Goal: Transaction & Acquisition: Obtain resource

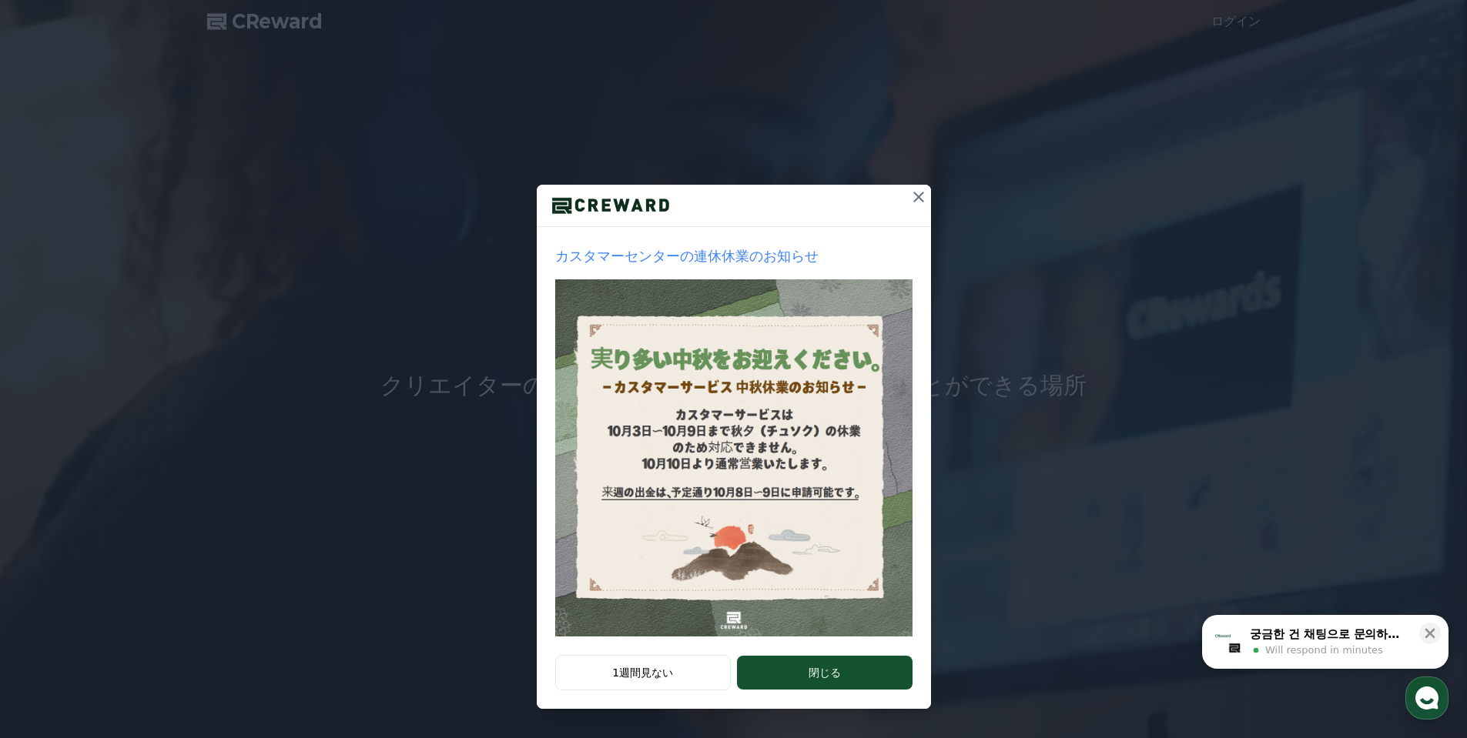
click at [912, 209] on button at bounding box center [918, 197] width 25 height 25
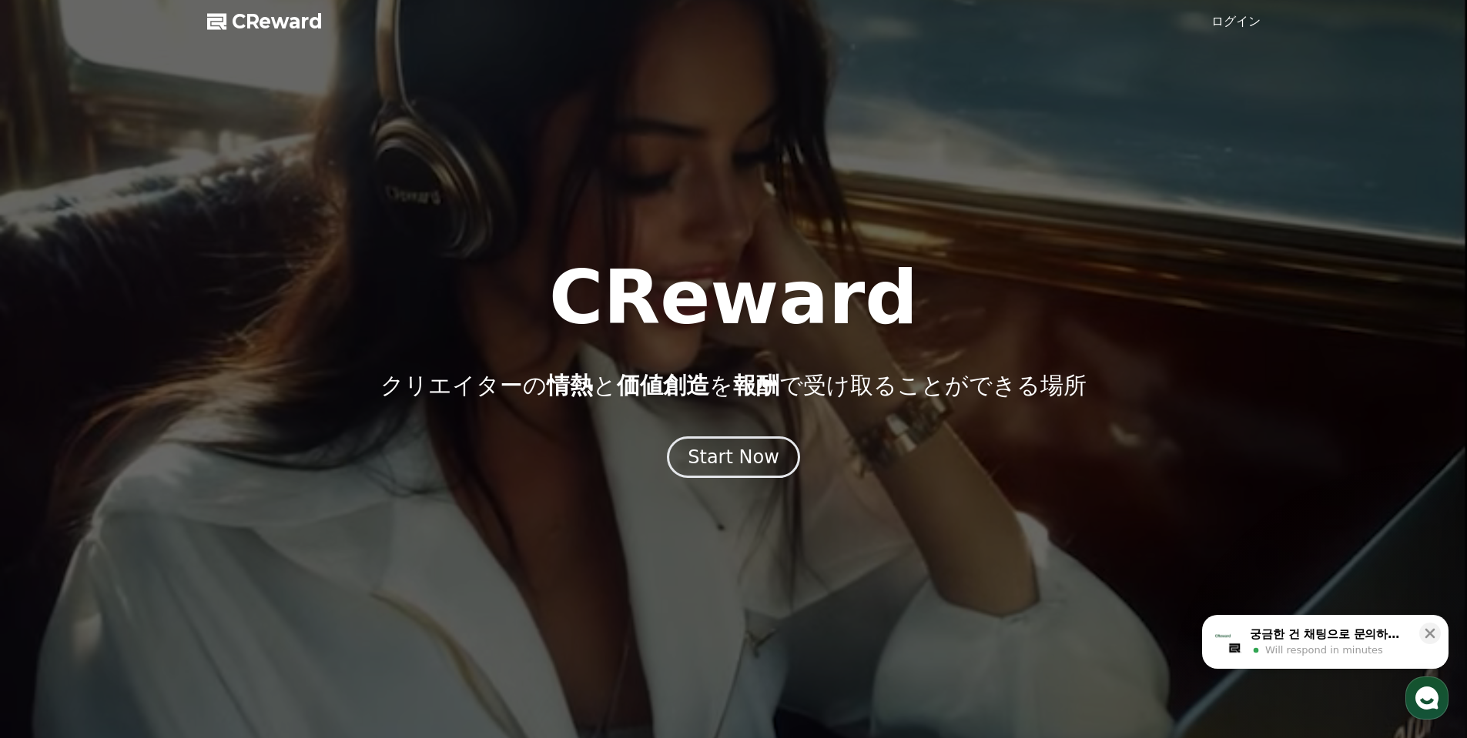
click at [1233, 21] on link "ログイン" at bounding box center [1235, 21] width 49 height 18
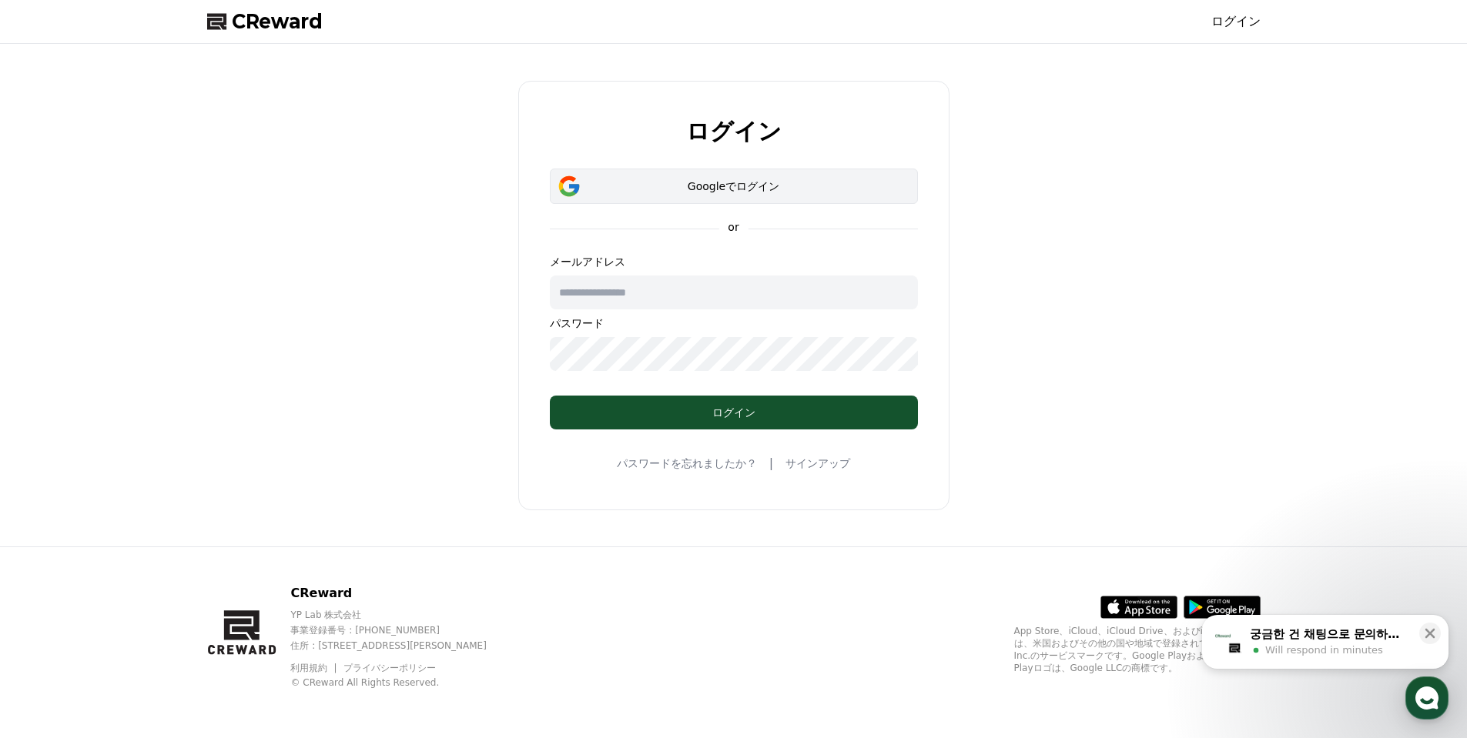
click at [739, 189] on div "Googleでログイン" at bounding box center [733, 186] width 323 height 15
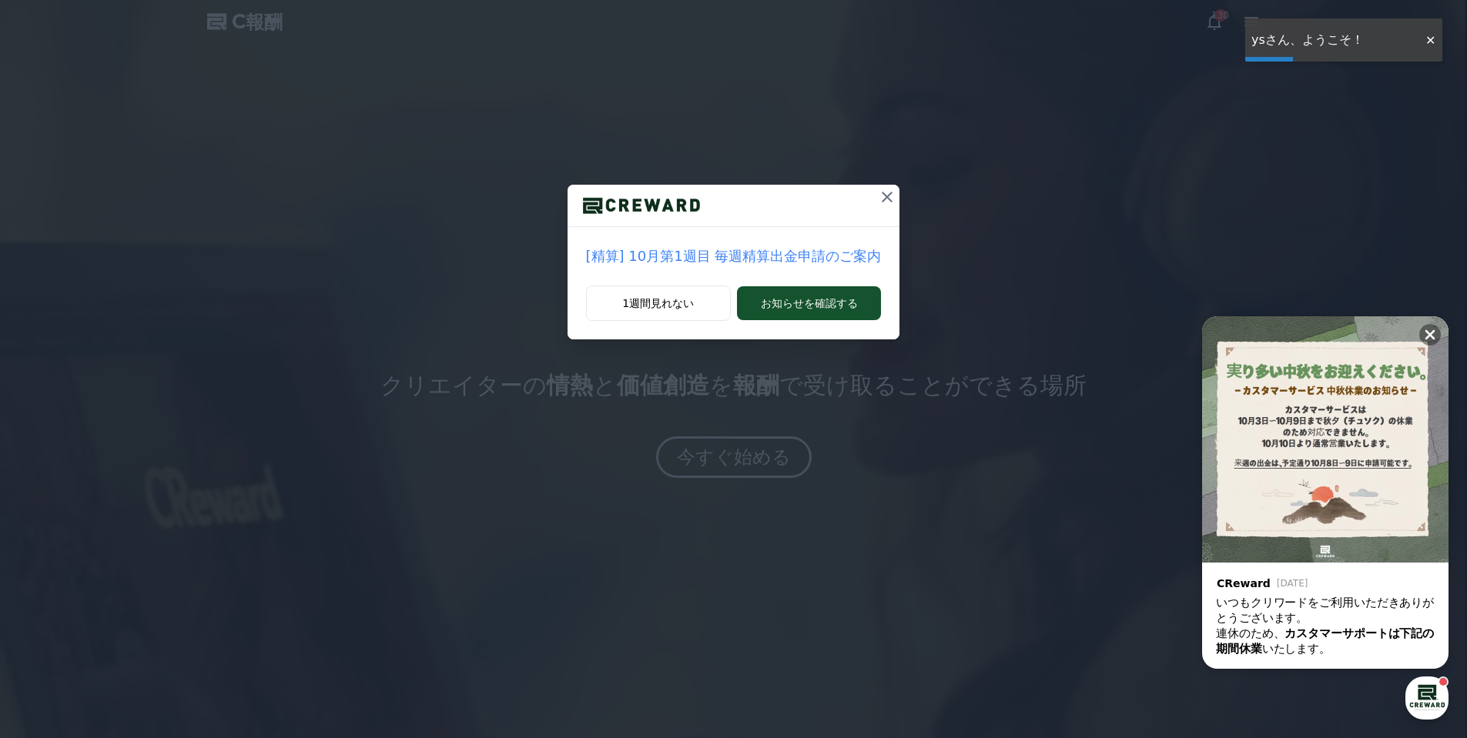
click at [878, 198] on icon at bounding box center [887, 197] width 18 height 18
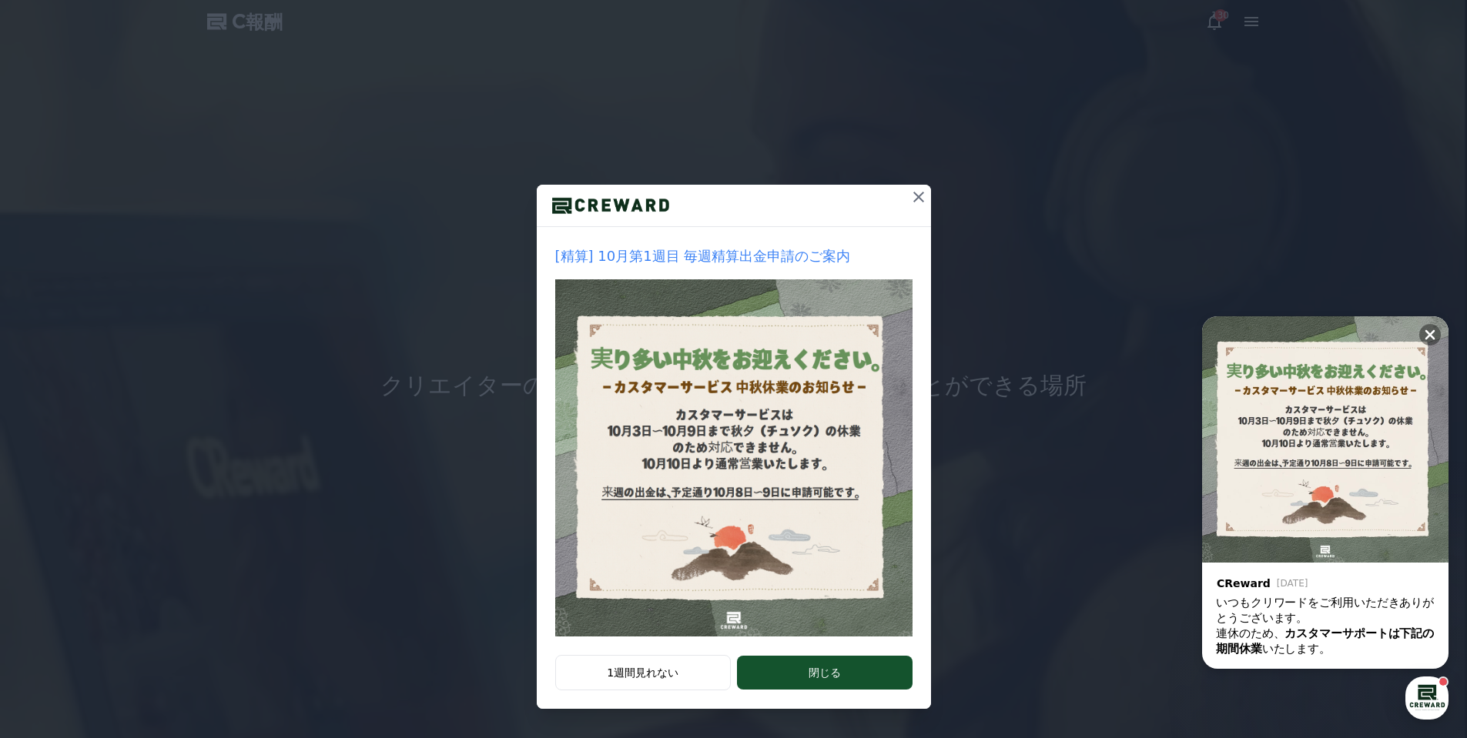
click at [917, 189] on icon at bounding box center [918, 197] width 18 height 18
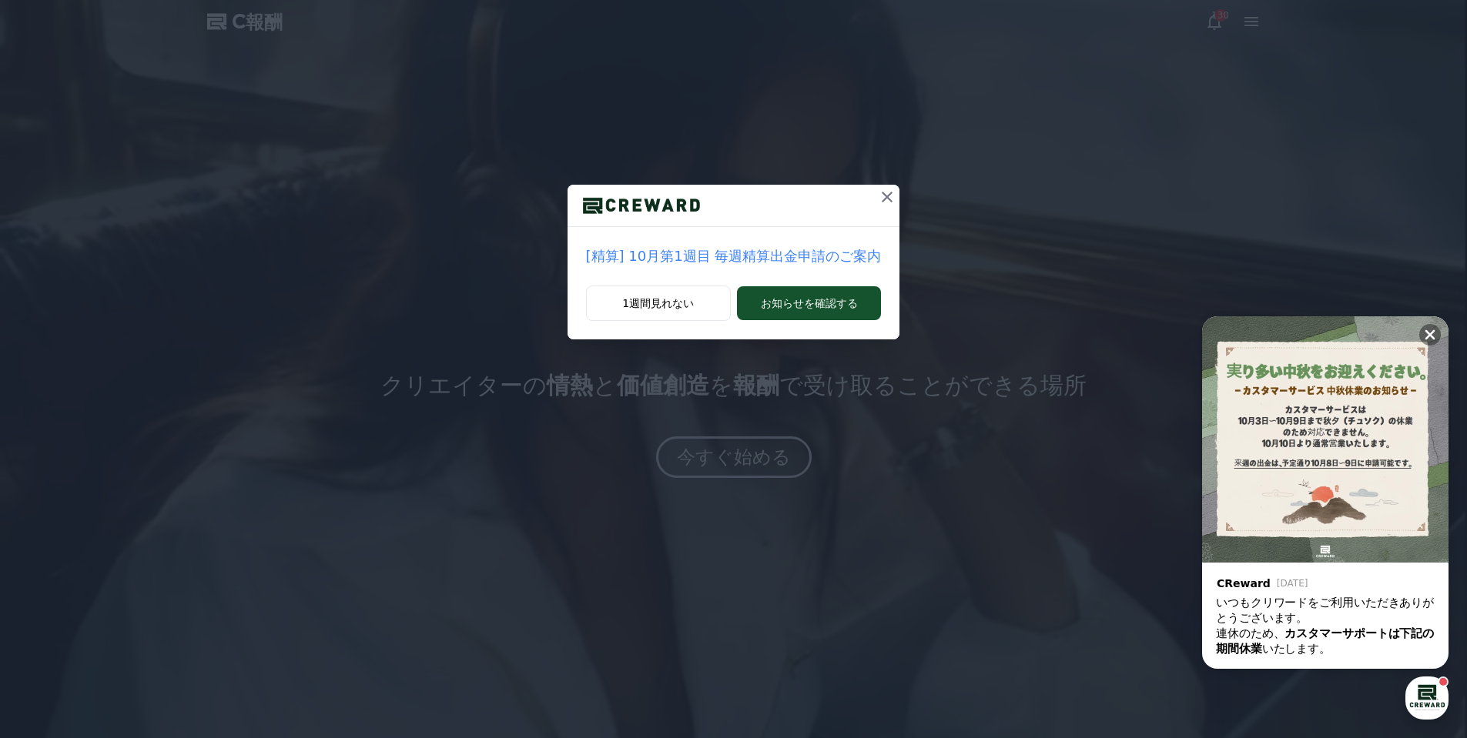
click at [882, 199] on icon at bounding box center [887, 197] width 11 height 11
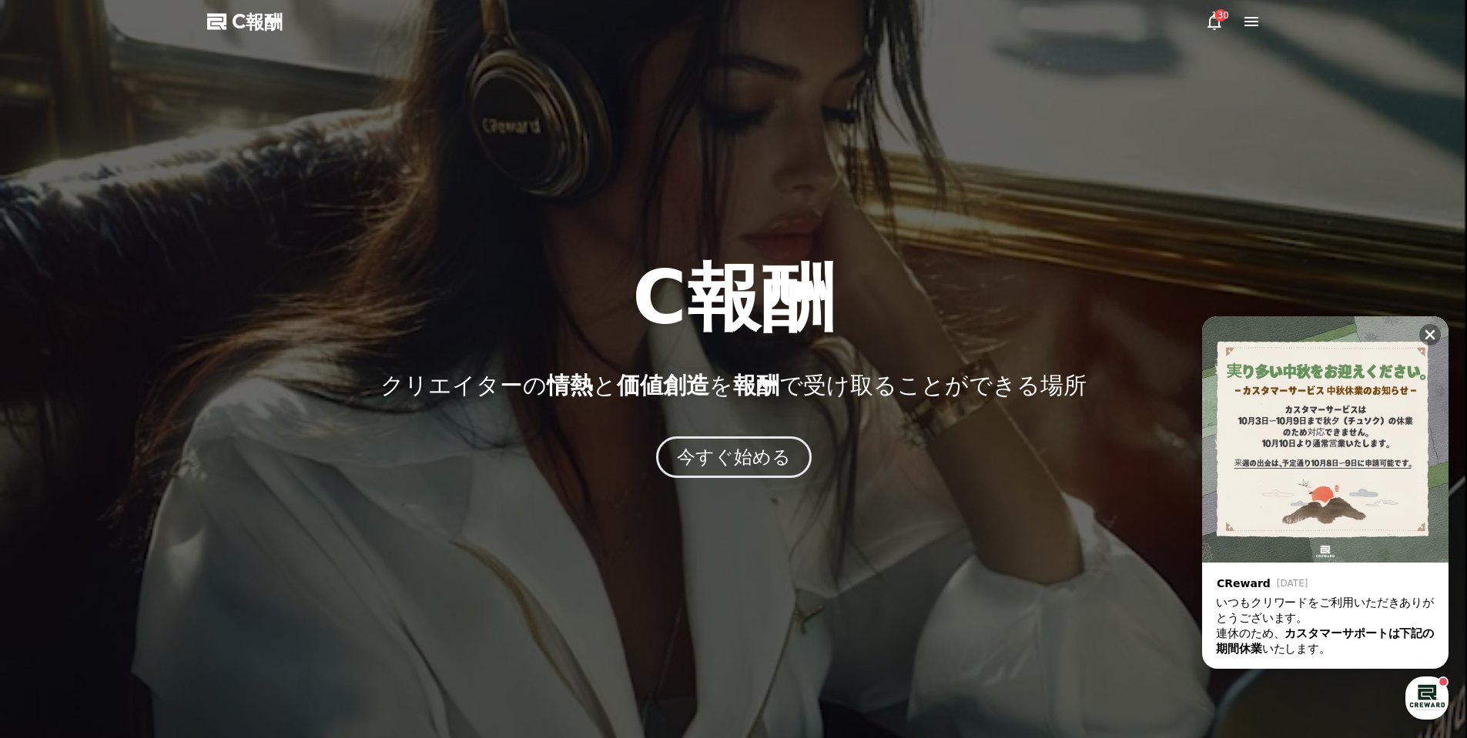
click at [1216, 24] on icon at bounding box center [1214, 21] width 18 height 18
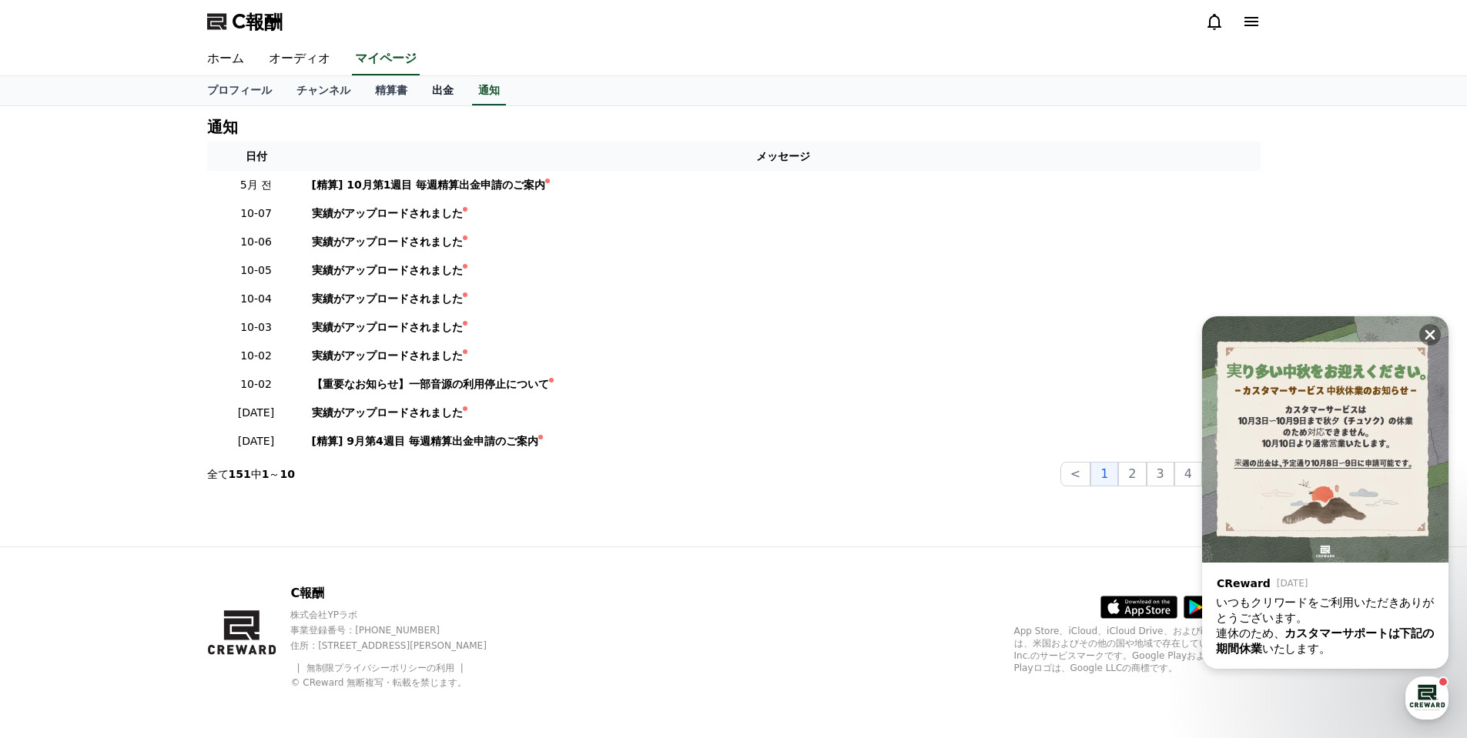
click at [432, 95] on font "出金" at bounding box center [443, 90] width 22 height 12
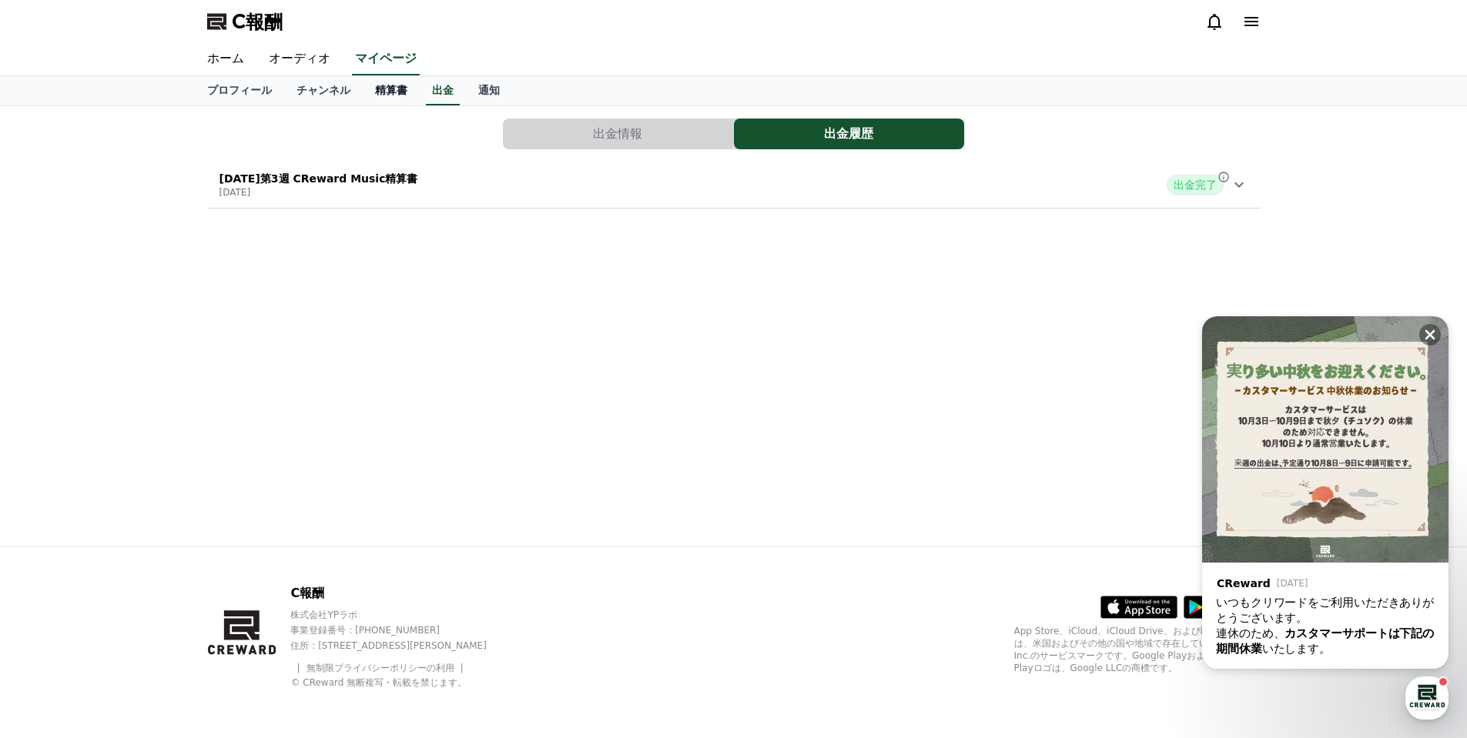
click at [379, 89] on link "精算書" at bounding box center [391, 90] width 57 height 29
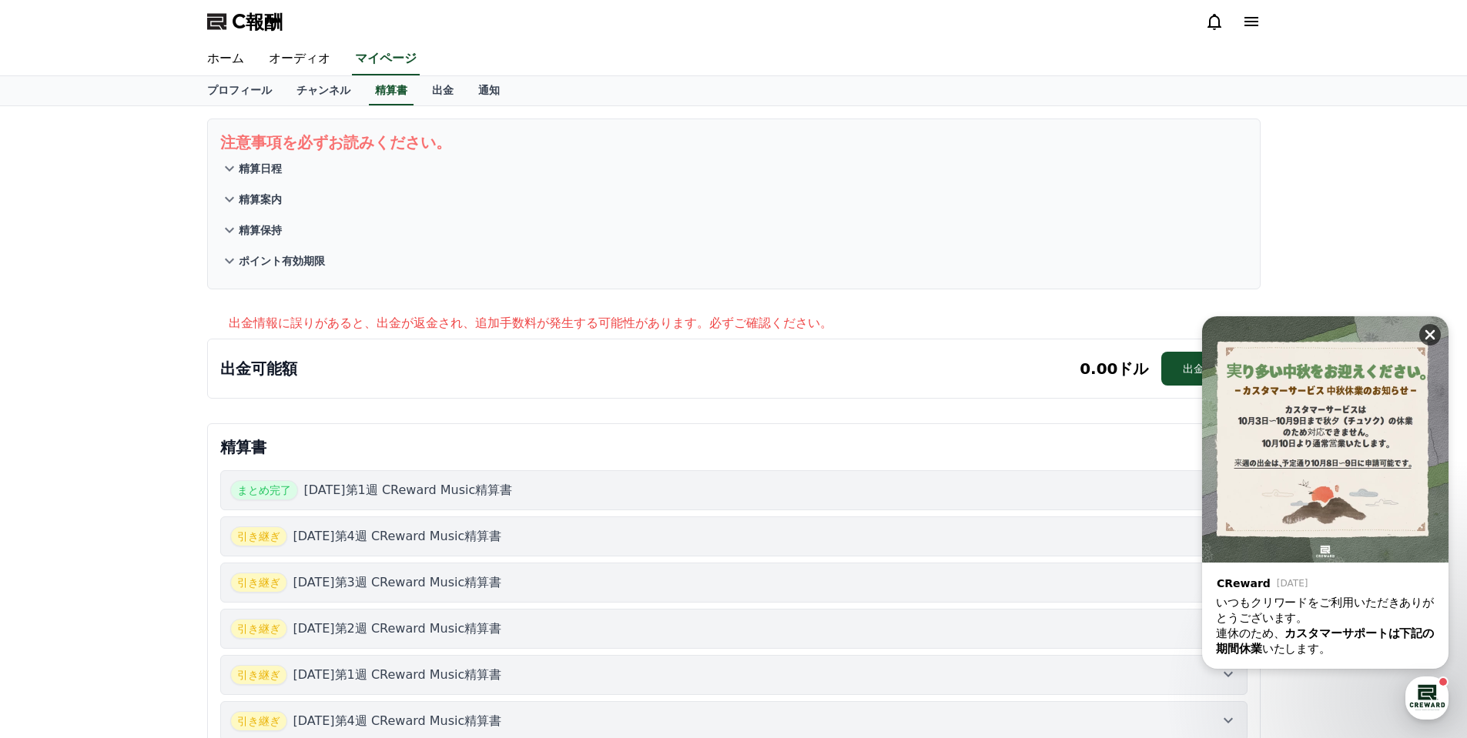
click at [1428, 334] on icon at bounding box center [1430, 335] width 10 height 10
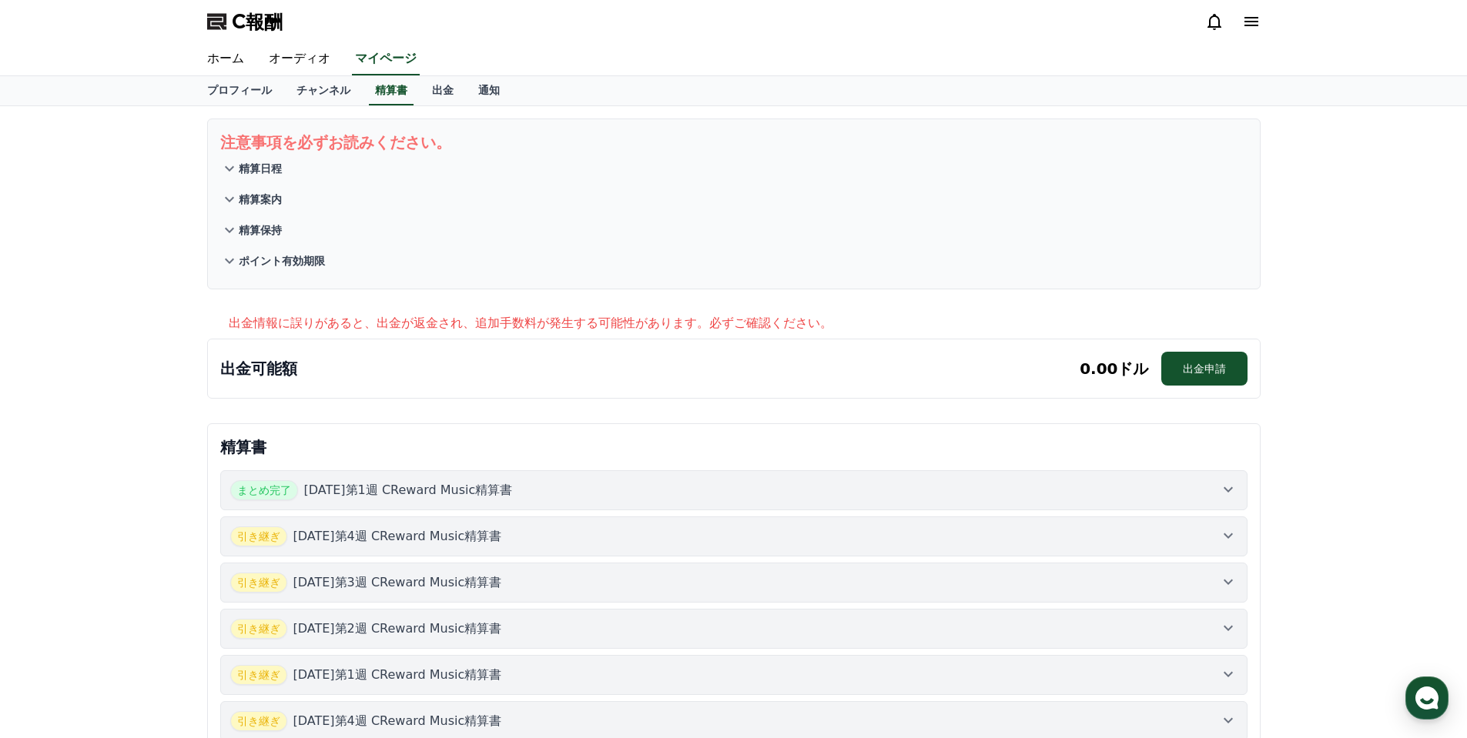
click at [283, 260] on font "ポイント有効期限" at bounding box center [282, 261] width 86 height 12
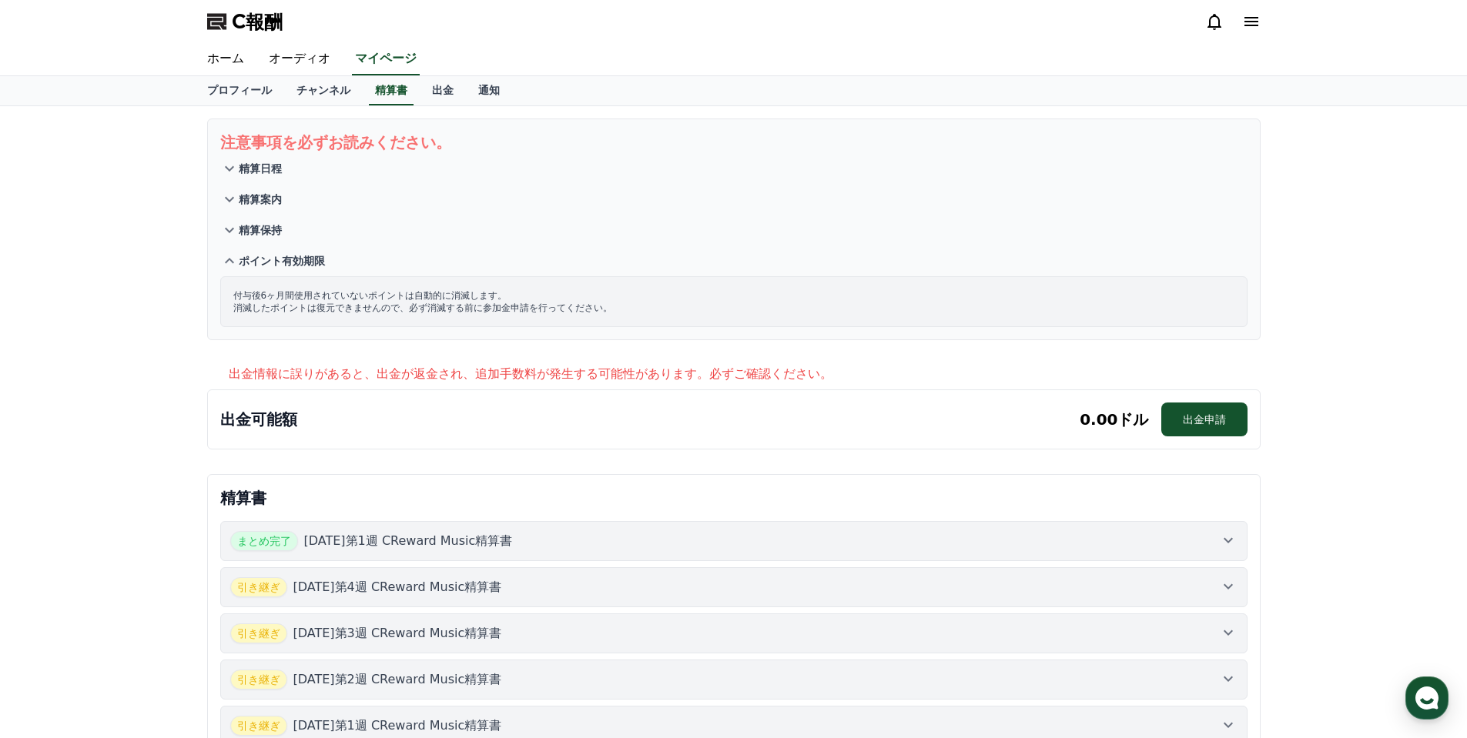
click at [268, 232] on font "精算保持" at bounding box center [260, 230] width 43 height 12
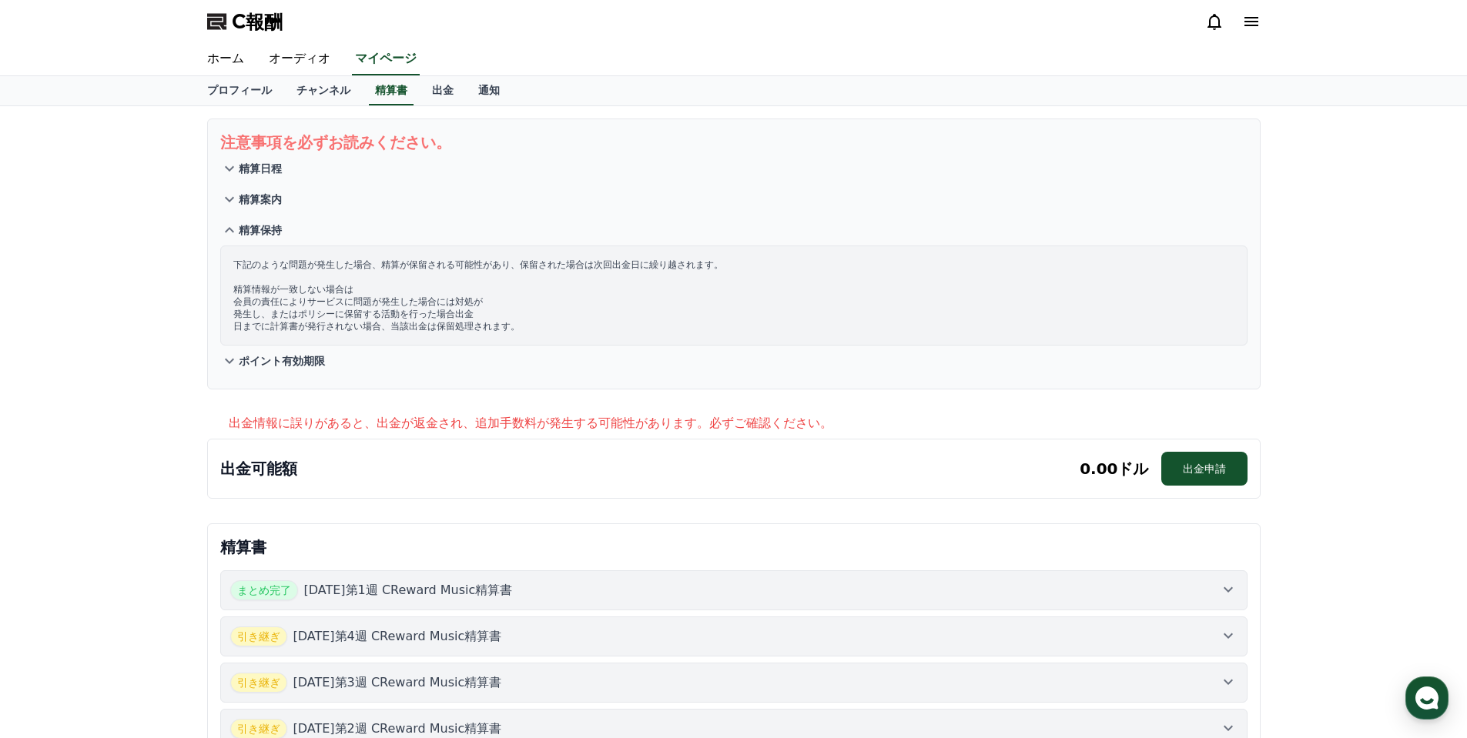
click at [270, 202] on font "精算案内" at bounding box center [260, 199] width 43 height 12
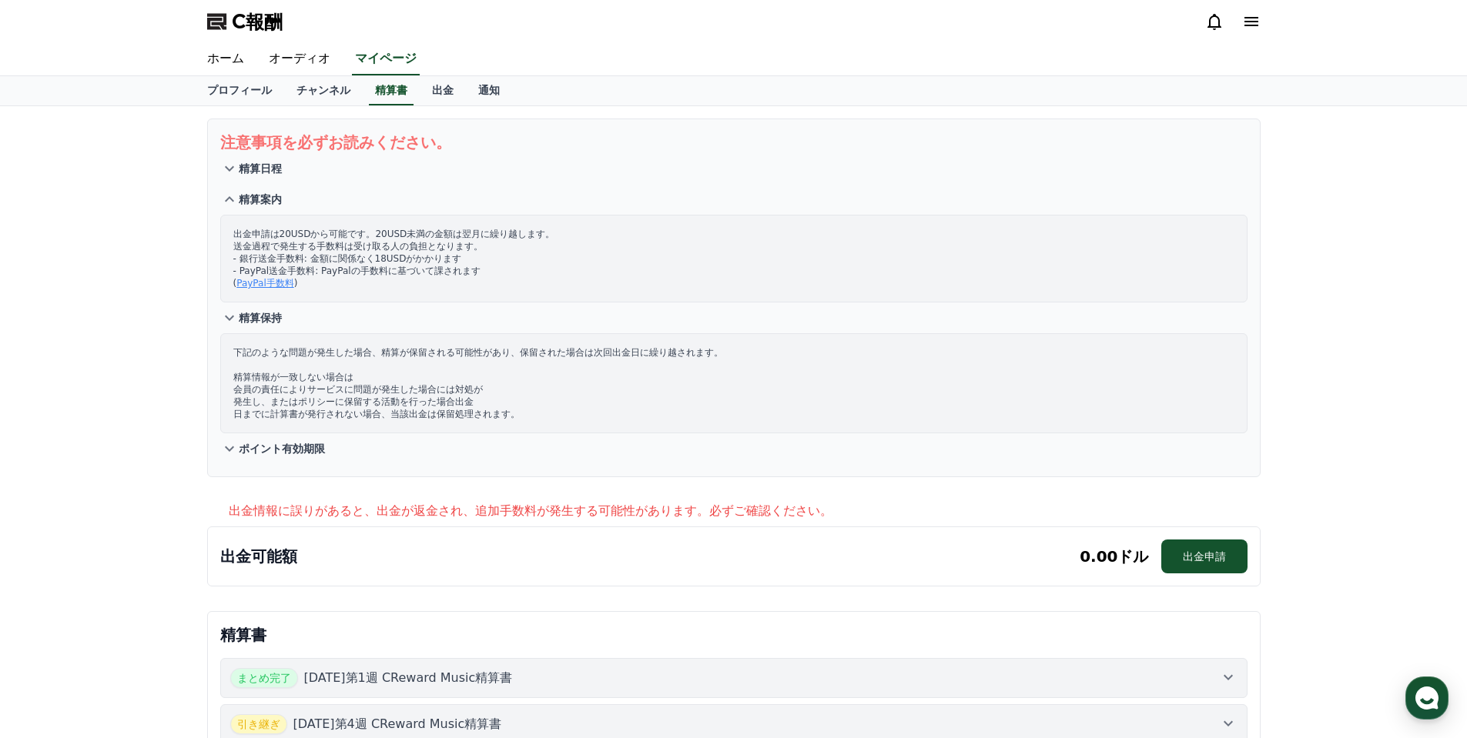
click at [274, 164] on font "精算日程" at bounding box center [260, 168] width 43 height 12
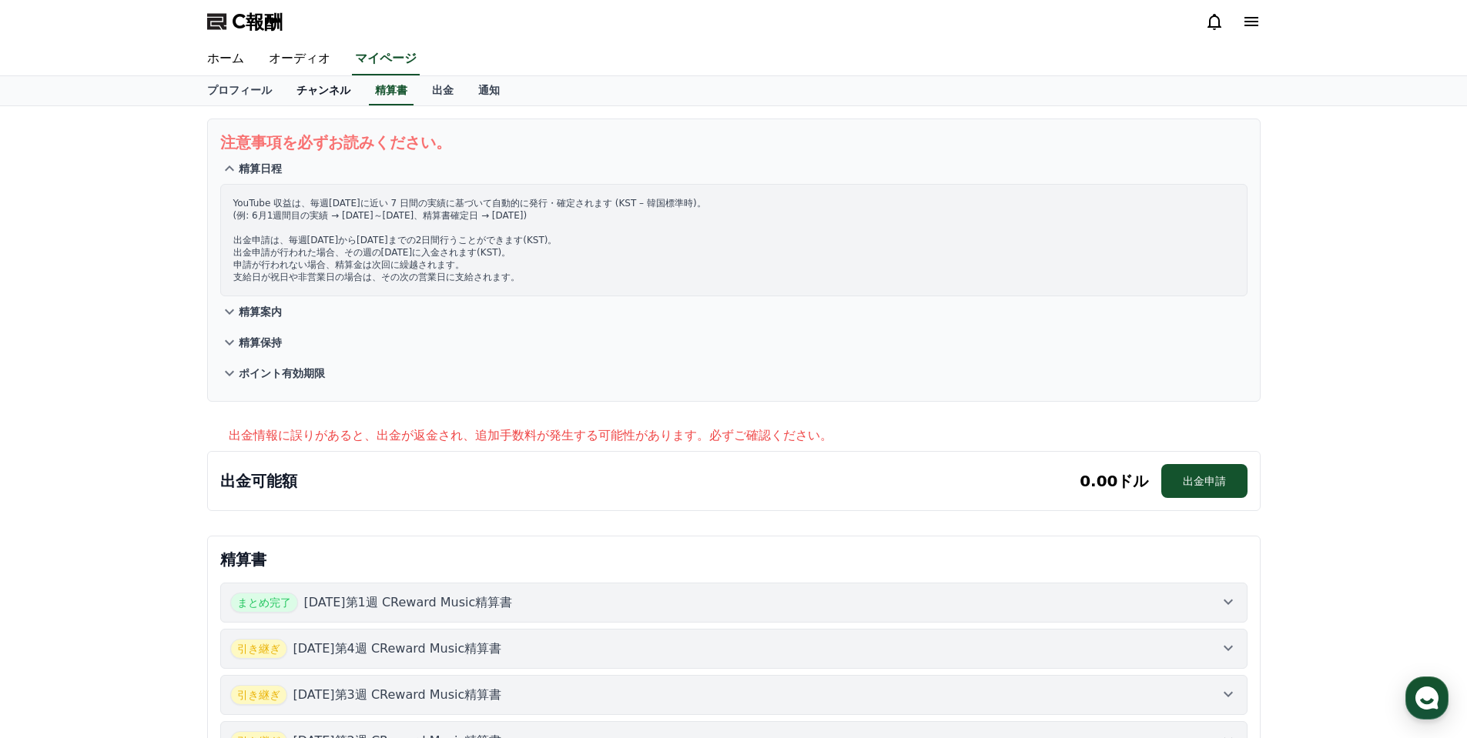
click at [316, 84] on font "チャンネル" at bounding box center [323, 90] width 54 height 12
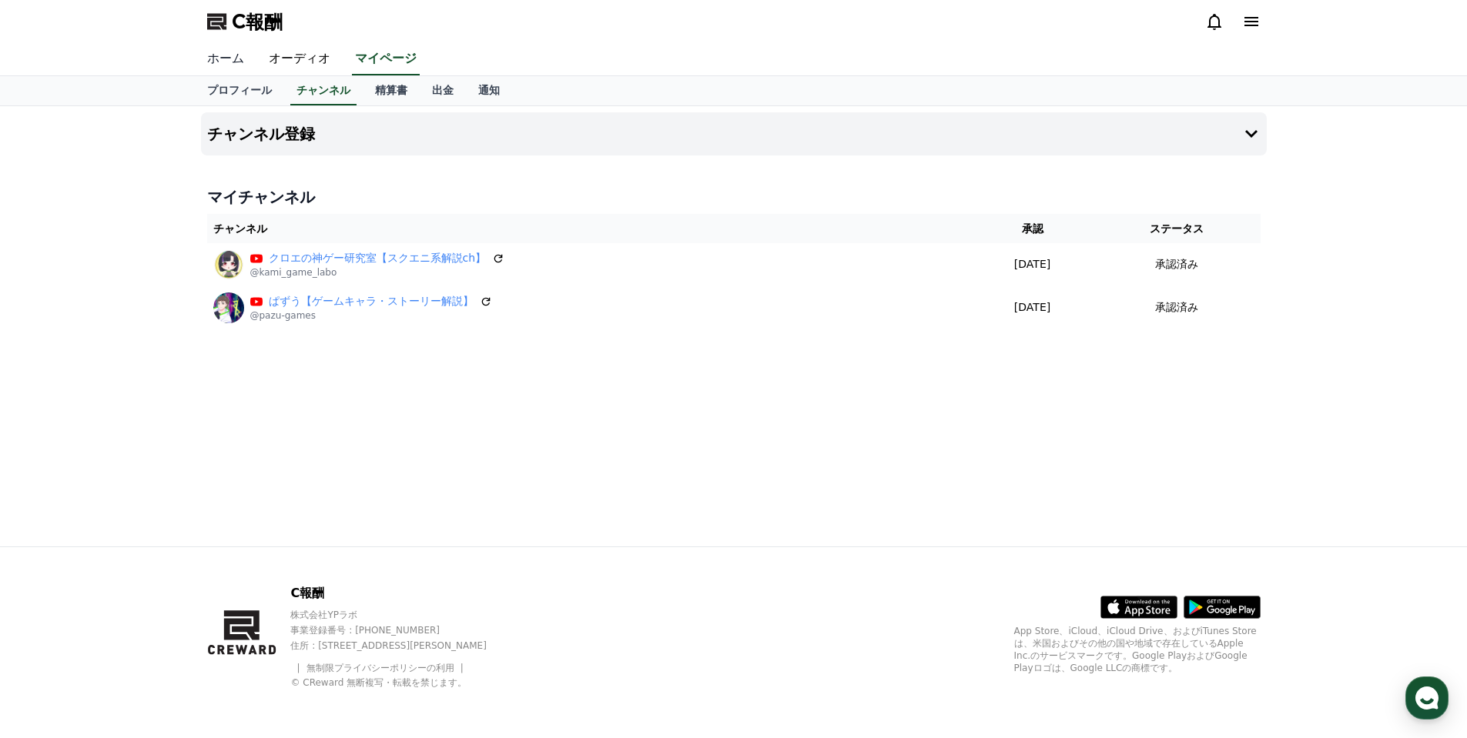
click at [232, 55] on font "ホーム" at bounding box center [225, 58] width 37 height 15
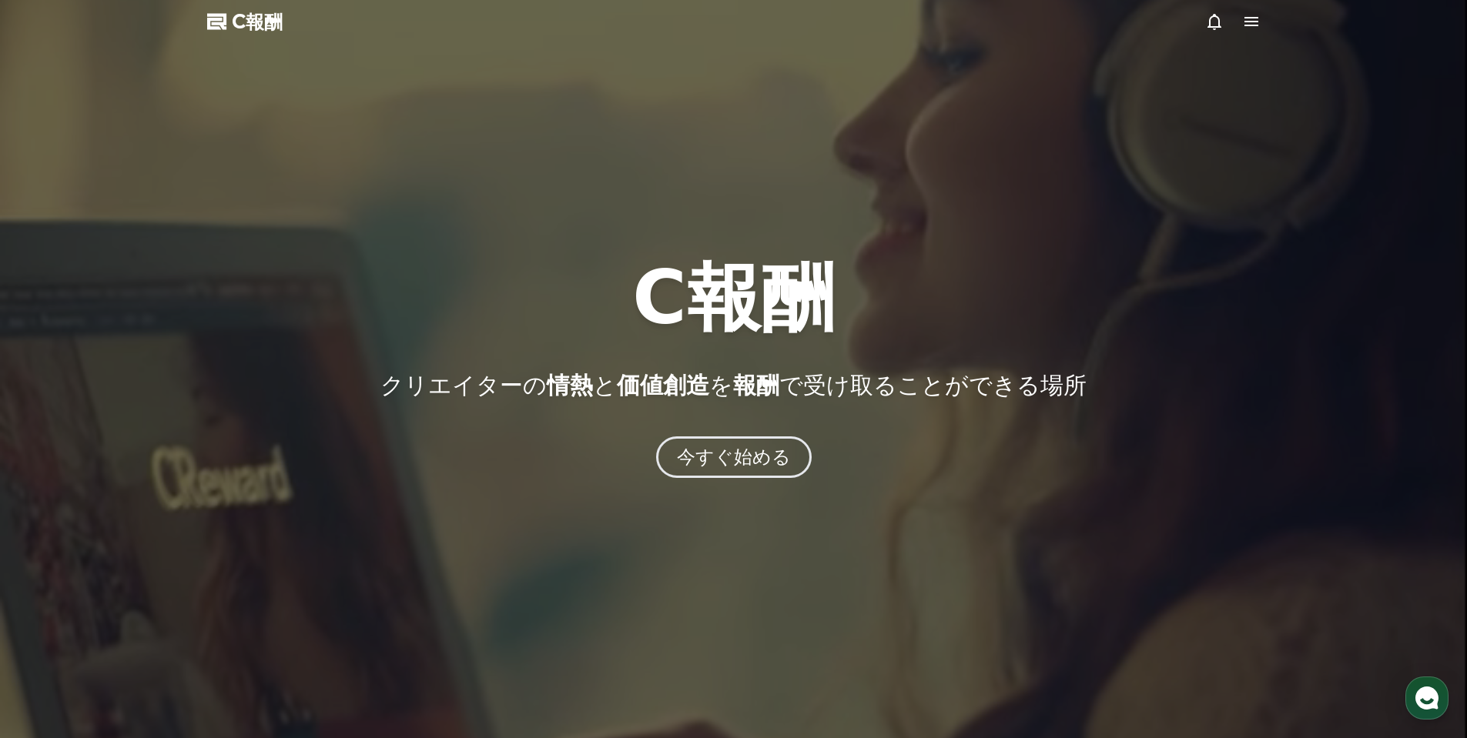
click at [1243, 21] on icon at bounding box center [1251, 21] width 18 height 18
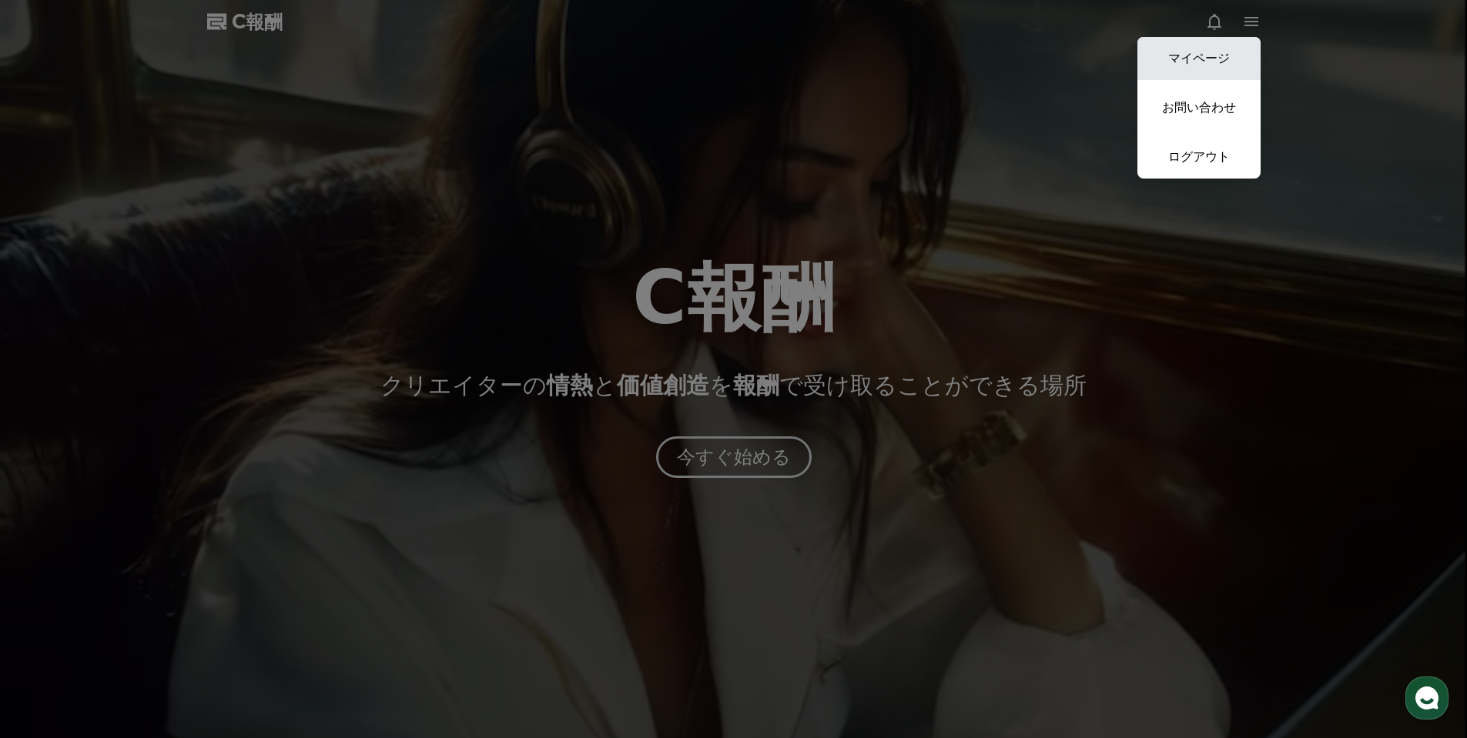
click at [1228, 62] on link "マイページ" at bounding box center [1198, 58] width 123 height 43
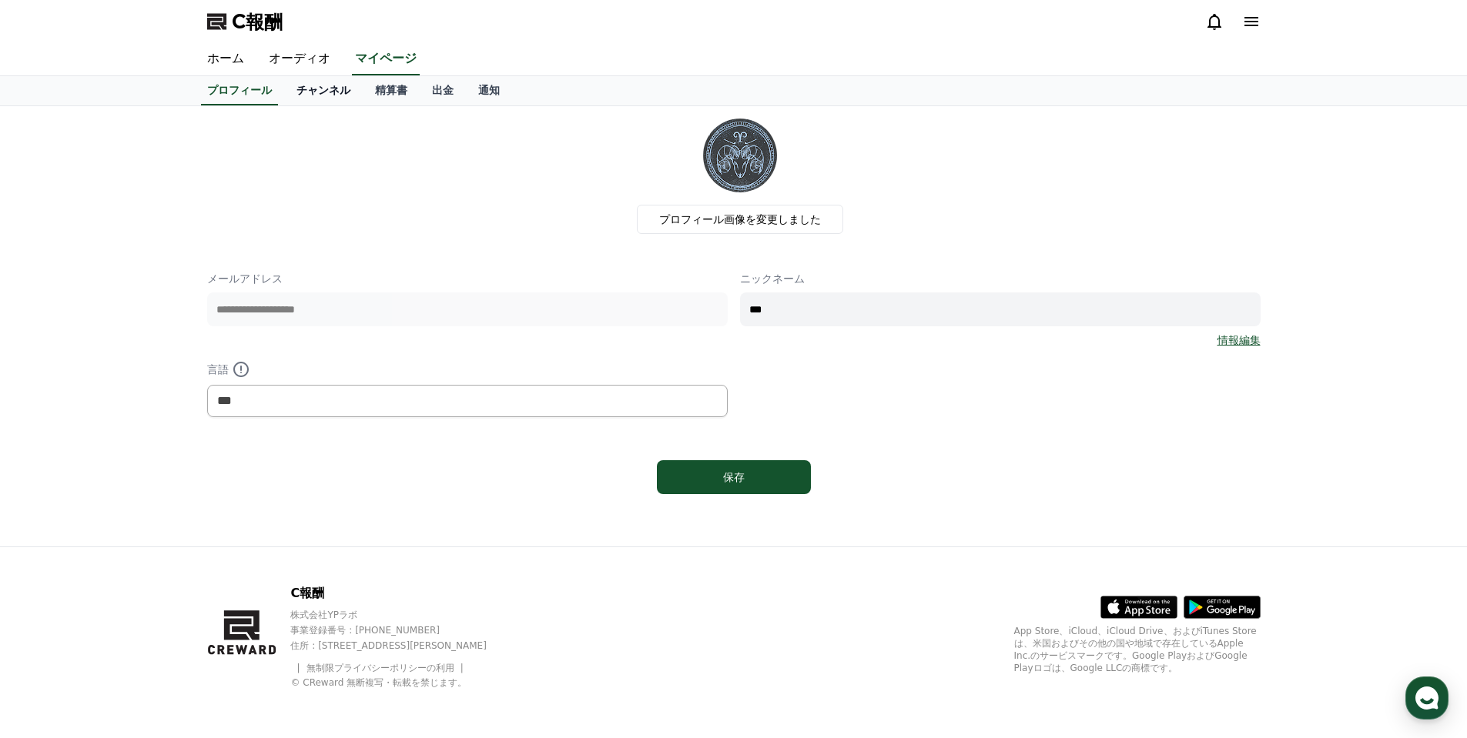
click at [310, 94] on font "チャンネル" at bounding box center [323, 90] width 54 height 12
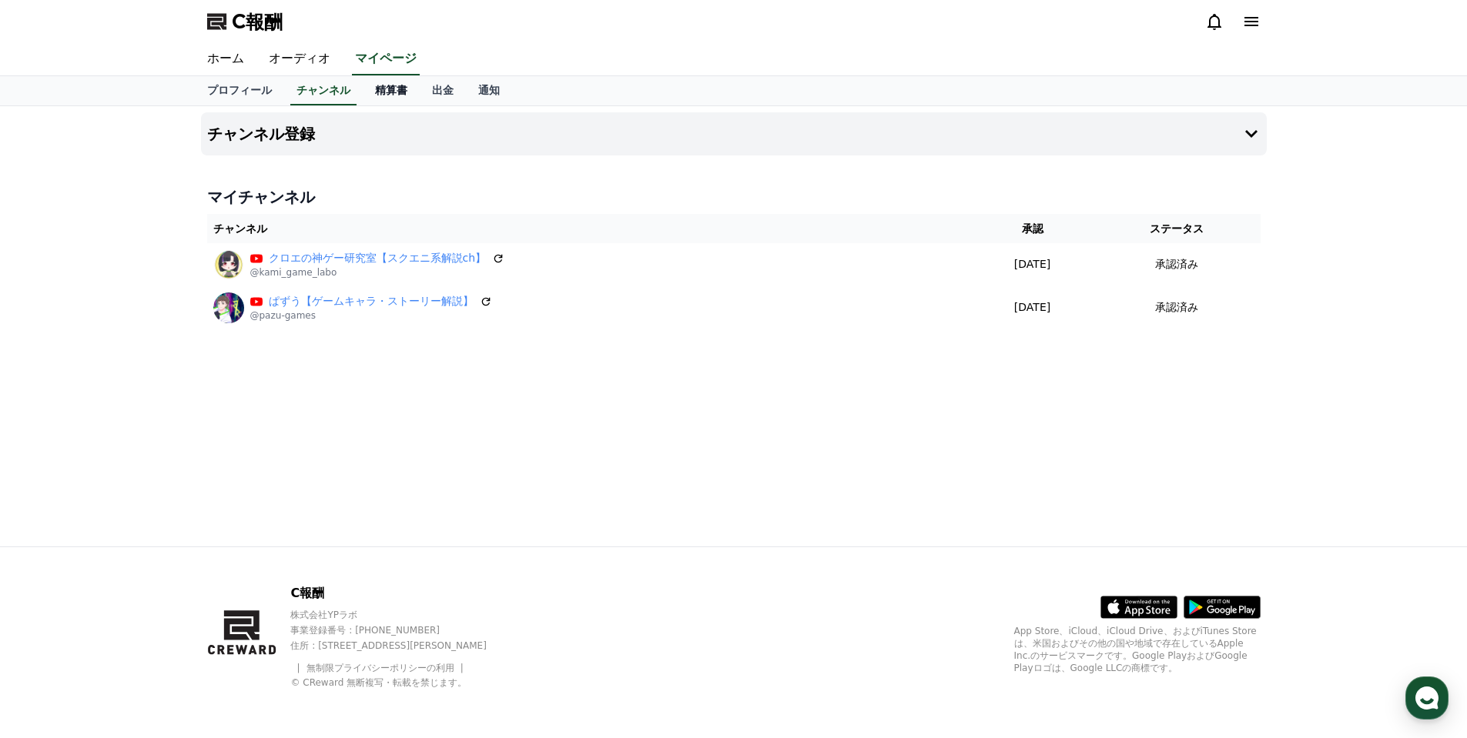
click at [375, 94] on font "精算書" at bounding box center [391, 90] width 32 height 12
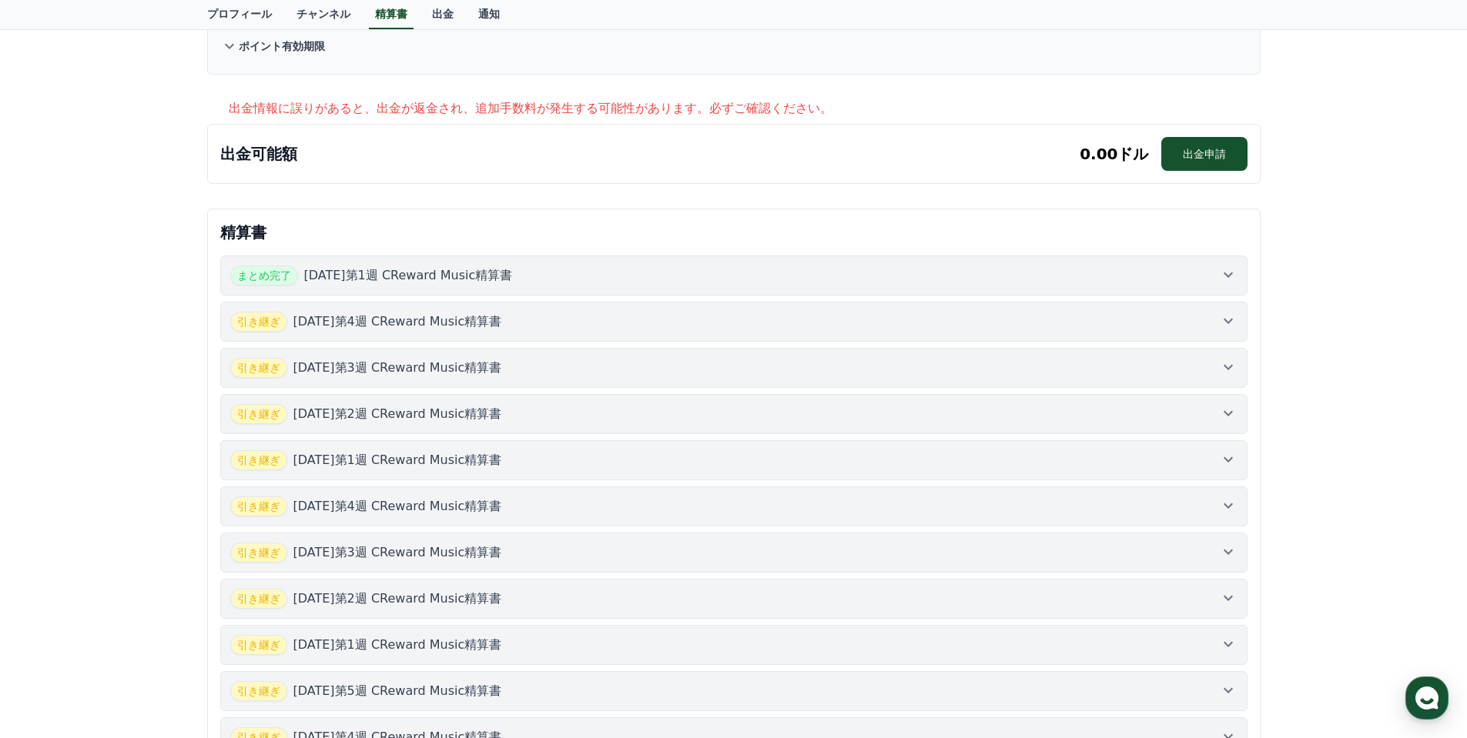
scroll to position [283, 0]
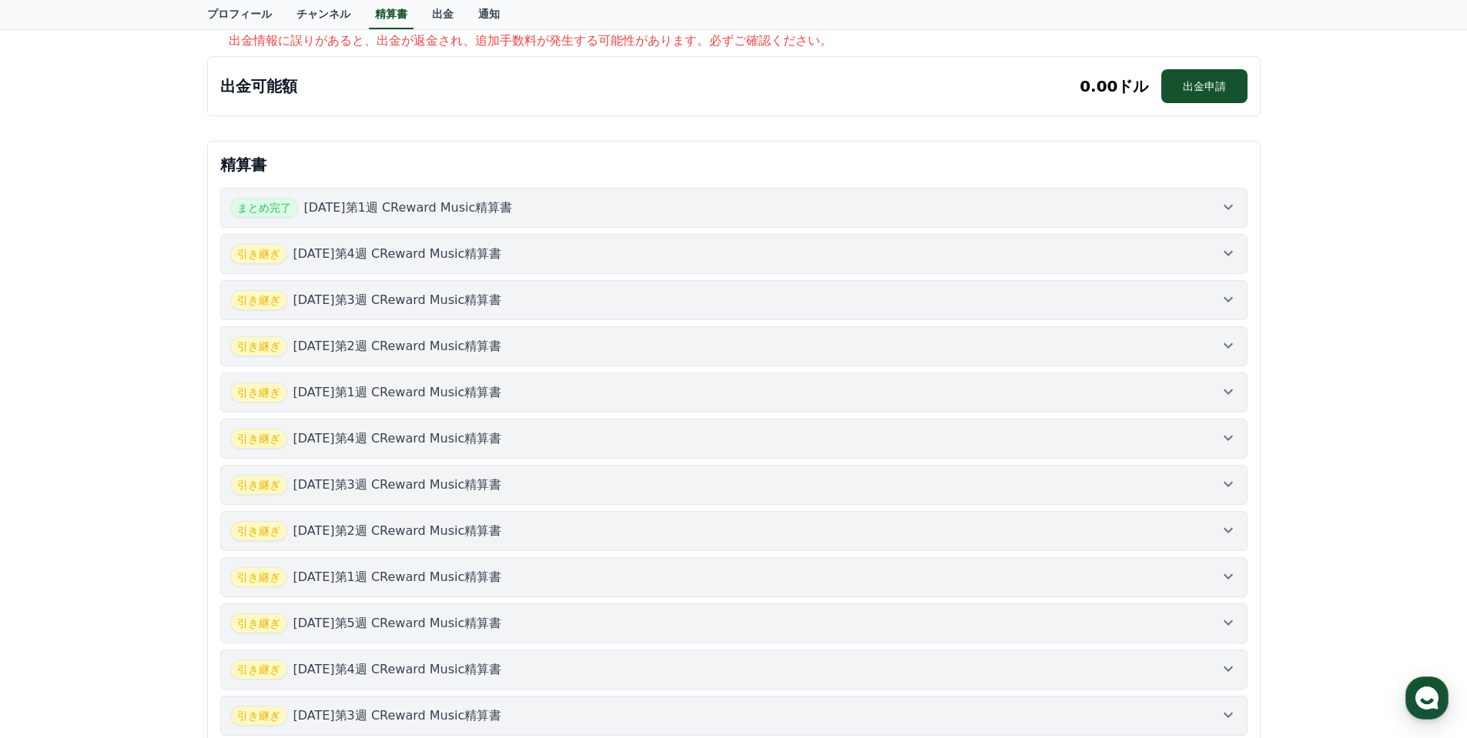
click at [570, 263] on div "引き継ぎ [DATE]第4週 CReward Music精算書" at bounding box center [733, 254] width 1007 height 20
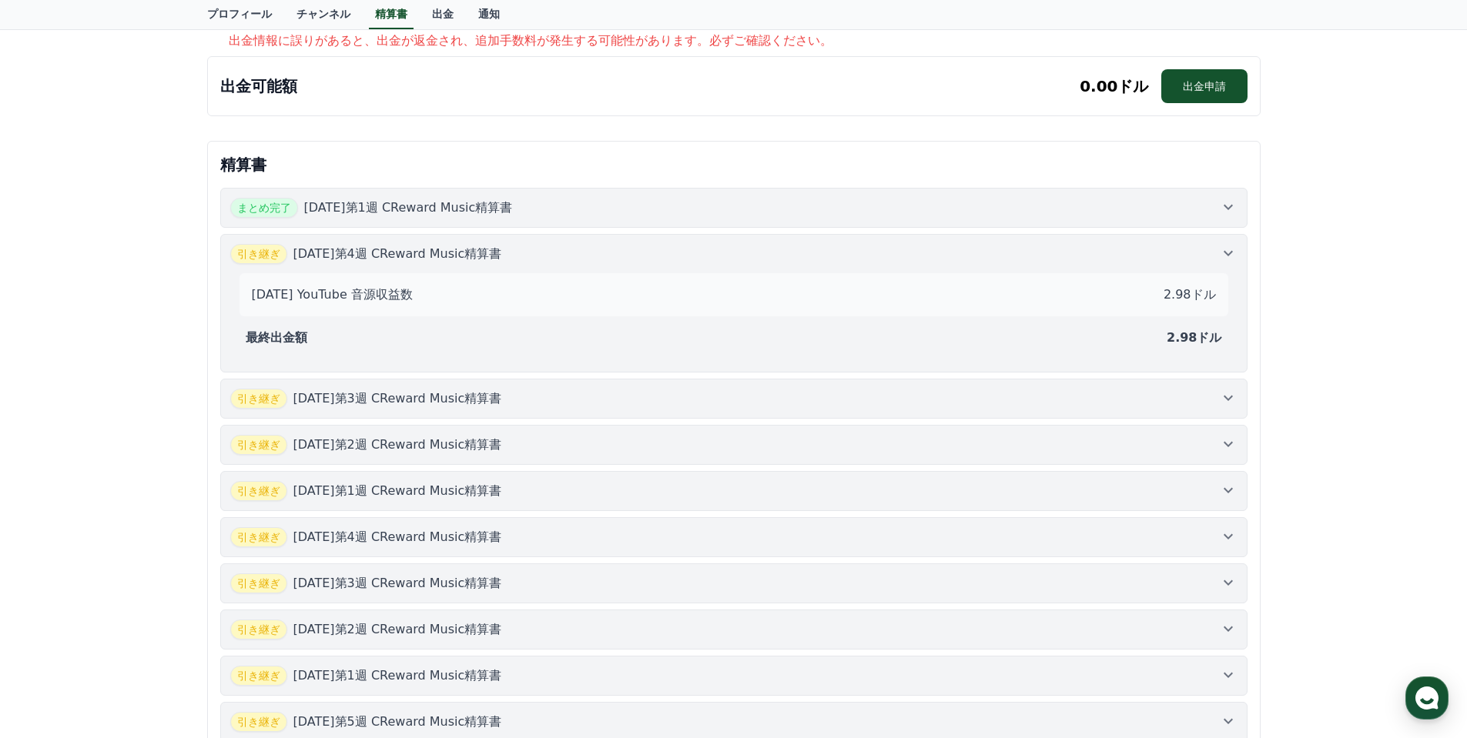
click at [570, 263] on div "引き継ぎ [DATE]第4週 CReward Music精算書" at bounding box center [733, 254] width 1007 height 20
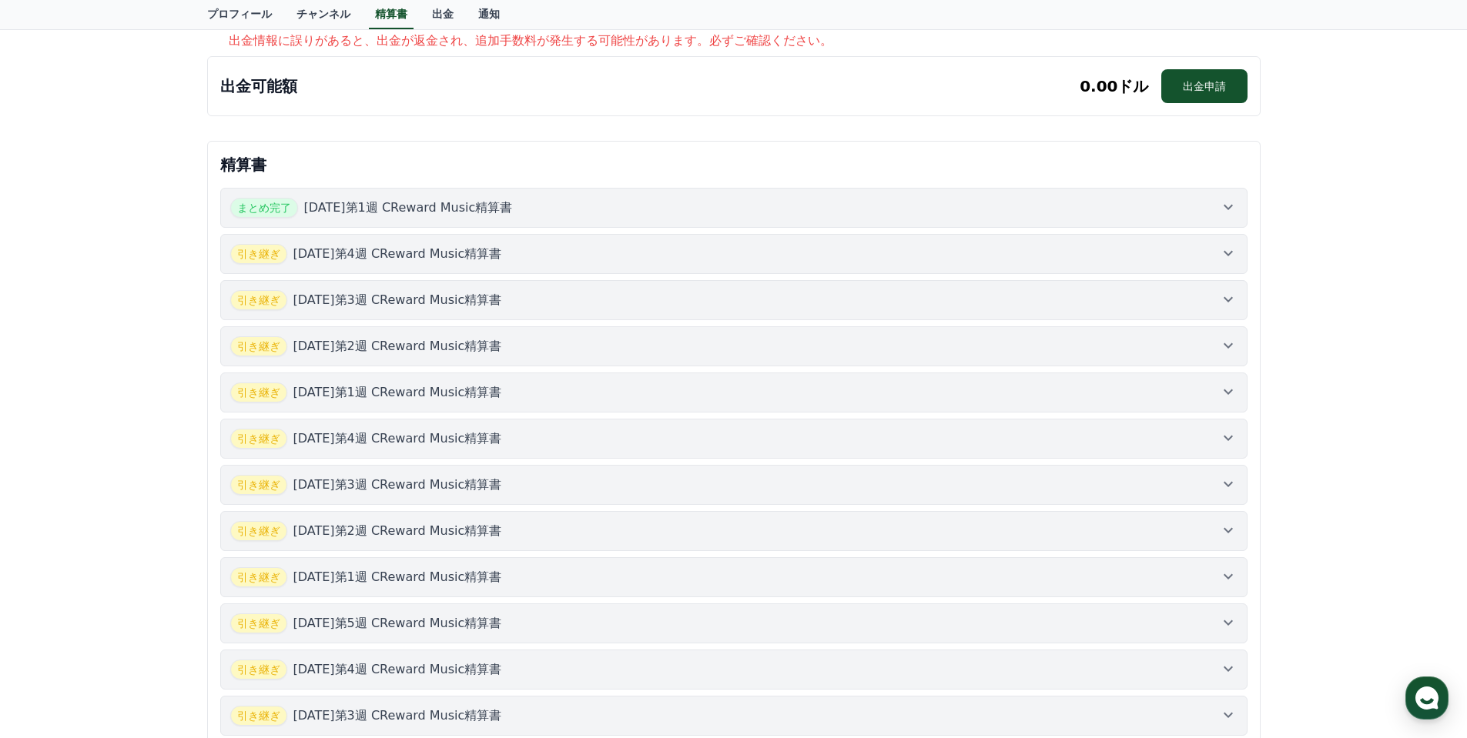
click at [552, 313] on button "引き継ぎ [DATE]第3週 CReward Music精算書" at bounding box center [733, 300] width 1027 height 40
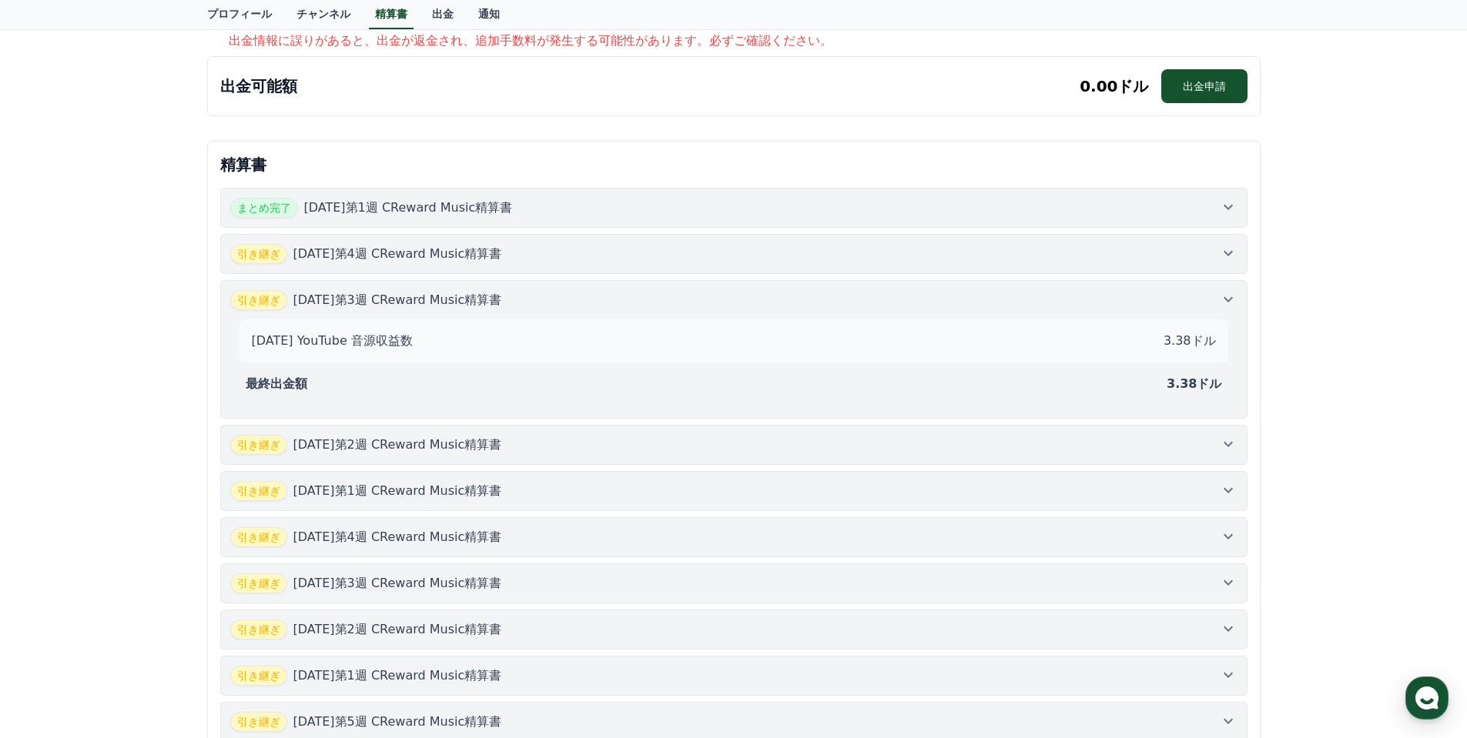
click at [563, 302] on div "引き継ぎ [DATE]第3週 CReward Music精算書" at bounding box center [733, 300] width 1007 height 20
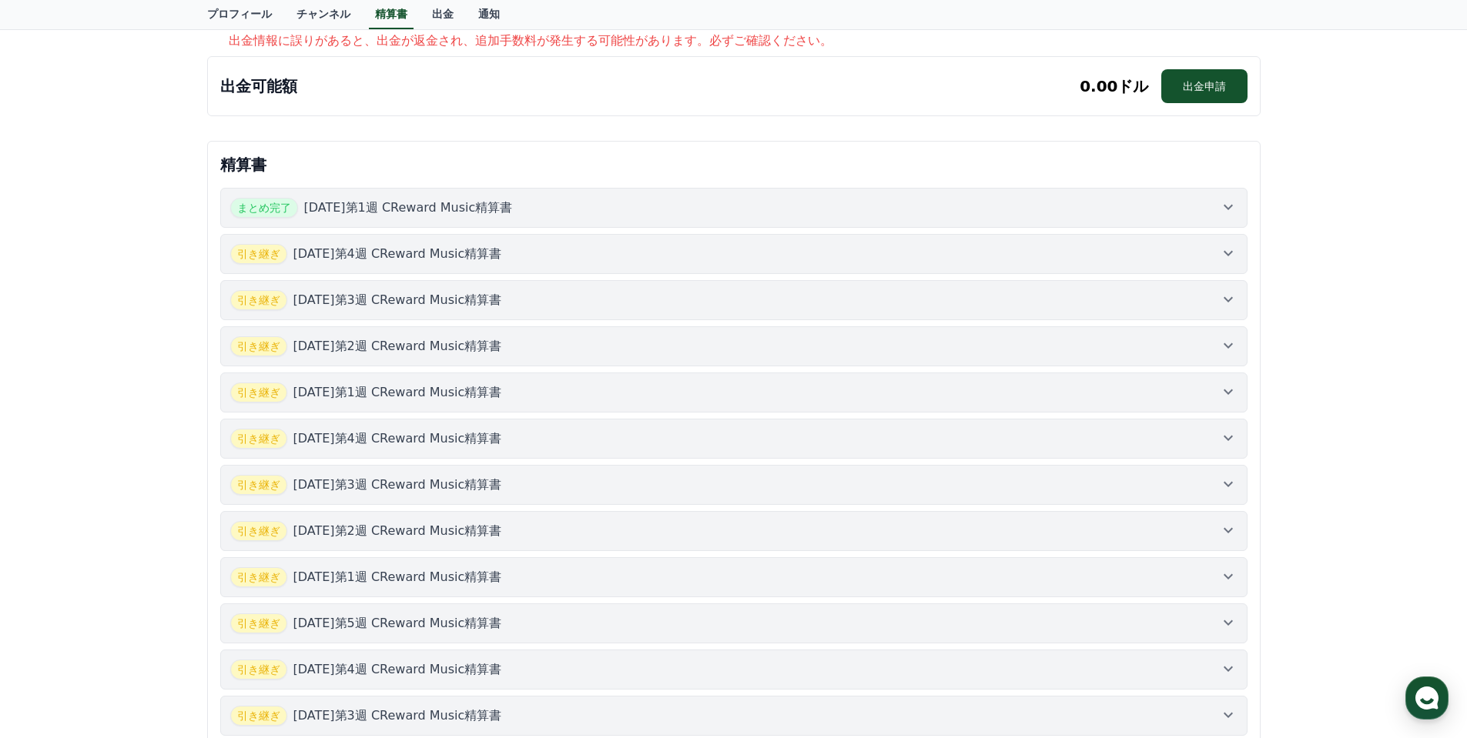
scroll to position [0, 0]
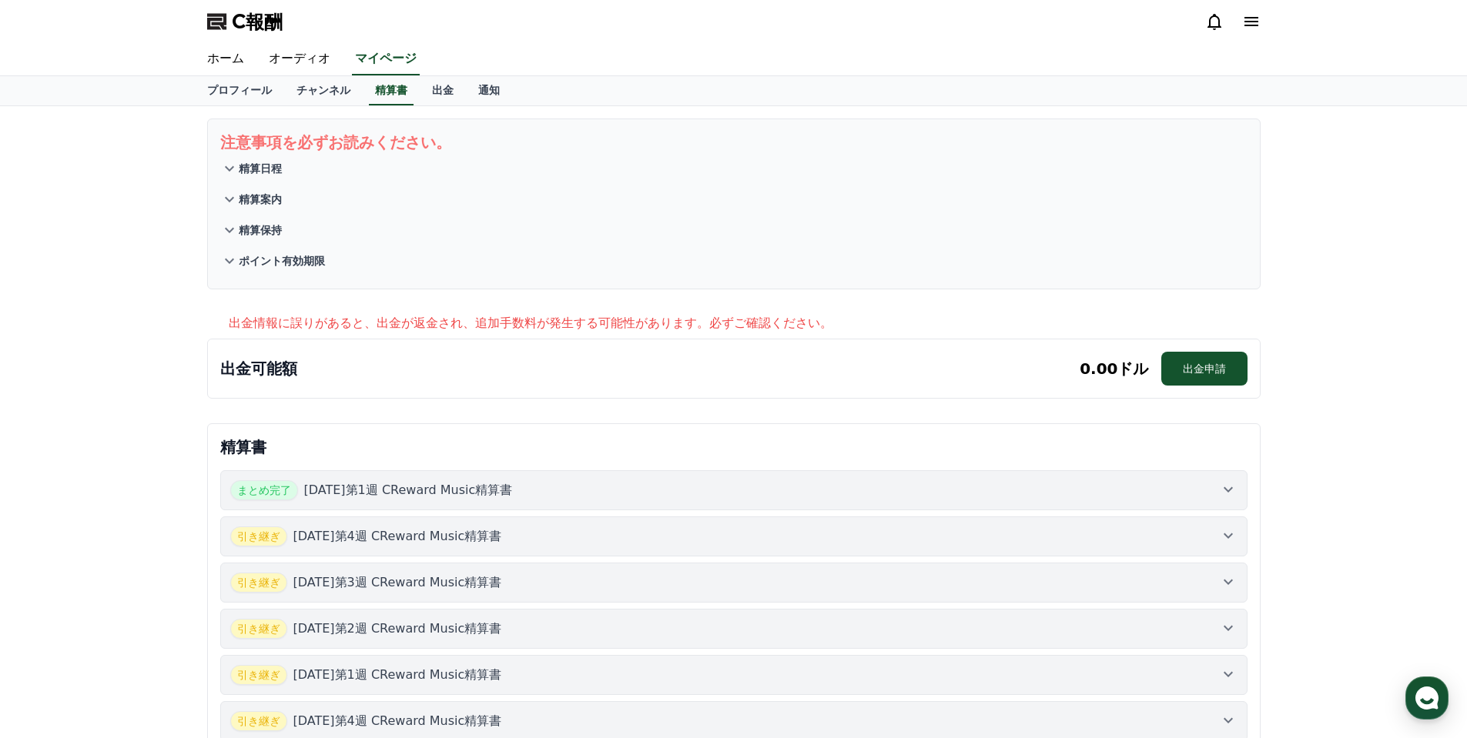
click at [253, 168] on font "精算日程" at bounding box center [260, 168] width 43 height 12
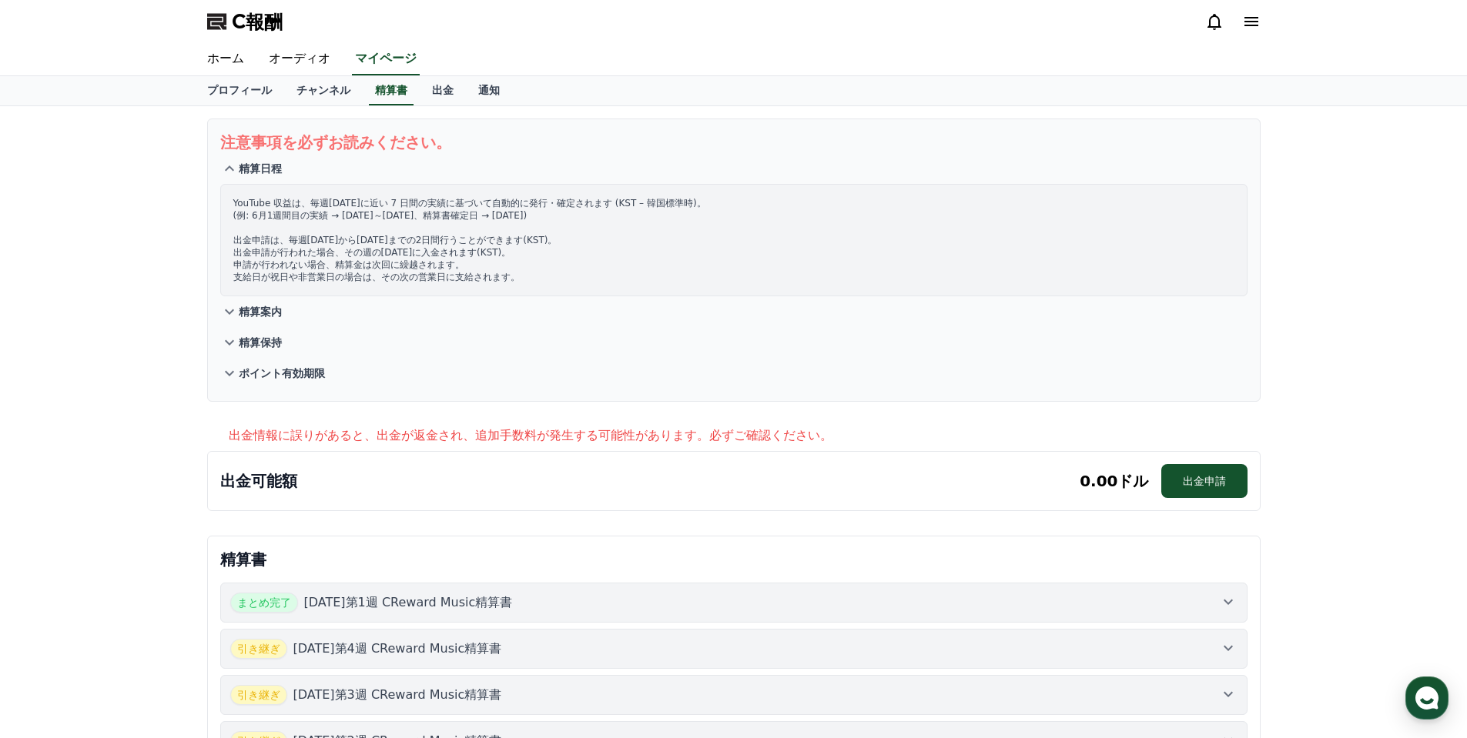
click at [253, 168] on font "精算日程" at bounding box center [260, 168] width 43 height 12
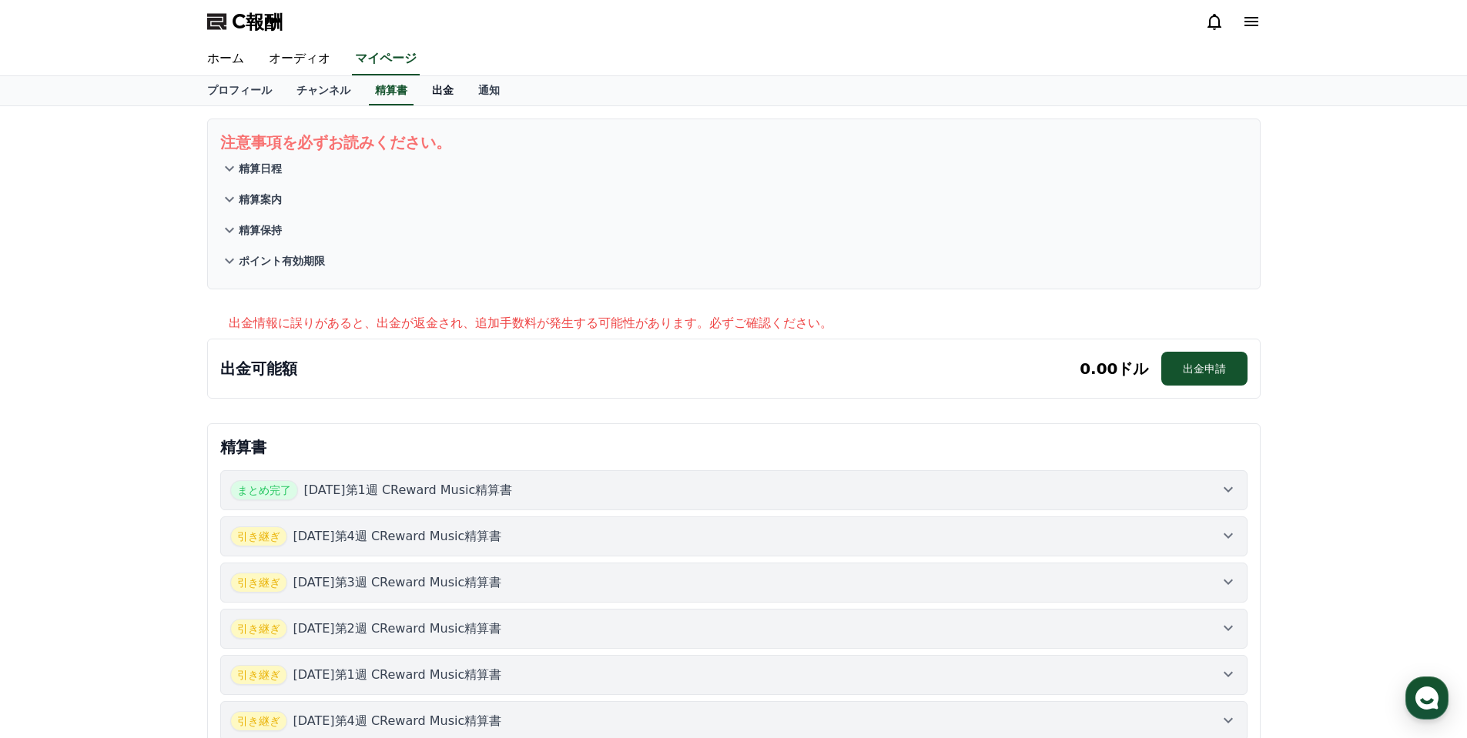
click at [432, 94] on font "出金" at bounding box center [443, 90] width 22 height 12
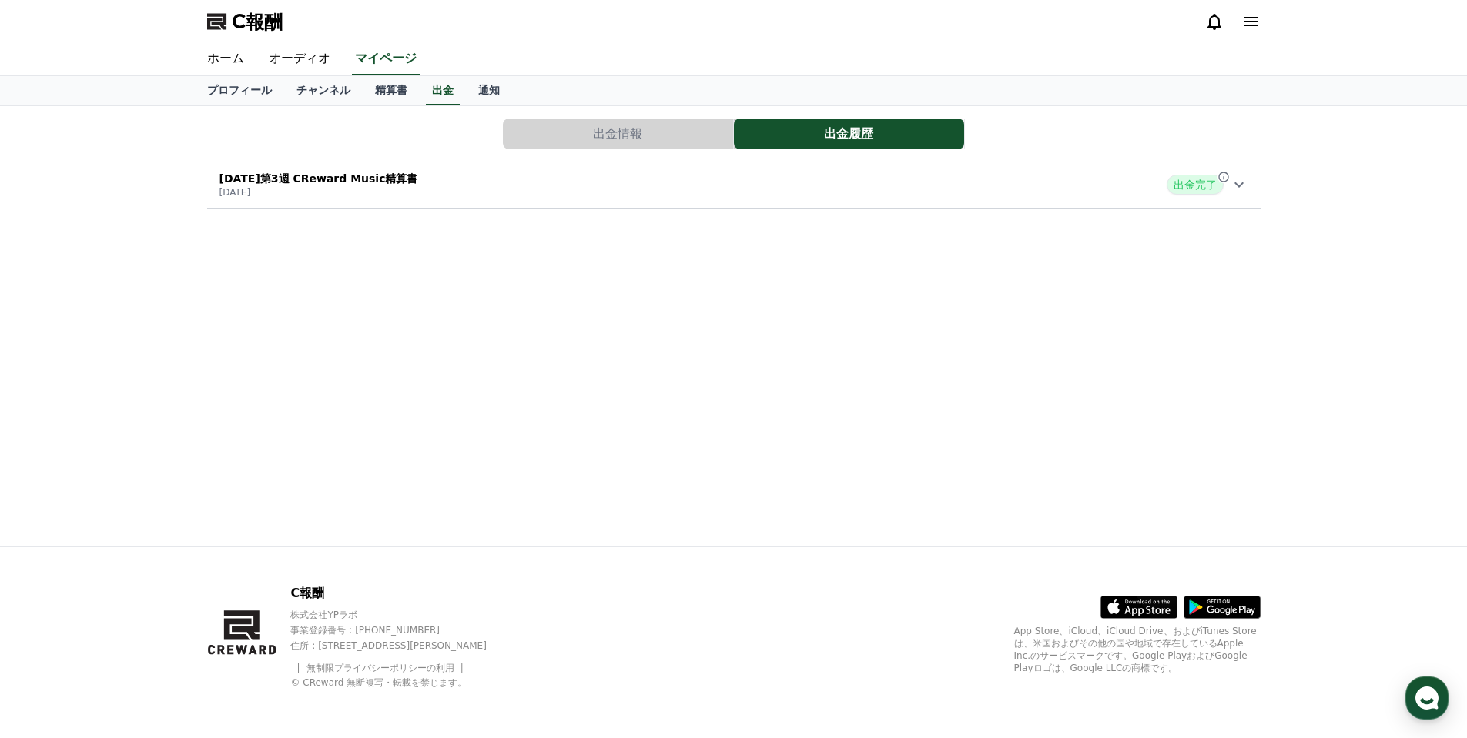
click at [532, 130] on button "出金情報" at bounding box center [618, 134] width 230 height 31
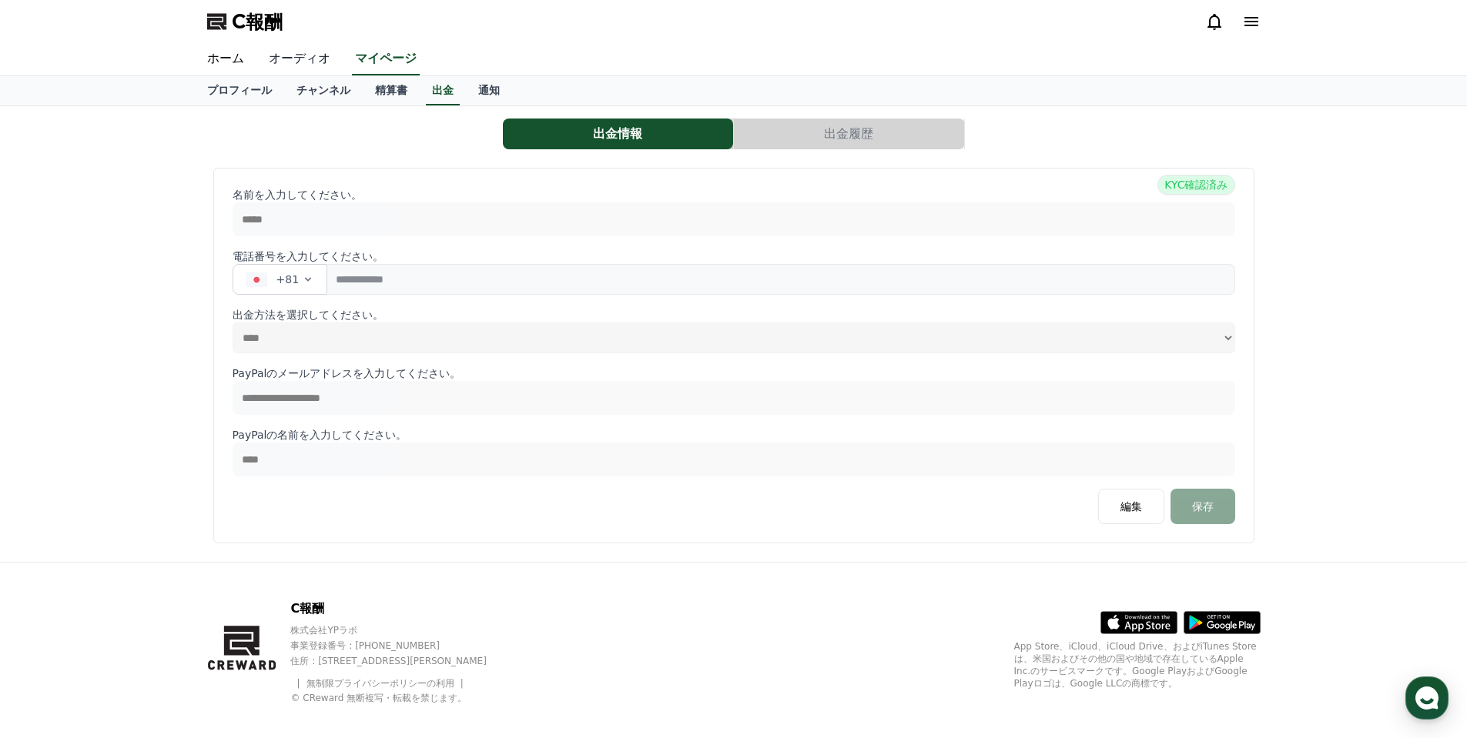
click at [294, 60] on font "オーディオ" at bounding box center [300, 58] width 62 height 15
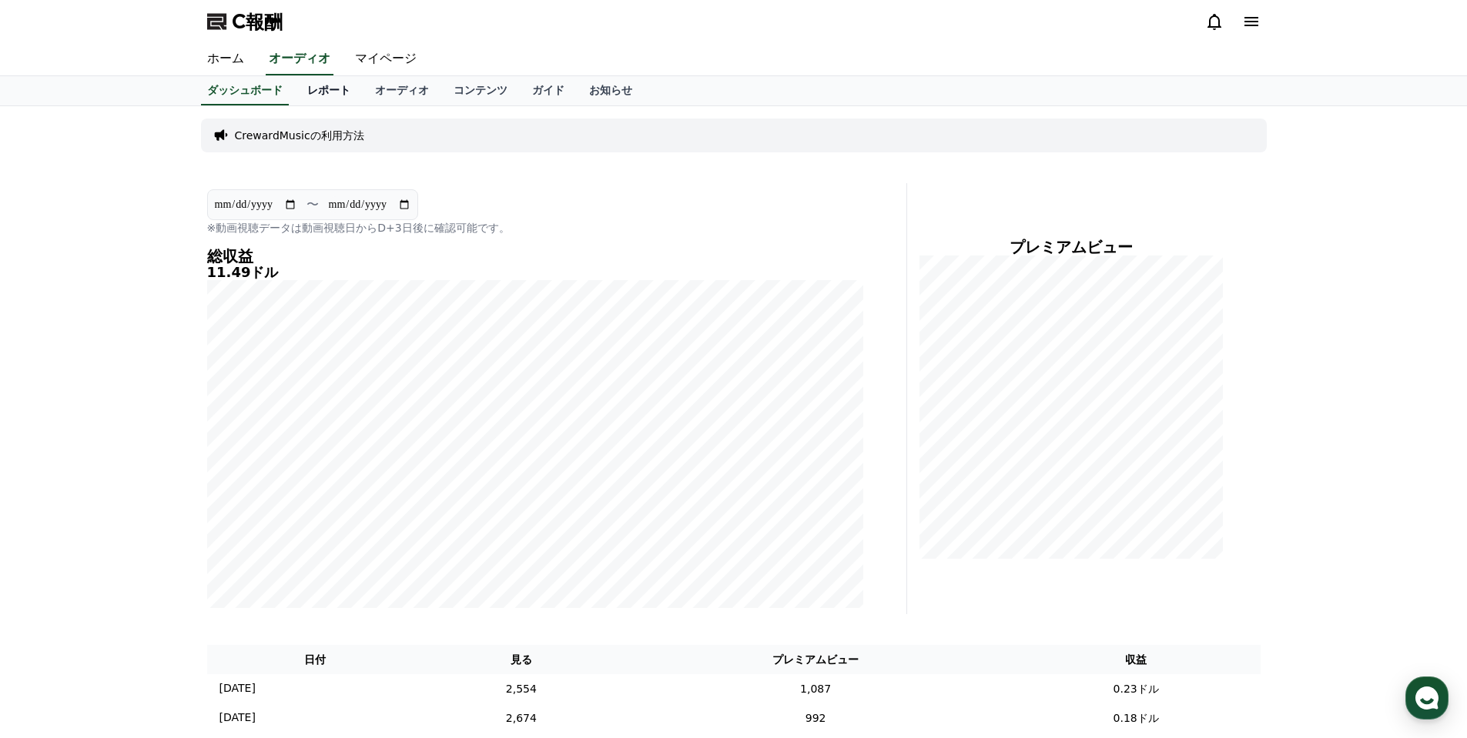
drag, startPoint x: 300, startPoint y: 97, endPoint x: 287, endPoint y: 100, distance: 12.7
click at [301, 97] on link "レポート" at bounding box center [329, 90] width 68 height 29
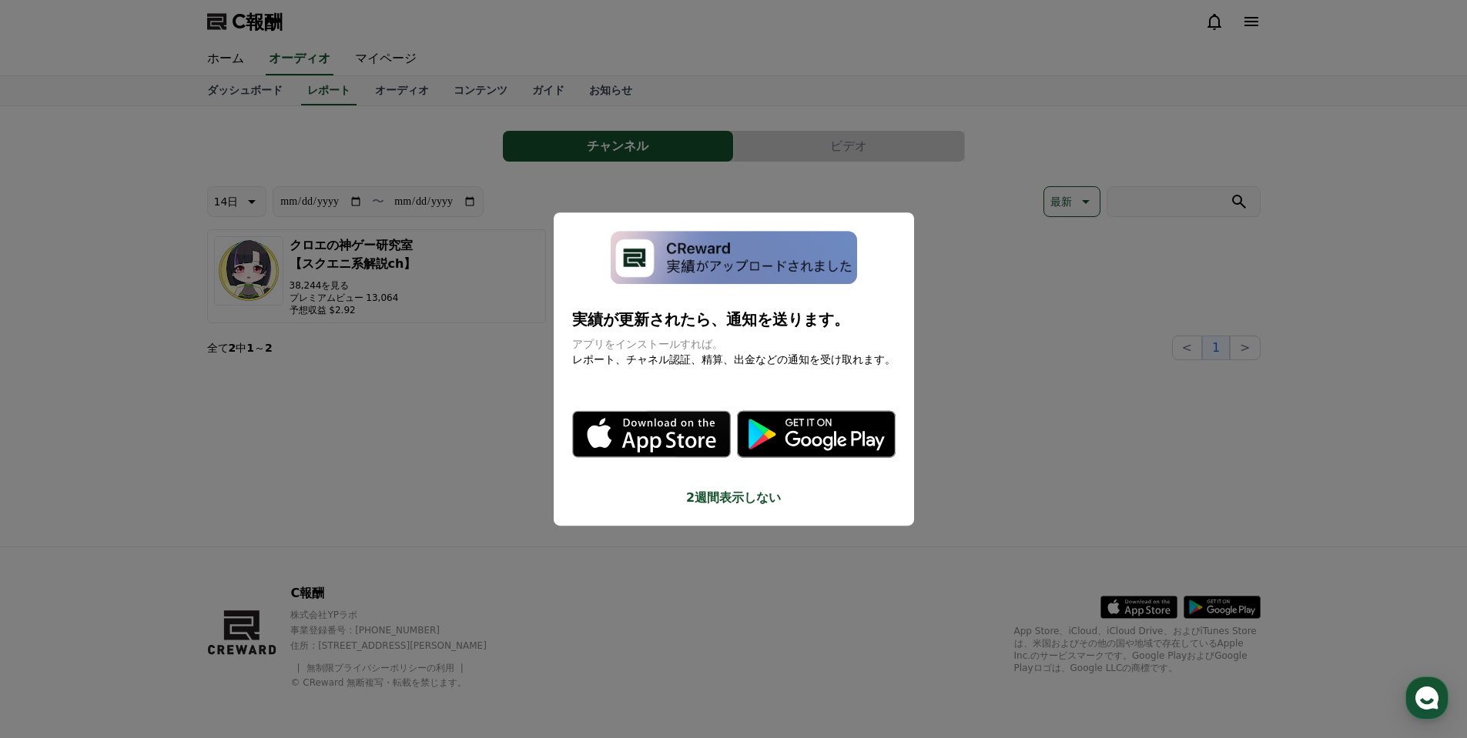
click at [735, 501] on font "2週間表示しない" at bounding box center [733, 498] width 95 height 15
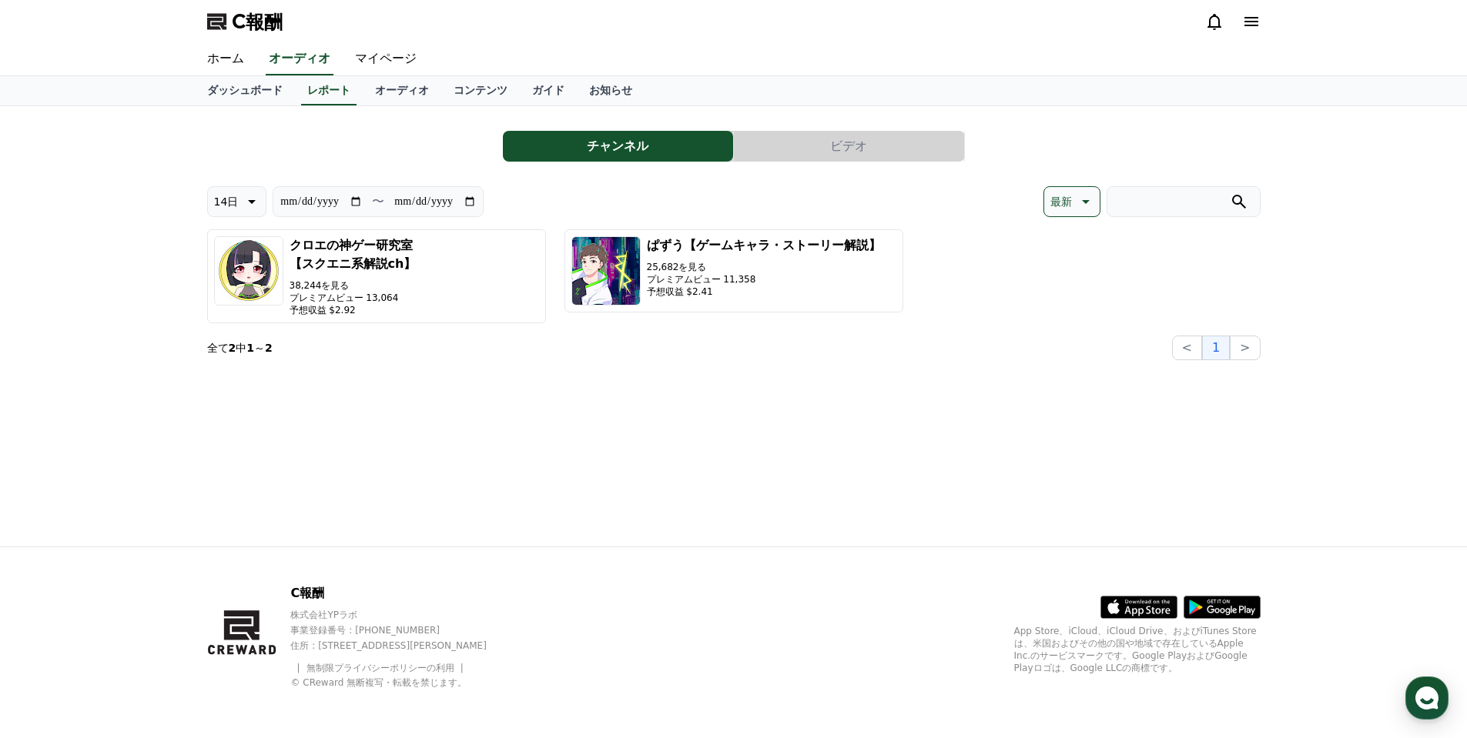
click at [247, 210] on button "14日" at bounding box center [237, 201] width 60 height 31
click at [226, 406] on font "90日" at bounding box center [226, 401] width 25 height 12
click at [472, 382] on div "**********" at bounding box center [734, 326] width 1078 height 440
click at [378, 98] on link "オーディオ" at bounding box center [402, 90] width 79 height 29
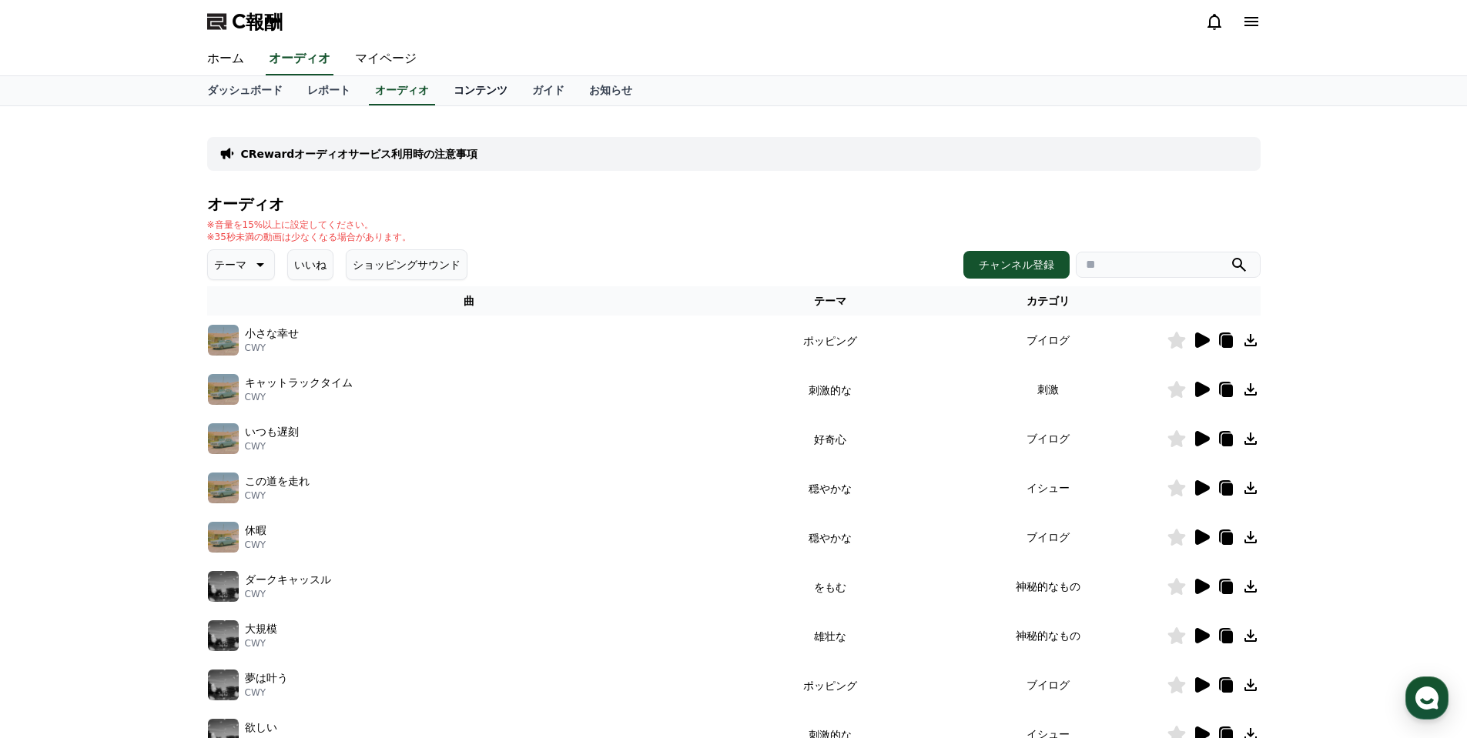
click at [441, 101] on link "コンテンツ" at bounding box center [480, 90] width 79 height 29
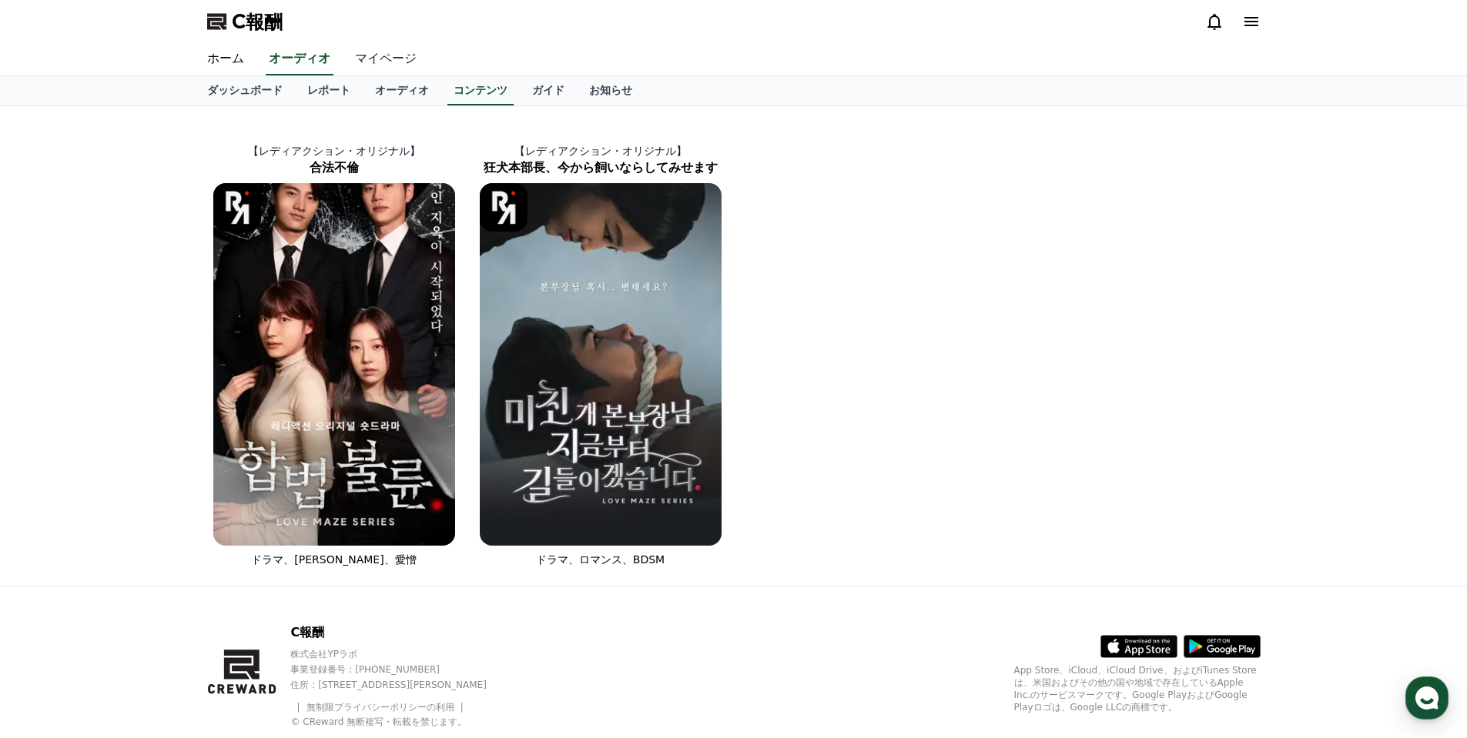
click at [355, 55] on font "マイページ" at bounding box center [386, 58] width 62 height 15
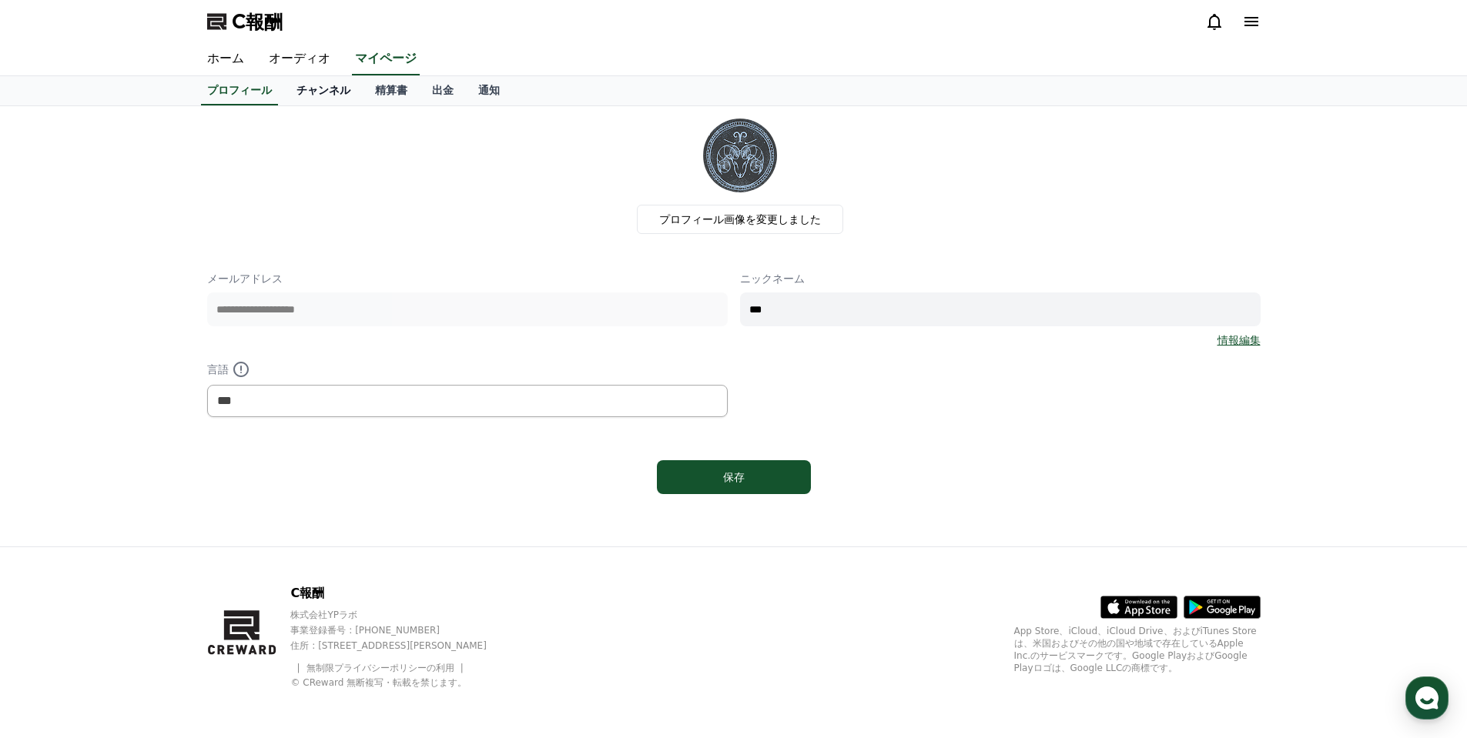
click at [297, 88] on font "チャンネル" at bounding box center [323, 90] width 54 height 12
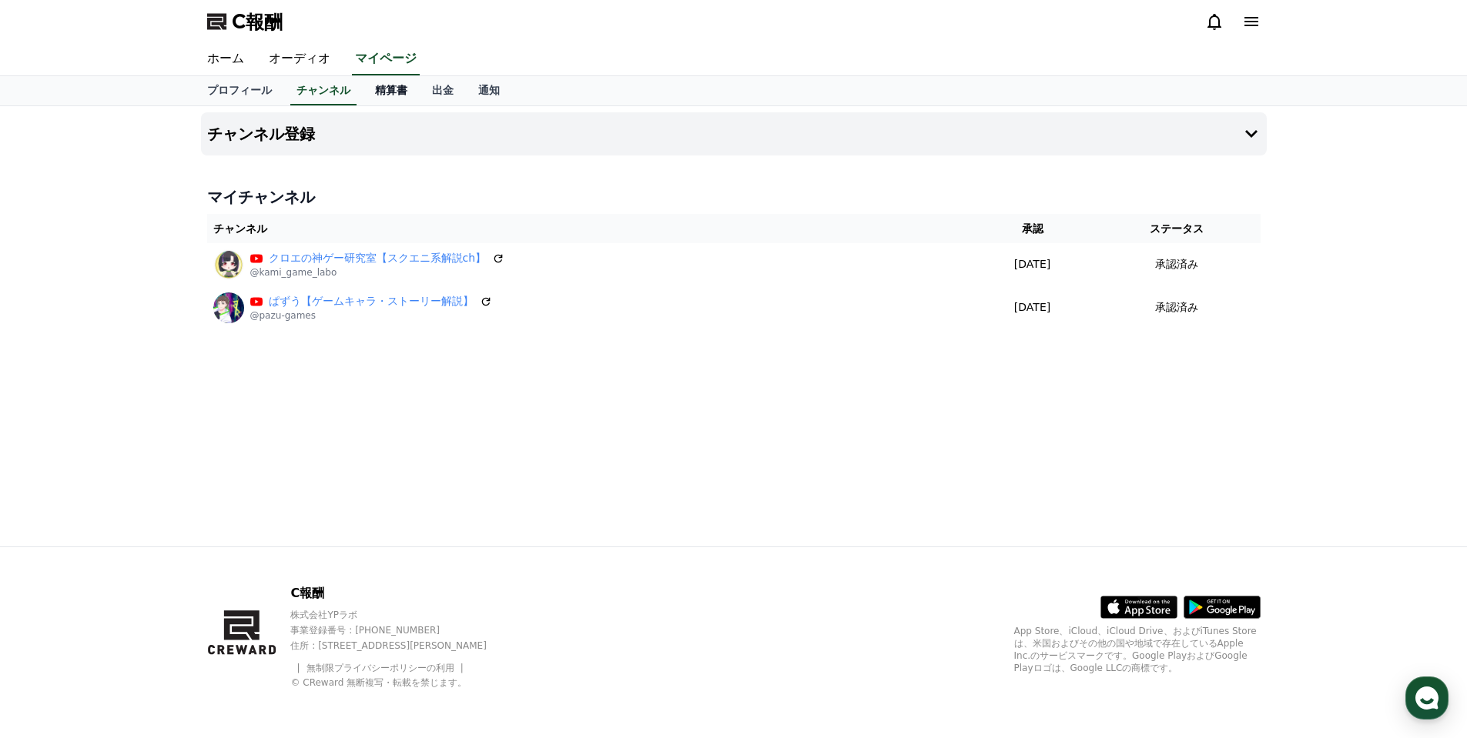
click at [375, 88] on font "精算書" at bounding box center [391, 90] width 32 height 12
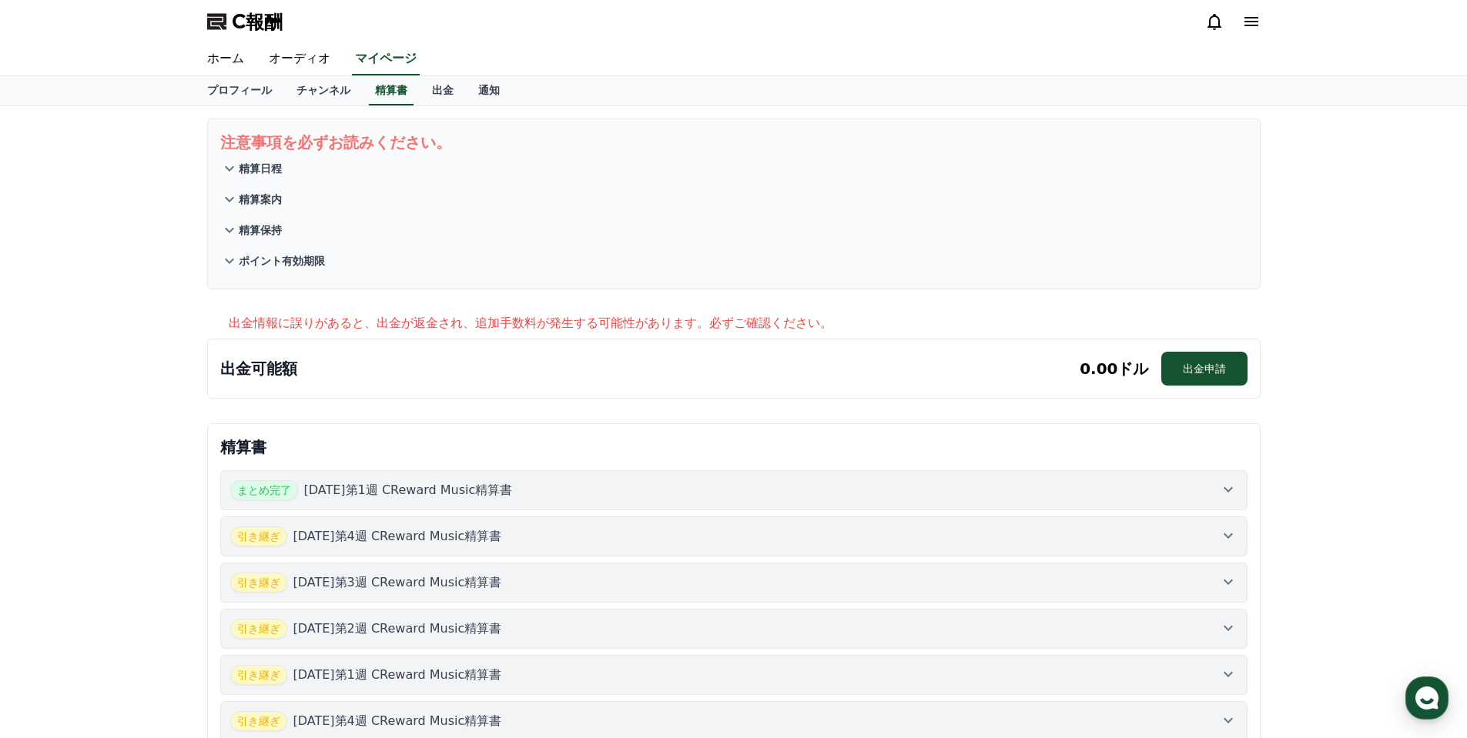
click at [595, 496] on div "まとめ完了 [DATE]第1週 CReward Music精算書" at bounding box center [733, 490] width 1007 height 20
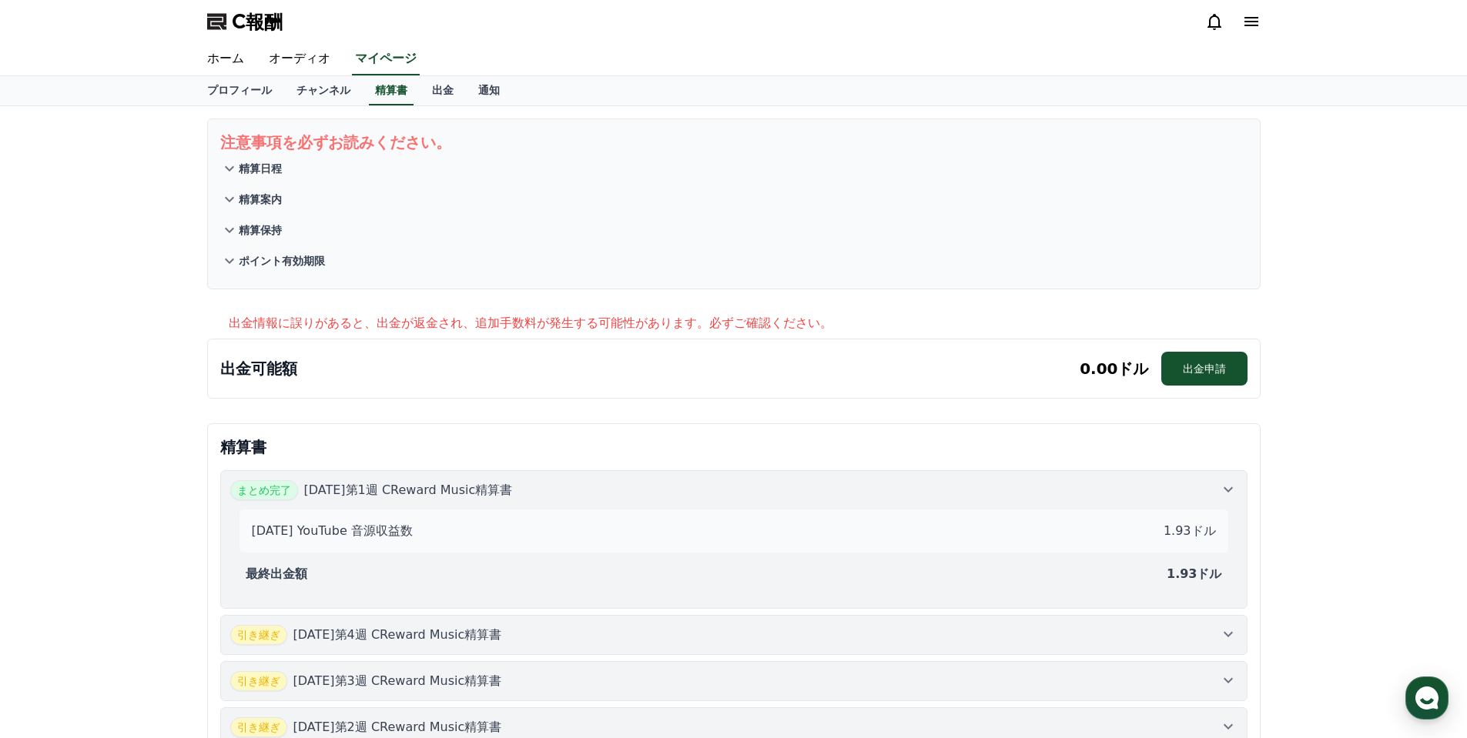
click at [600, 490] on div "まとめ完了 [DATE]第1週 CReward Music精算書" at bounding box center [733, 490] width 1007 height 20
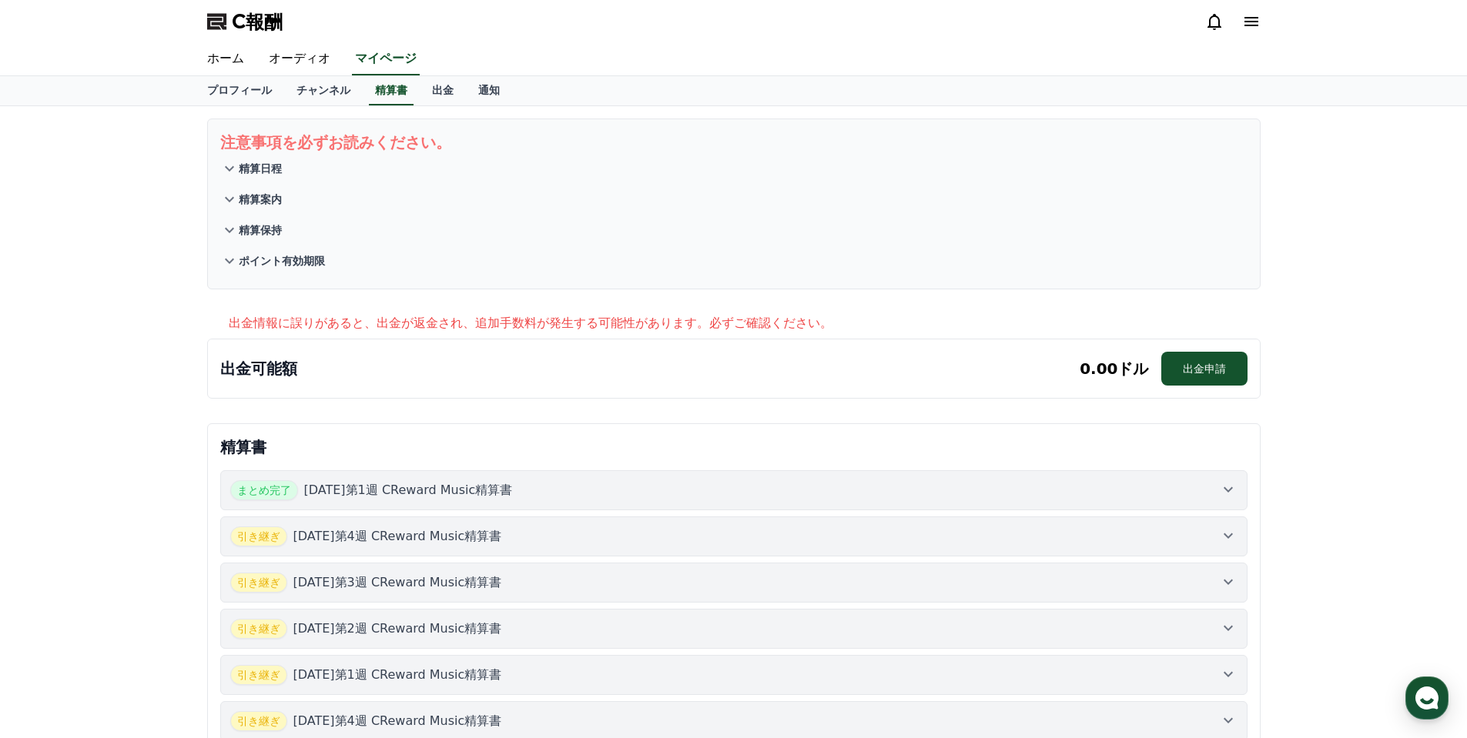
click at [567, 534] on div "引き継ぎ [DATE]第4週 CReward Music精算書" at bounding box center [733, 537] width 1007 height 20
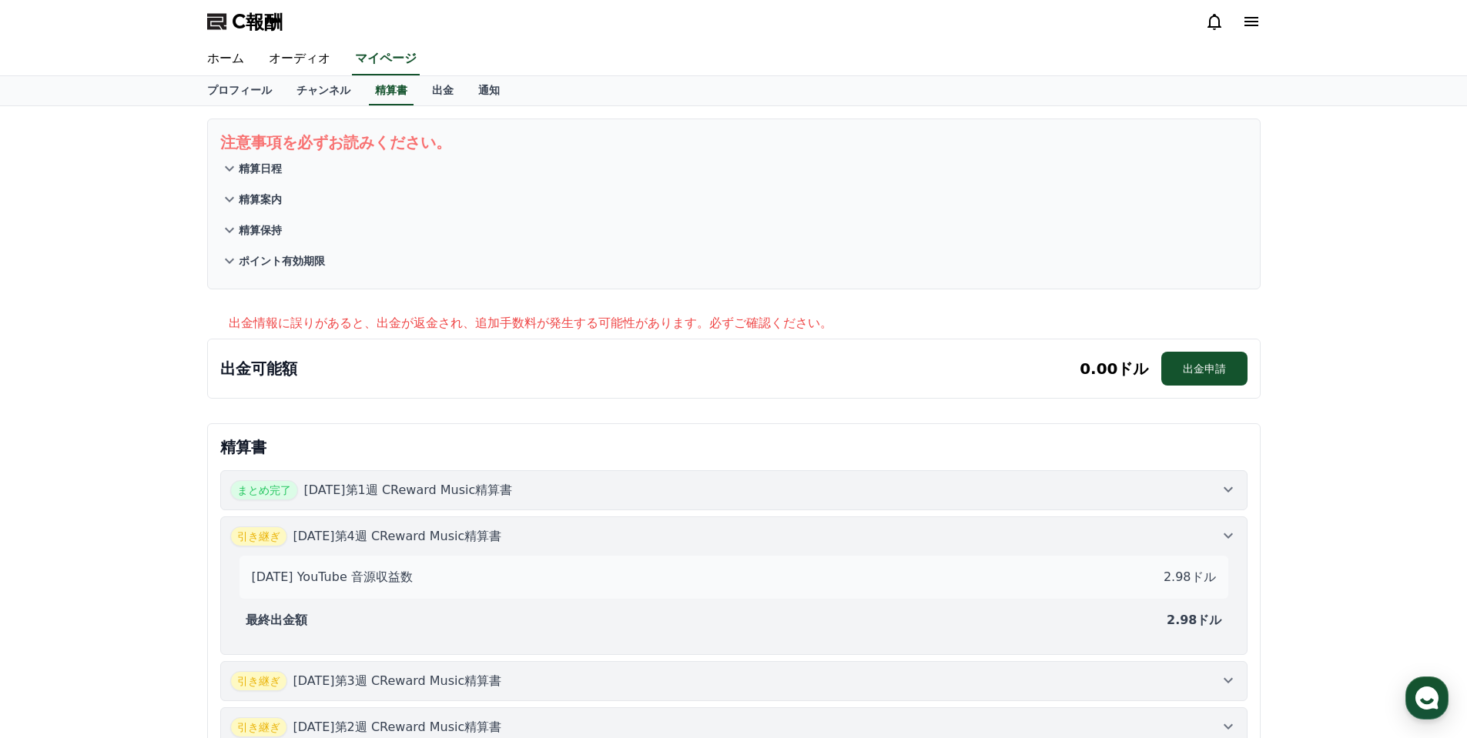
click at [837, 490] on div "まとめ完了 [DATE]第1週 CReward Music精算書" at bounding box center [733, 490] width 1007 height 20
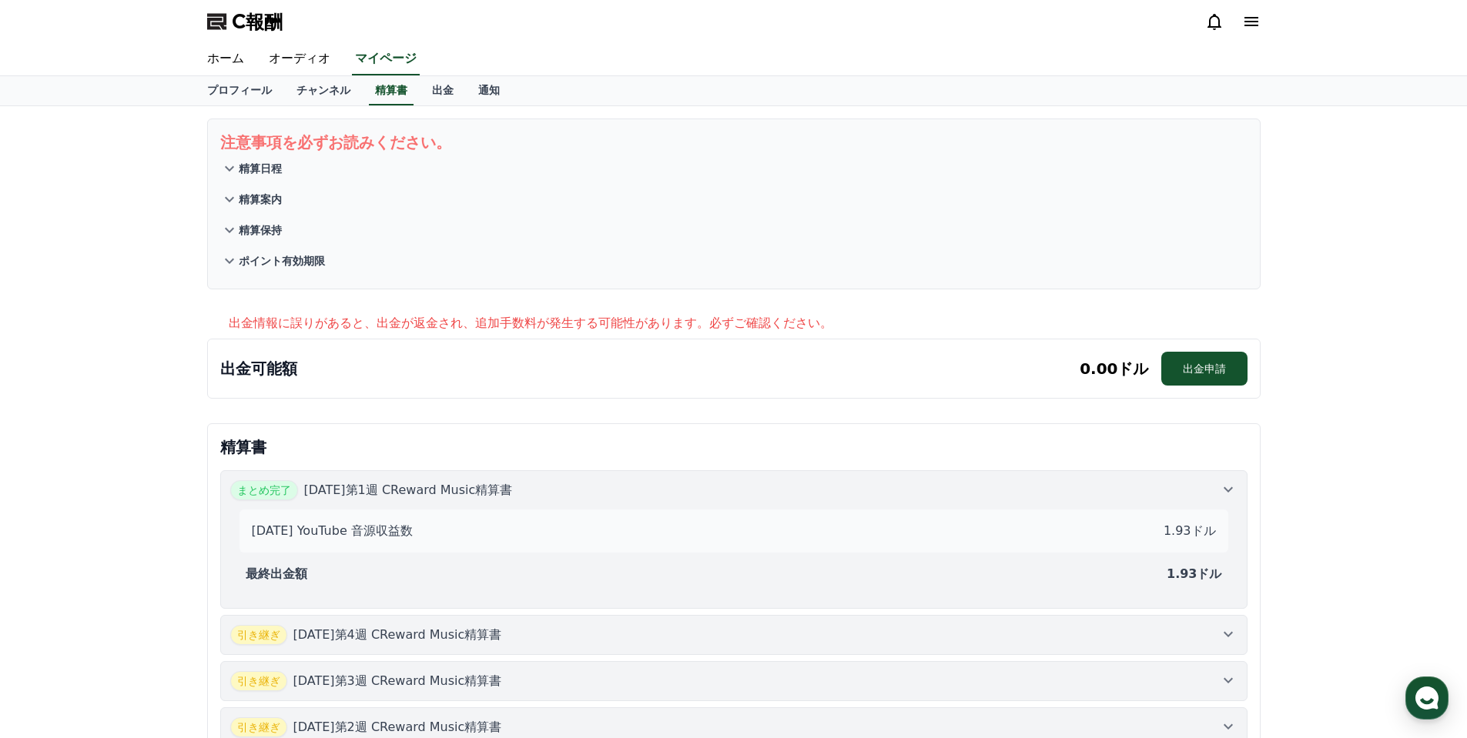
click at [557, 443] on p "精算書" at bounding box center [733, 448] width 1027 height 22
click at [263, 189] on button "精算案内" at bounding box center [733, 199] width 1027 height 31
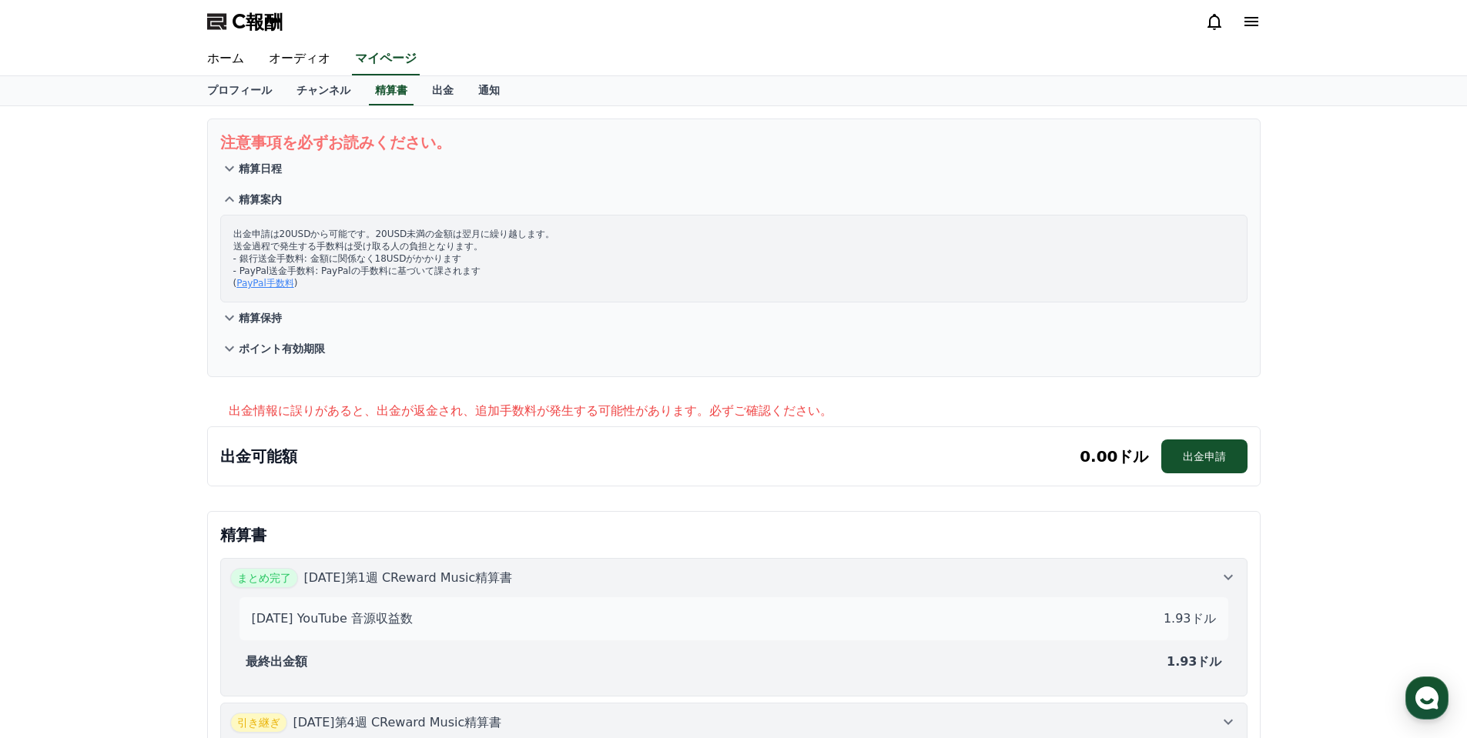
click at [273, 320] on font "精算保持" at bounding box center [260, 318] width 43 height 12
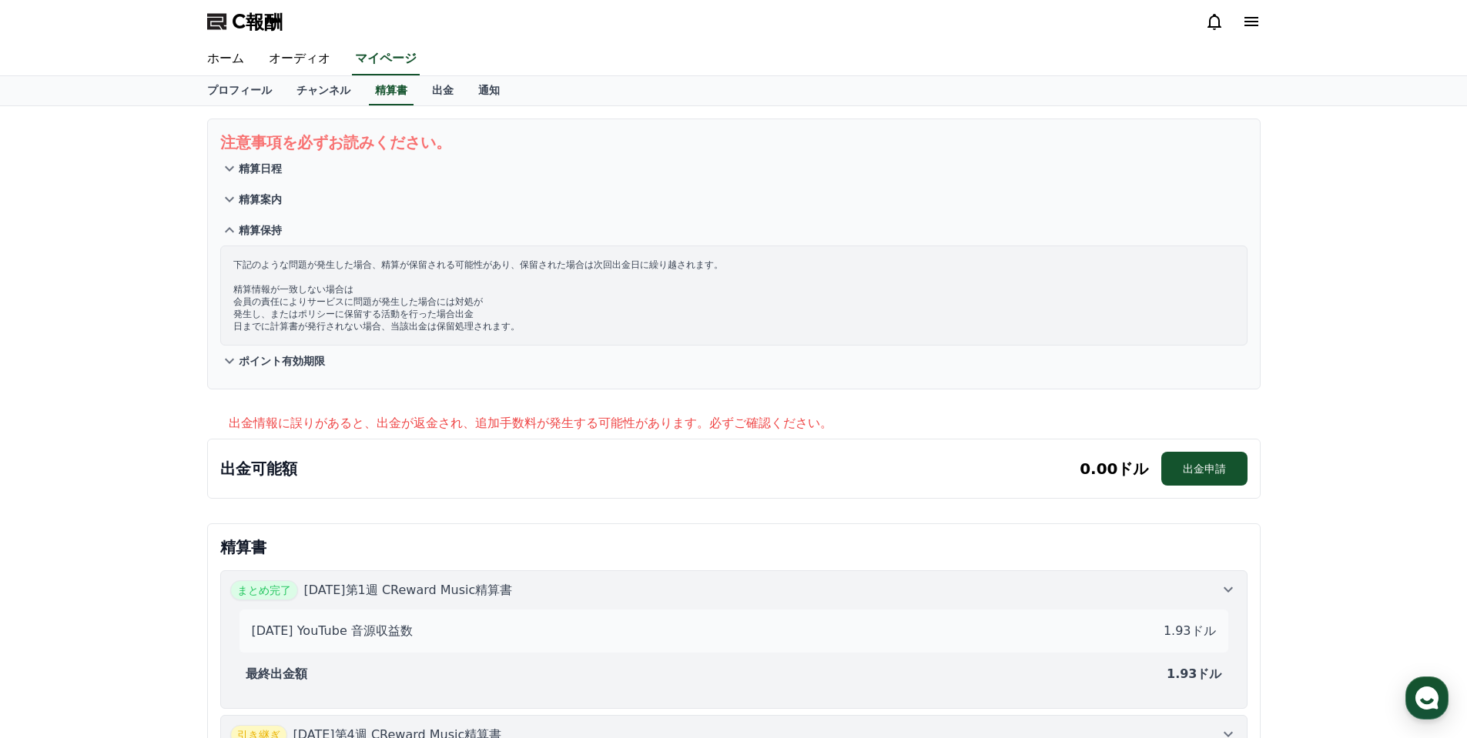
click at [233, 228] on icon at bounding box center [229, 230] width 18 height 18
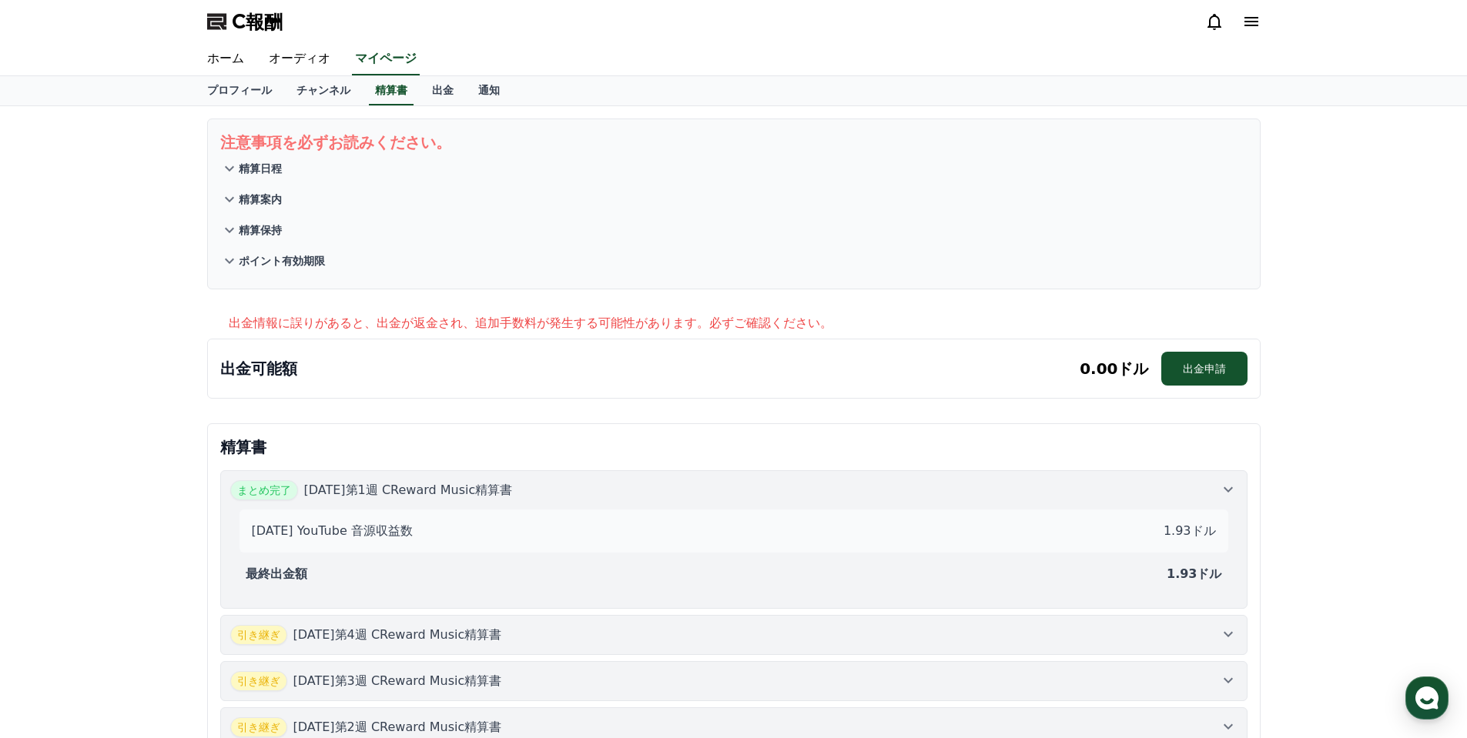
click at [290, 266] on font "ポイント有効期限" at bounding box center [282, 261] width 86 height 12
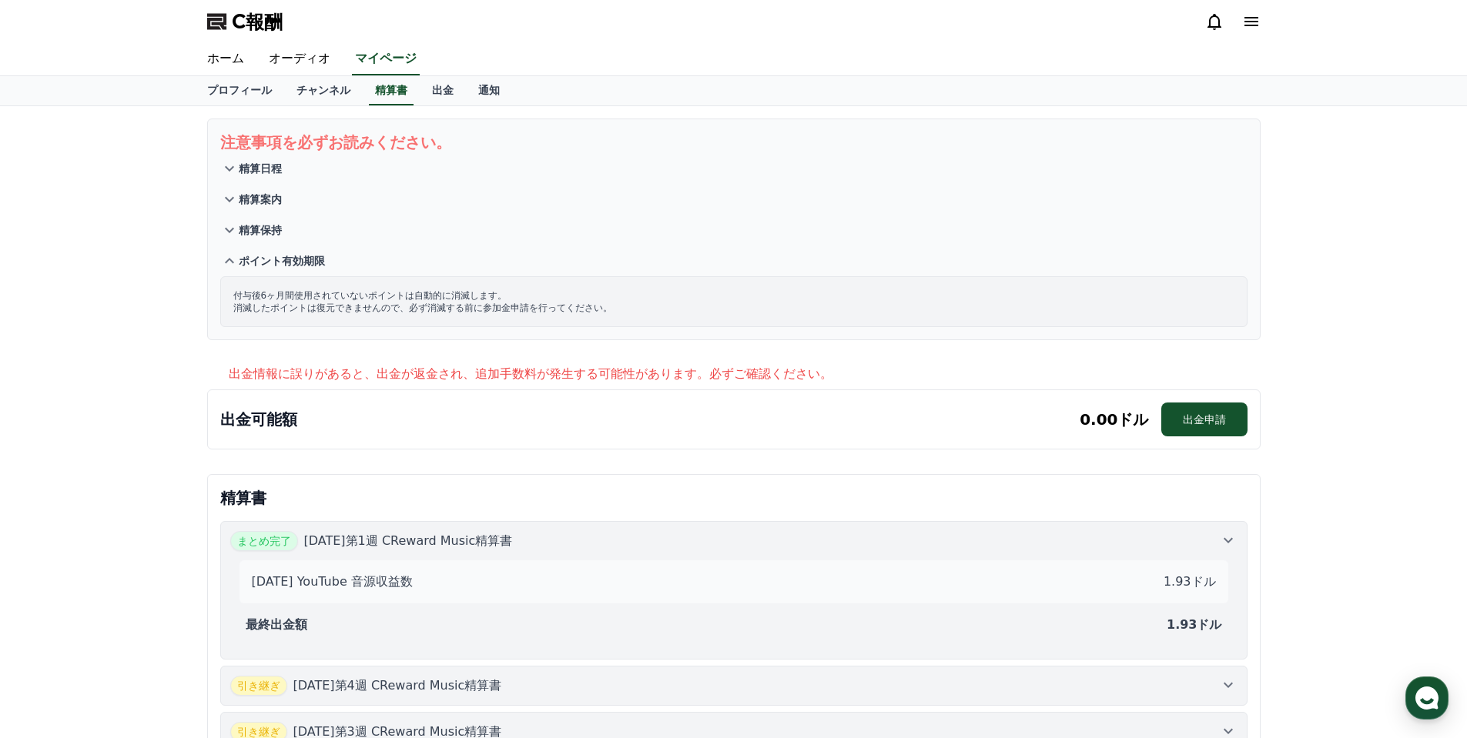
click at [258, 266] on font "ポイント有効期限" at bounding box center [282, 261] width 86 height 12
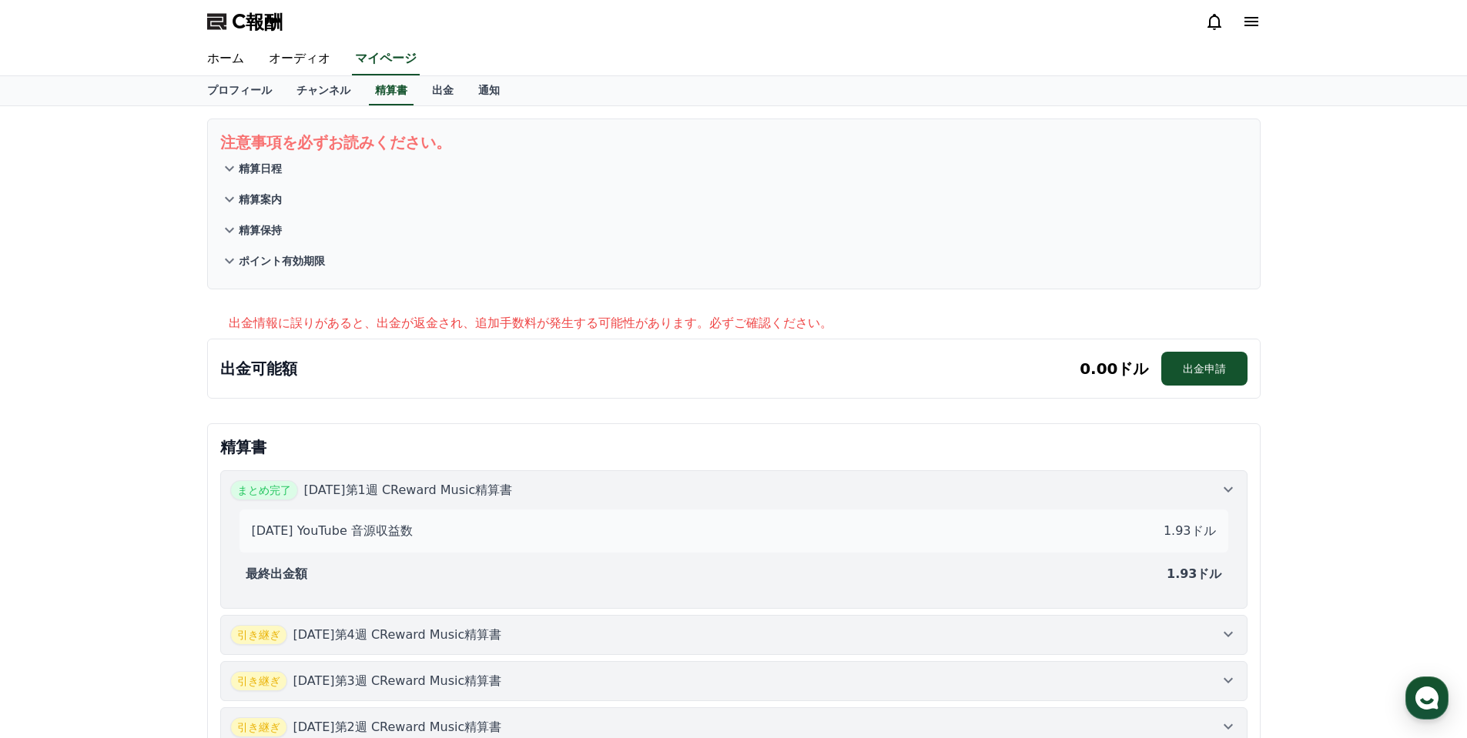
click at [255, 171] on font "精算日程" at bounding box center [260, 168] width 43 height 12
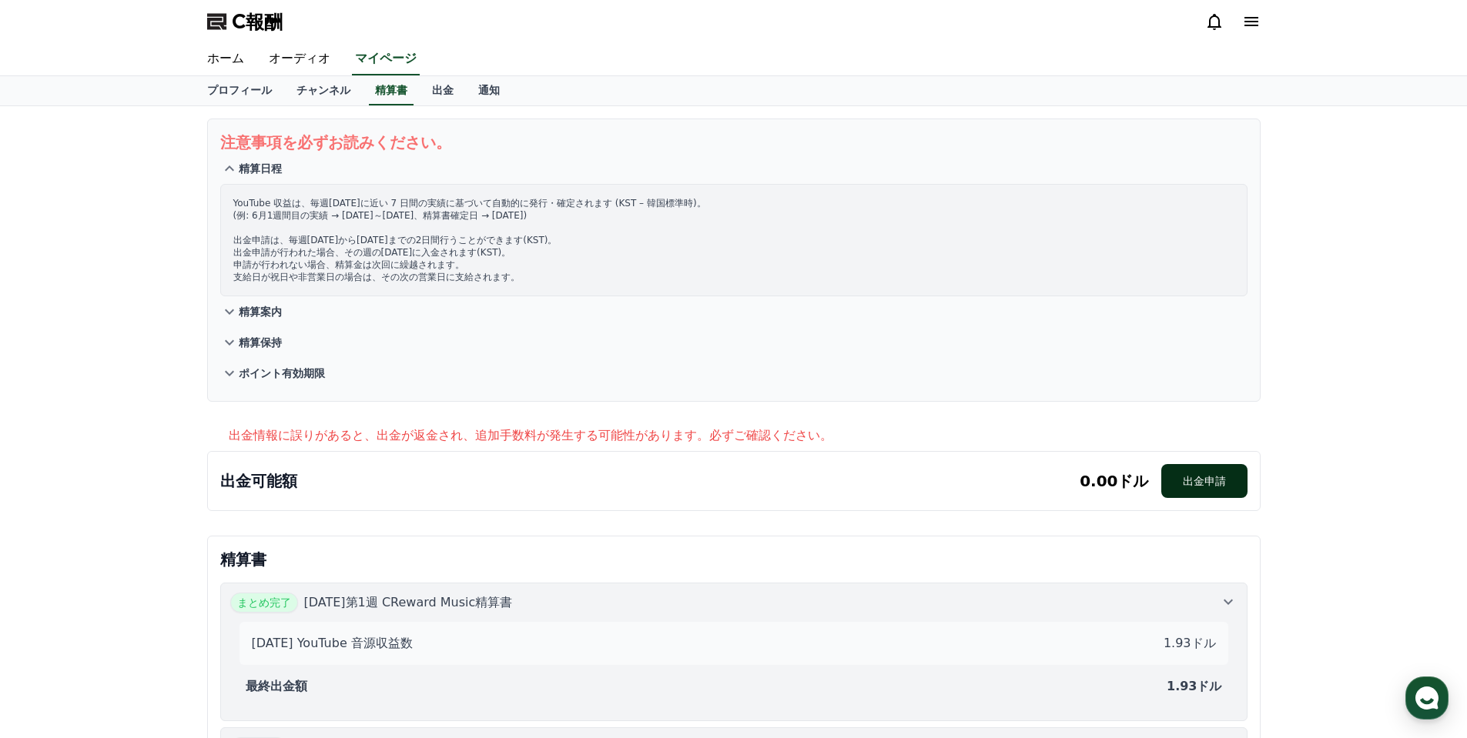
click at [1193, 467] on button "出金申請" at bounding box center [1204, 481] width 86 height 34
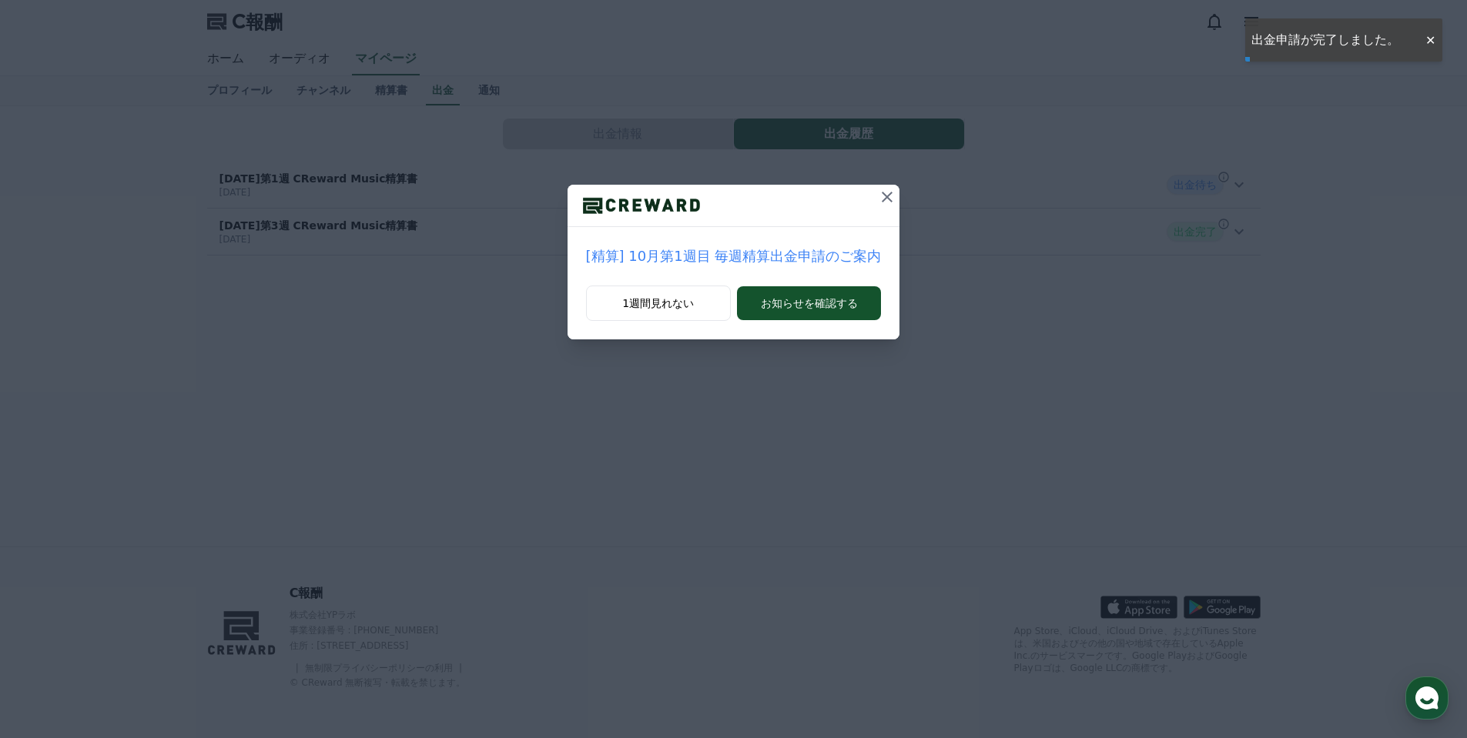
click at [889, 189] on button at bounding box center [887, 197] width 25 height 25
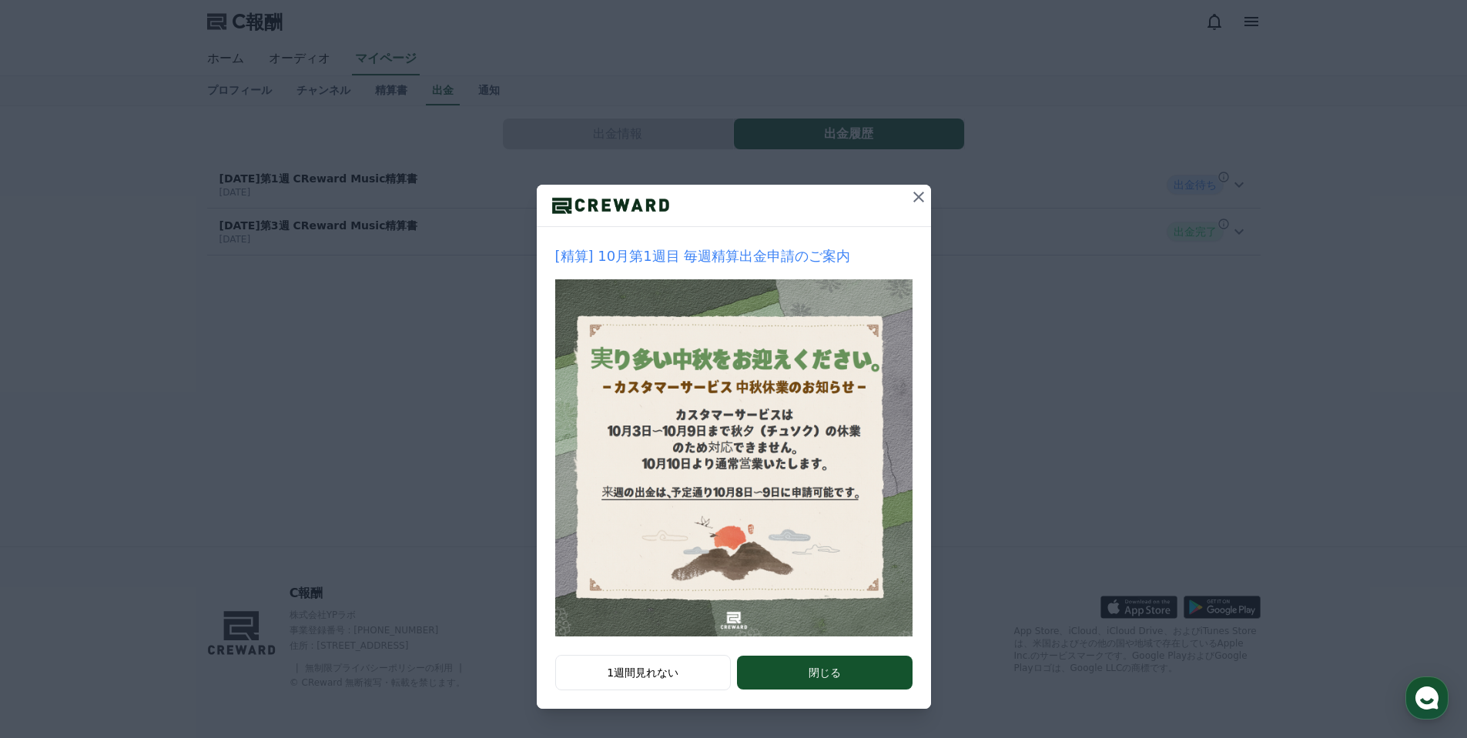
click at [910, 196] on icon at bounding box center [918, 197] width 18 height 18
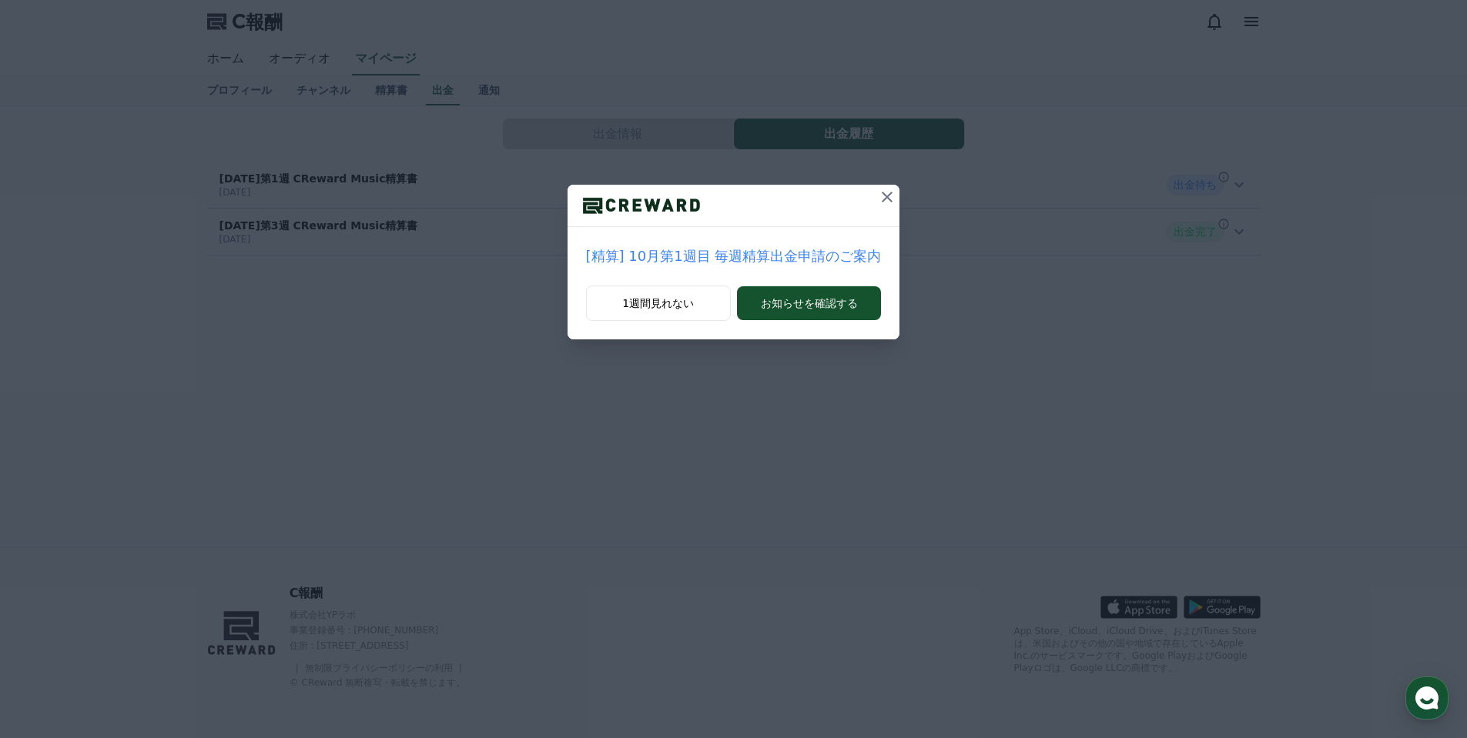
click at [880, 200] on icon at bounding box center [887, 197] width 18 height 18
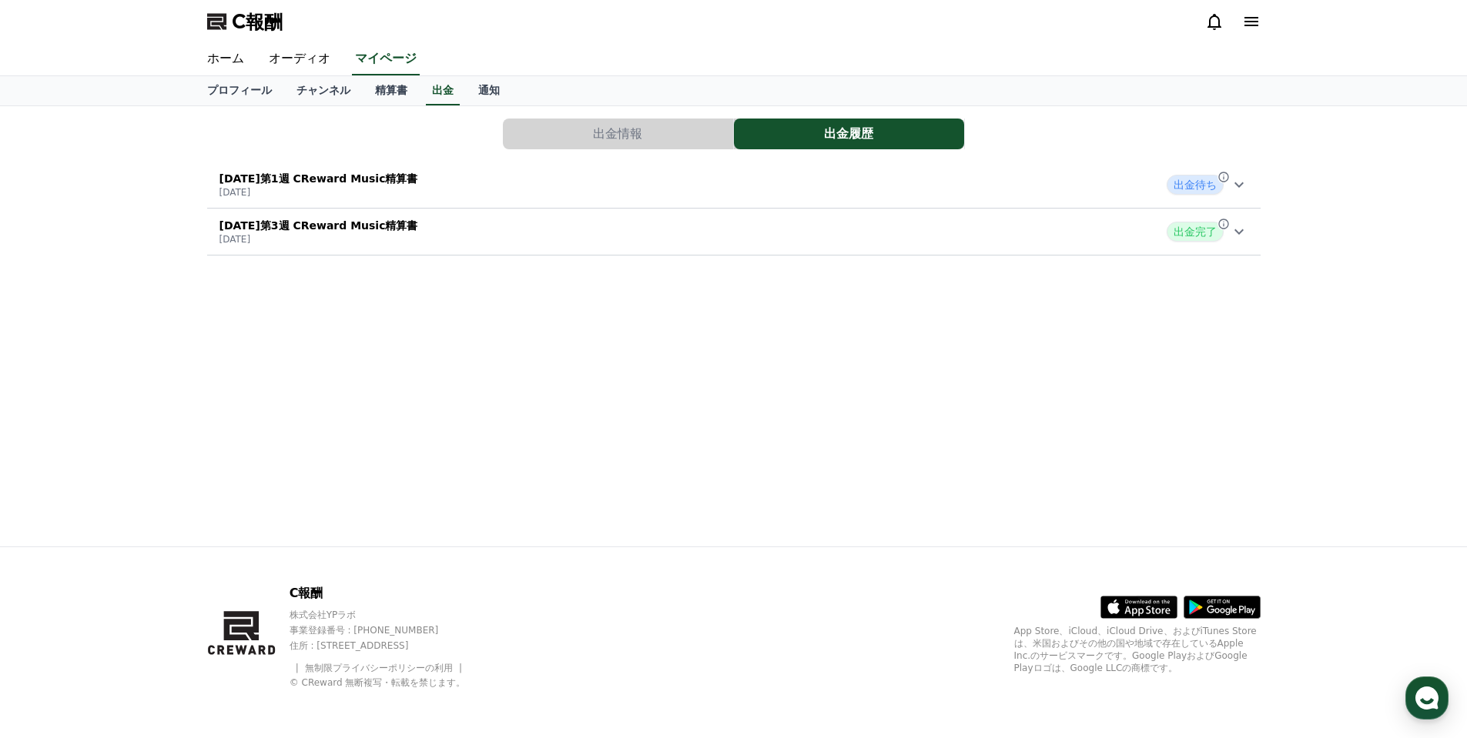
click at [1245, 189] on icon at bounding box center [1239, 185] width 18 height 18
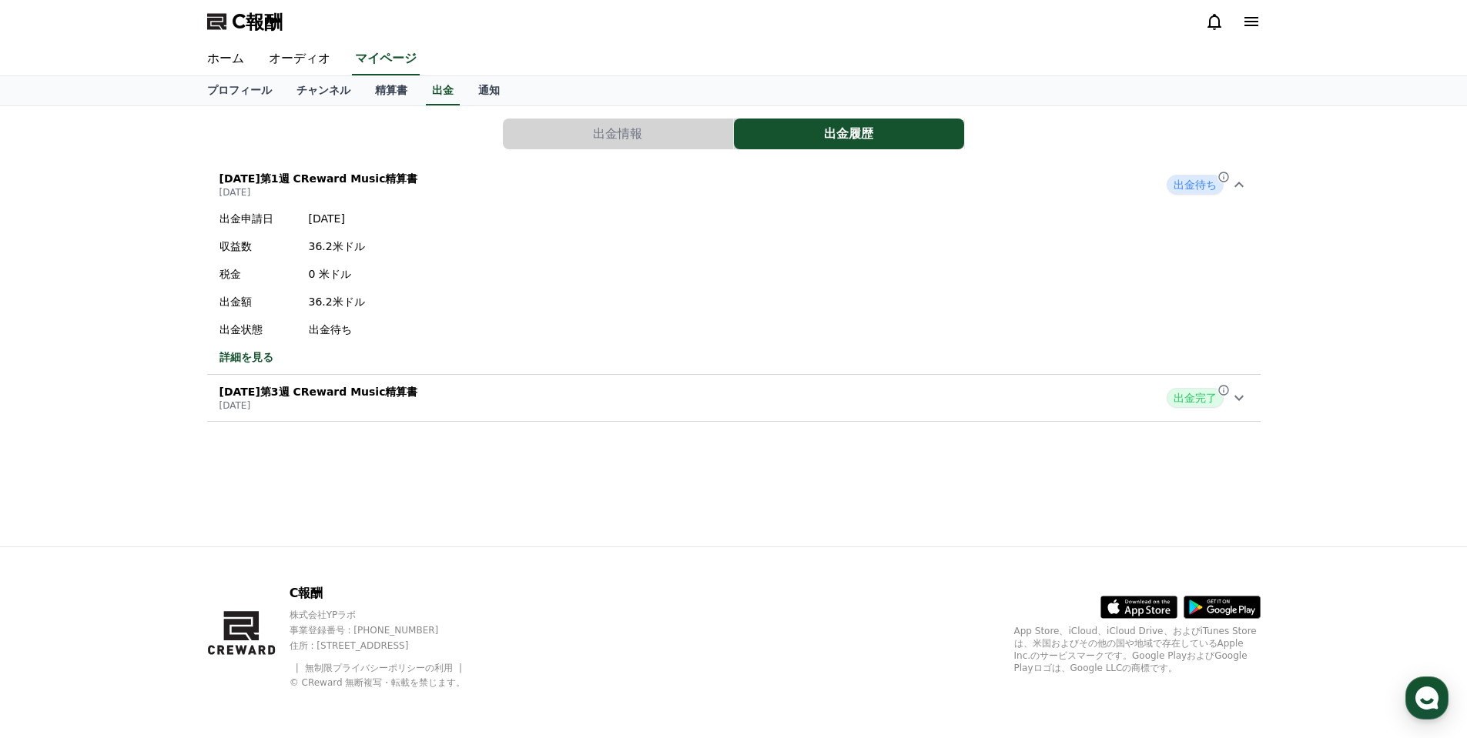
drag, startPoint x: 362, startPoint y: 330, endPoint x: 239, endPoint y: 254, distance: 144.5
click at [239, 255] on div "出金申請日 2025年10月8日 収益数 36.2米ドル 税金 0 米ドル 出金額 36.2米ドル 出金状態 出金待ち" at bounding box center [292, 274] width 146 height 126
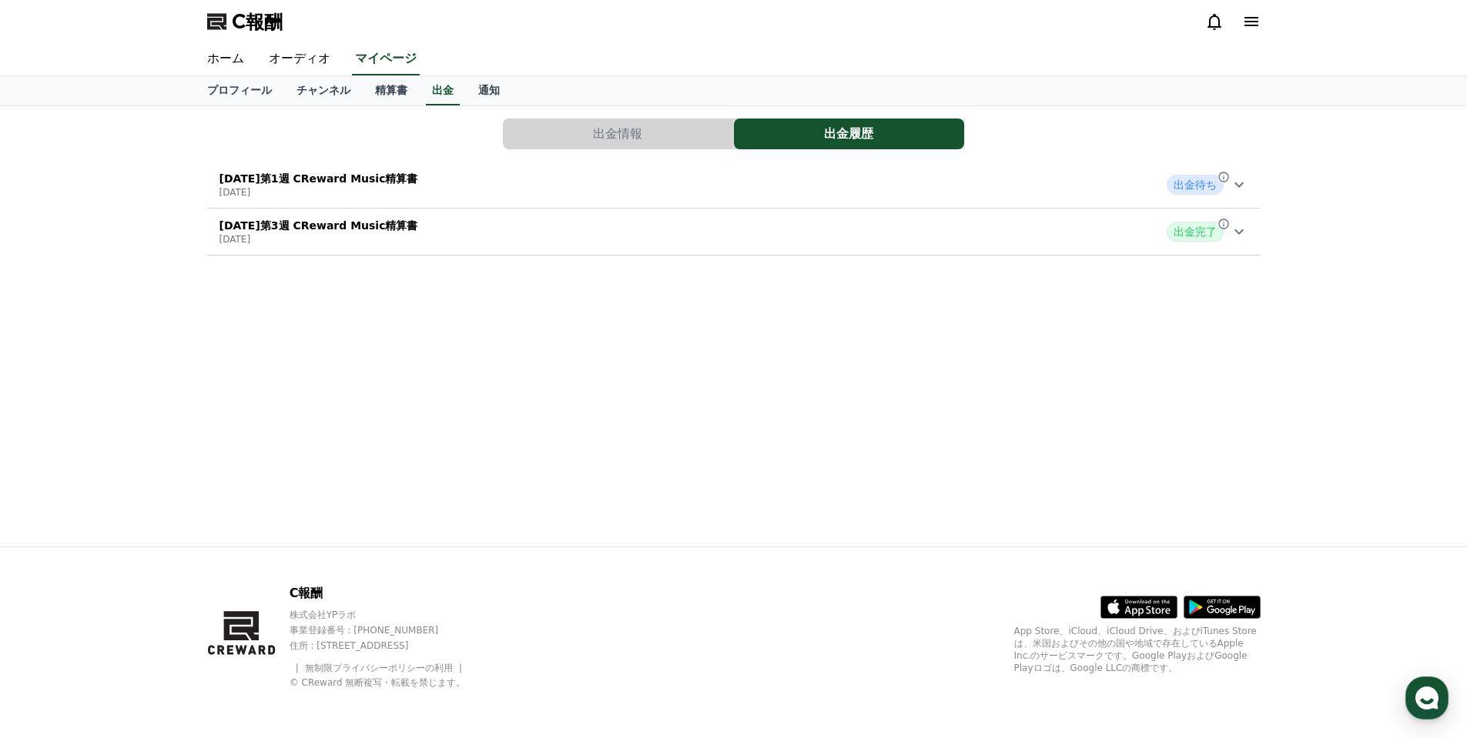
click at [1254, 181] on div "2025年10月第1週 CReward Music精算書 2025年10月8日 出金待ち" at bounding box center [733, 185] width 1053 height 40
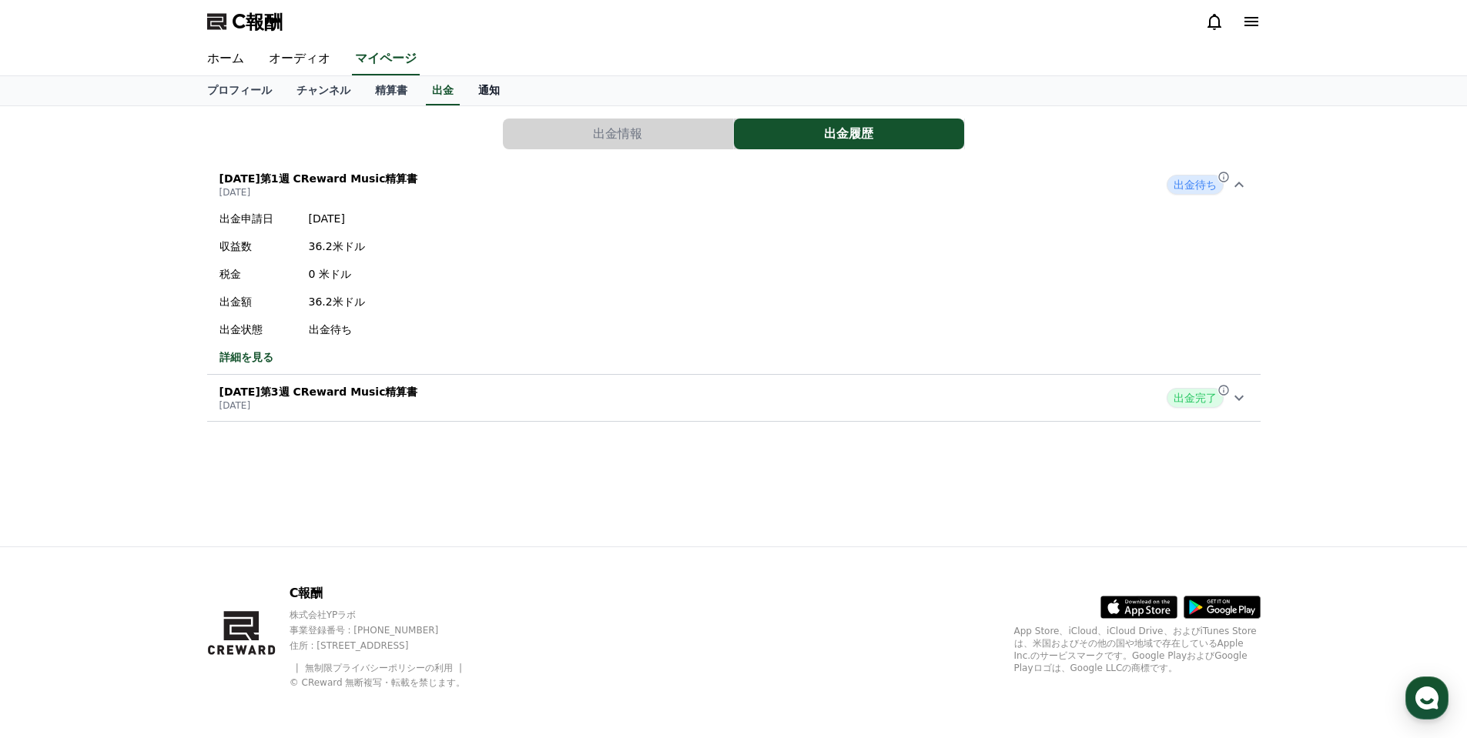
click at [478, 86] on font "通知" at bounding box center [489, 90] width 22 height 12
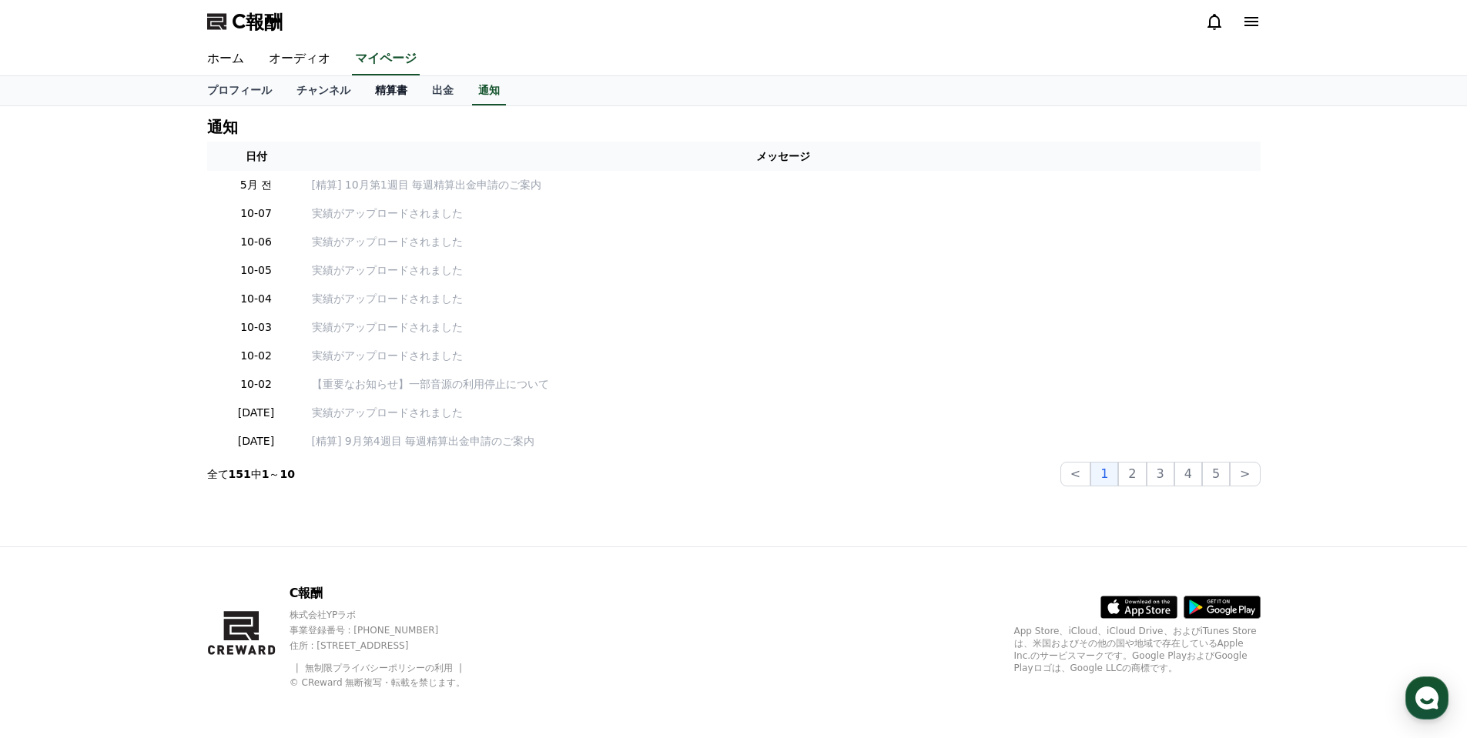
click at [375, 89] on font "精算書" at bounding box center [391, 90] width 32 height 12
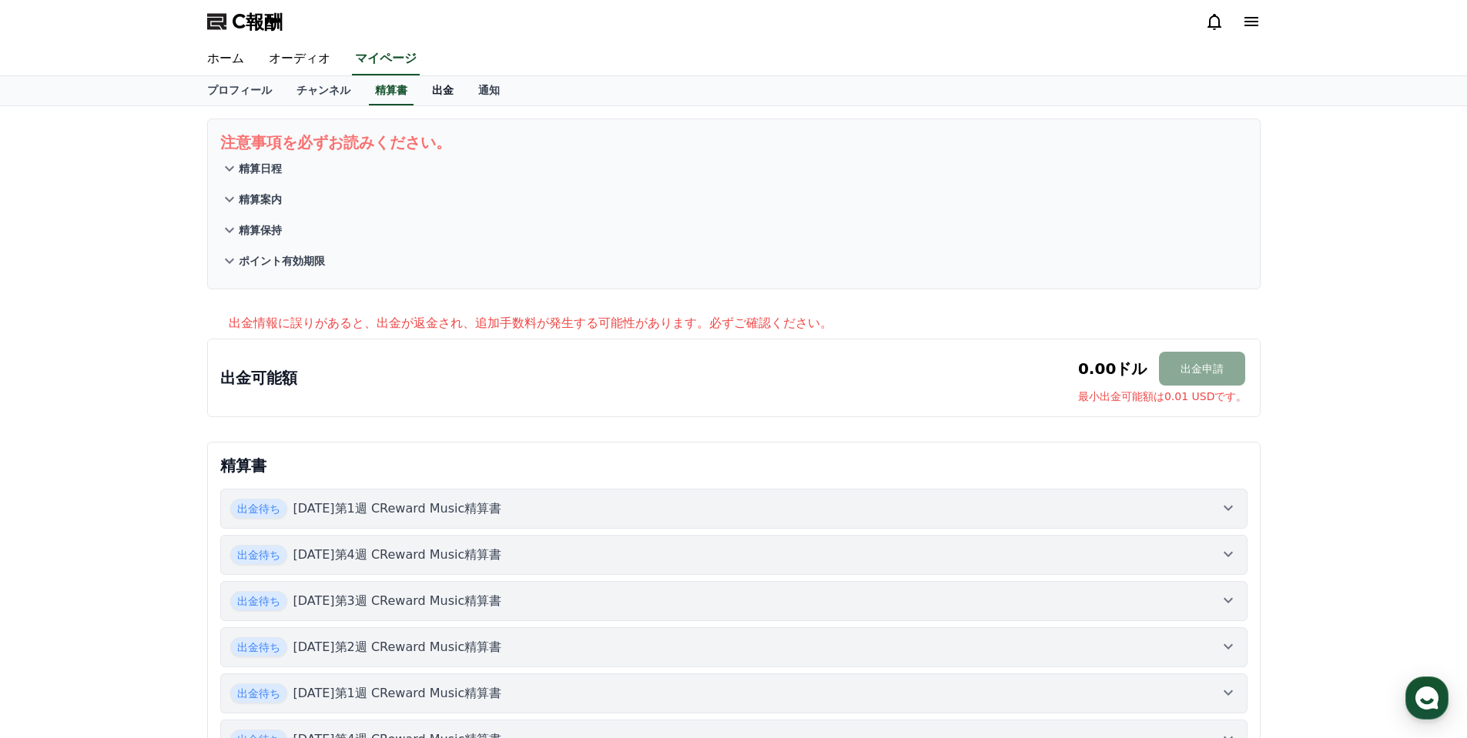
click at [432, 91] on font "出金" at bounding box center [443, 90] width 22 height 12
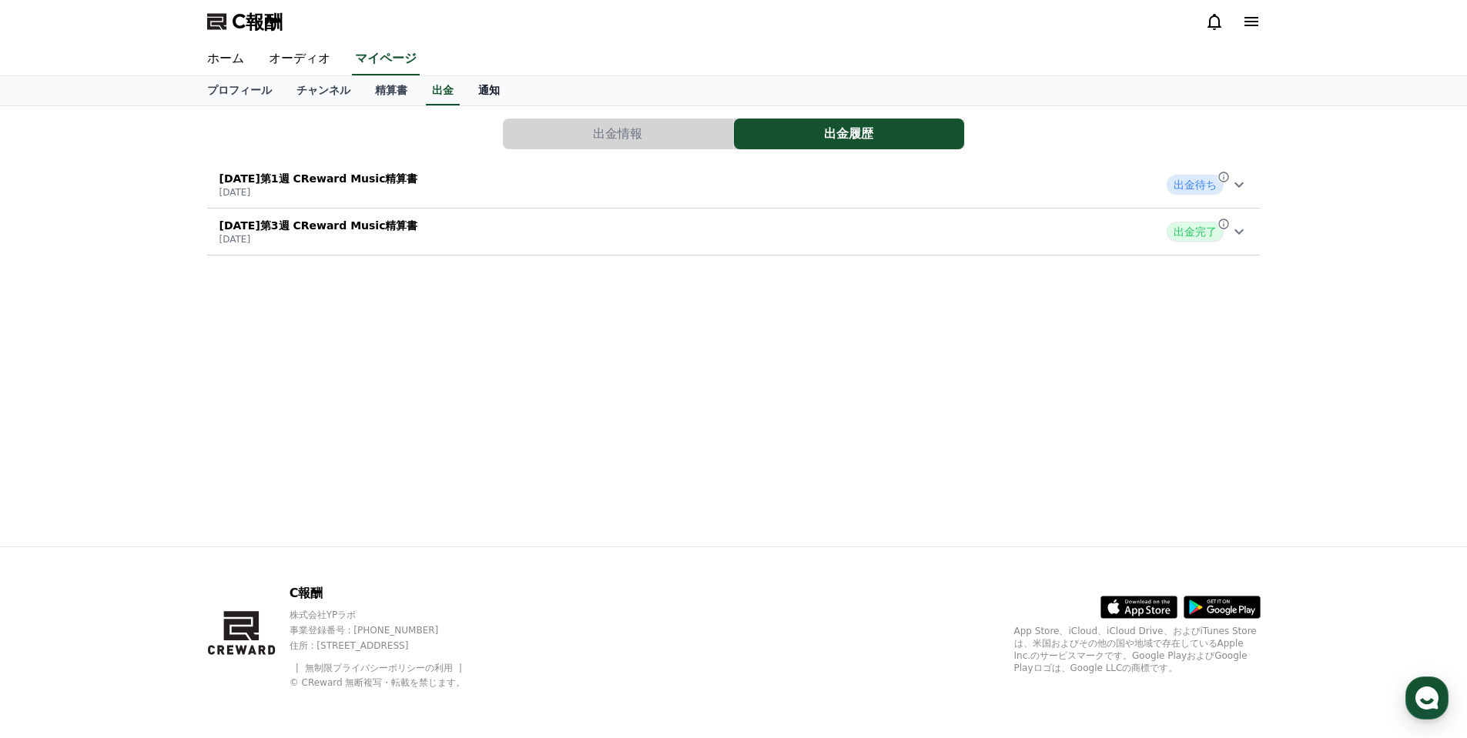
click at [478, 88] on font "通知" at bounding box center [489, 90] width 22 height 12
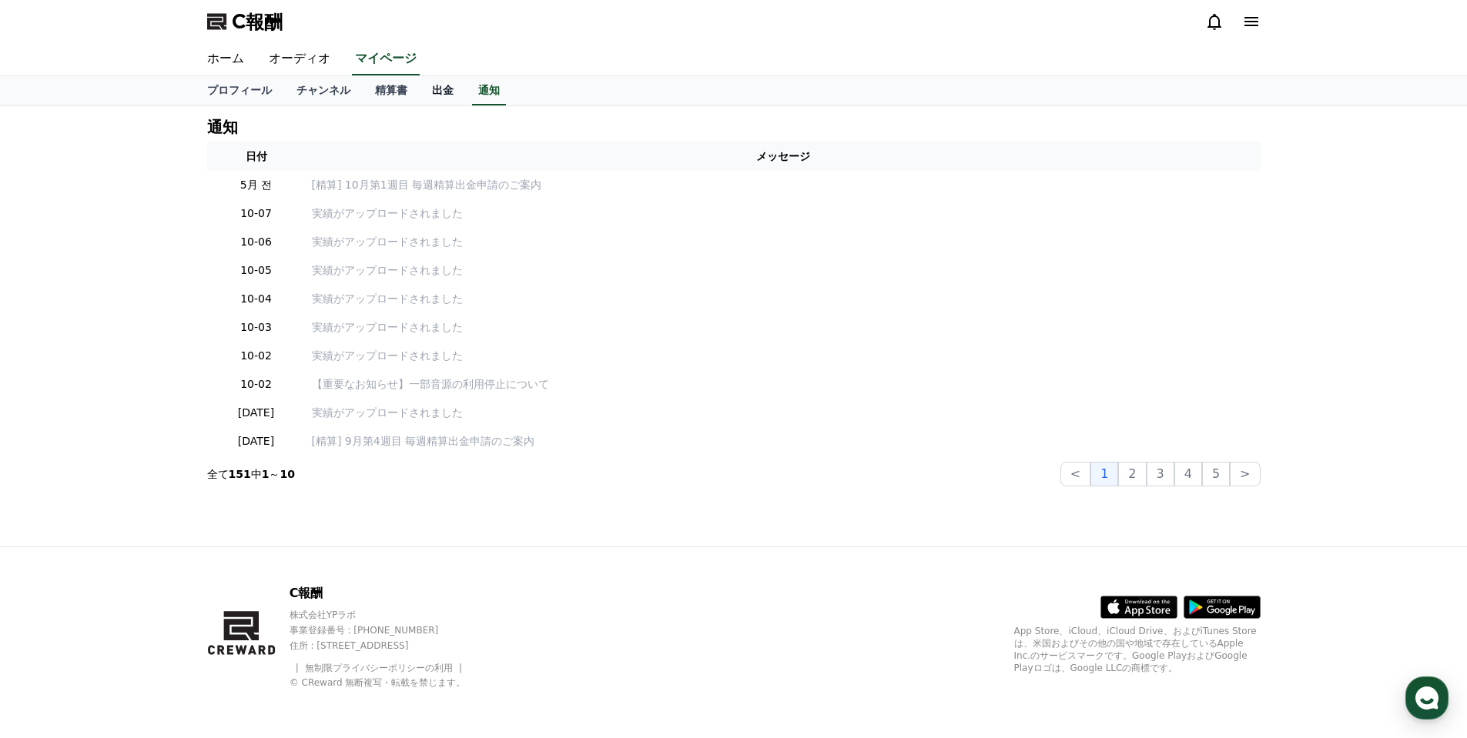
click at [432, 86] on font "出金" at bounding box center [443, 90] width 22 height 12
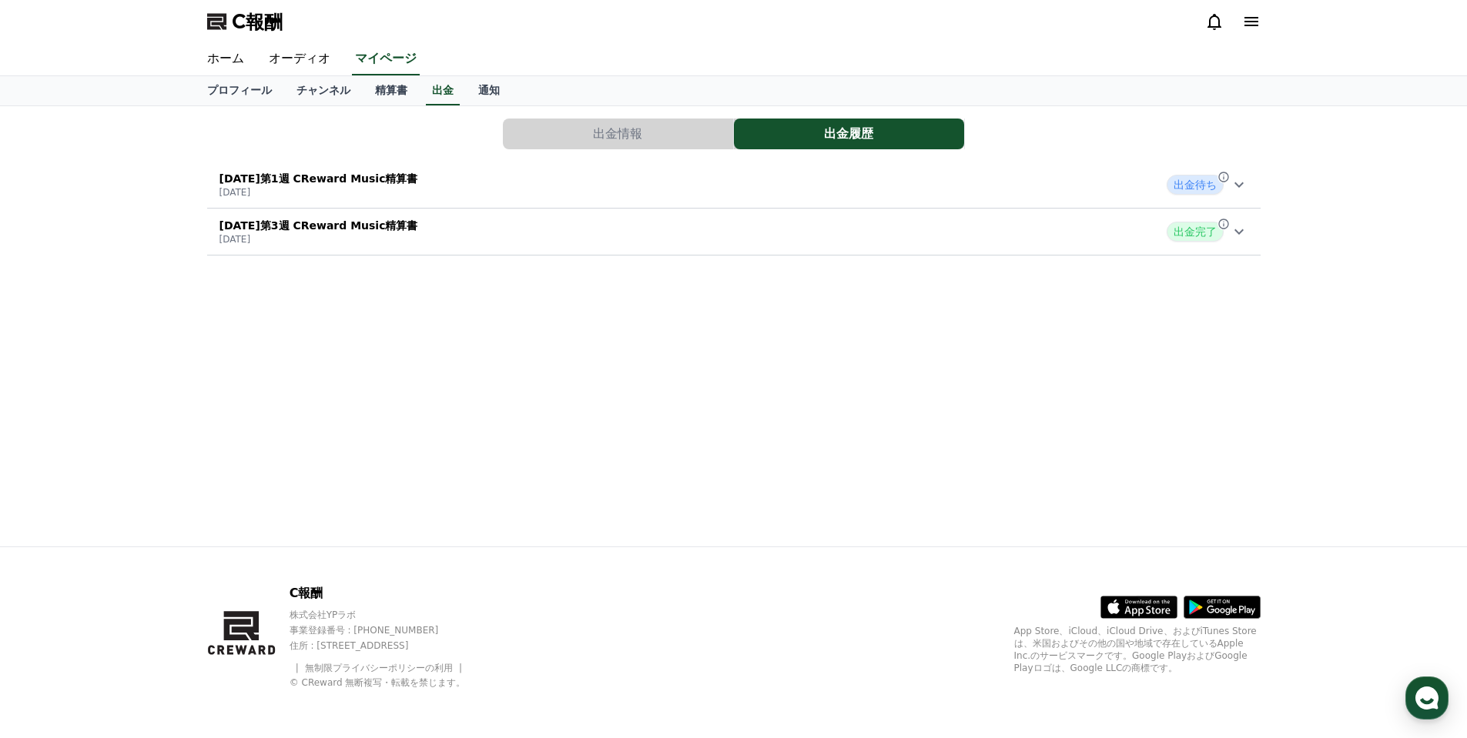
click at [415, 239] on div "2025年6月第3週 CReward Music精算書 2025年6月25日 出金完了" at bounding box center [733, 232] width 1053 height 40
click at [474, 242] on div "2025年6月第3週 CReward Music精算書 2025年6月25日 出金完了" at bounding box center [733, 232] width 1053 height 40
click at [455, 188] on div "2025年10月第1週 CReward Music精算書 2025年10月8日 出金待ち" at bounding box center [733, 185] width 1053 height 40
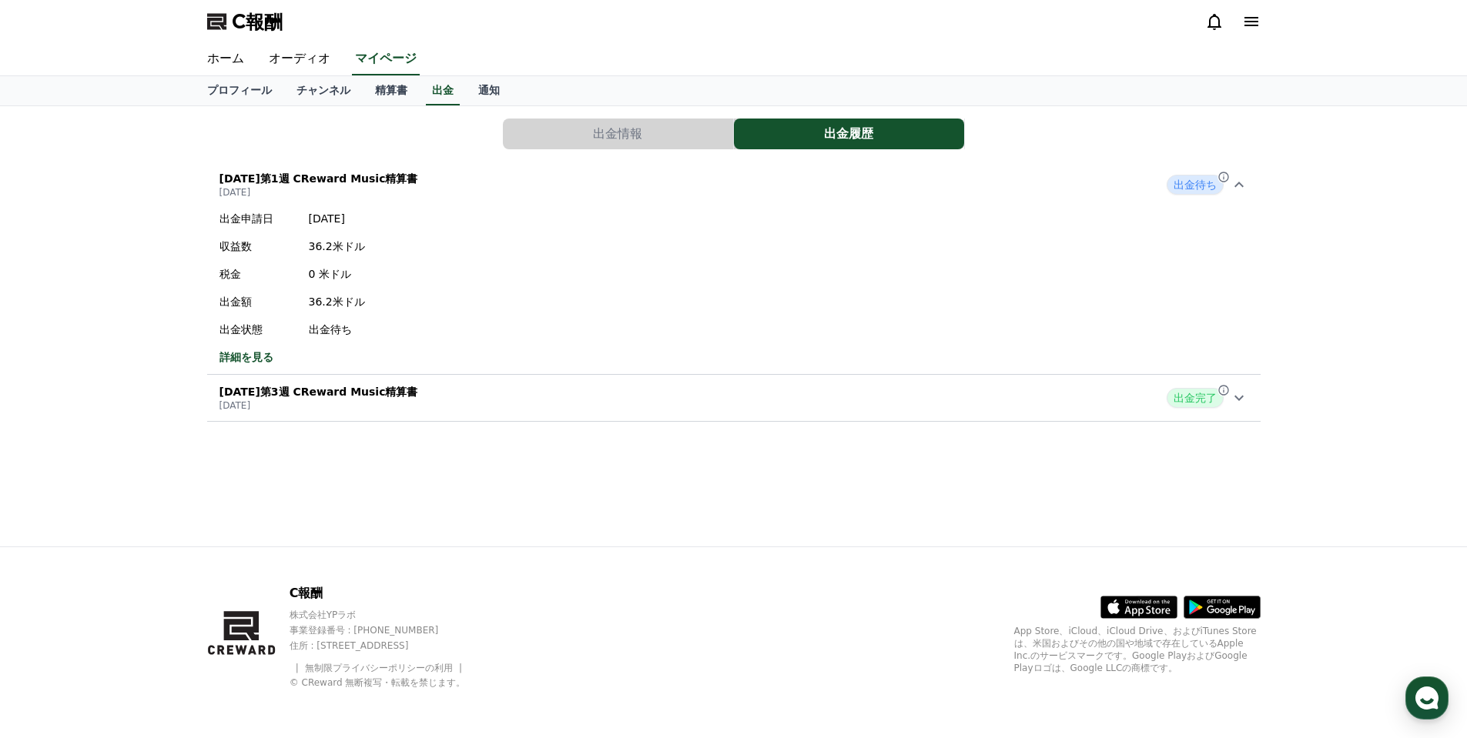
click at [455, 188] on div "2025年10月第1週 CReward Music精算書 2025年10月8日 出金待ち" at bounding box center [733, 185] width 1053 height 40
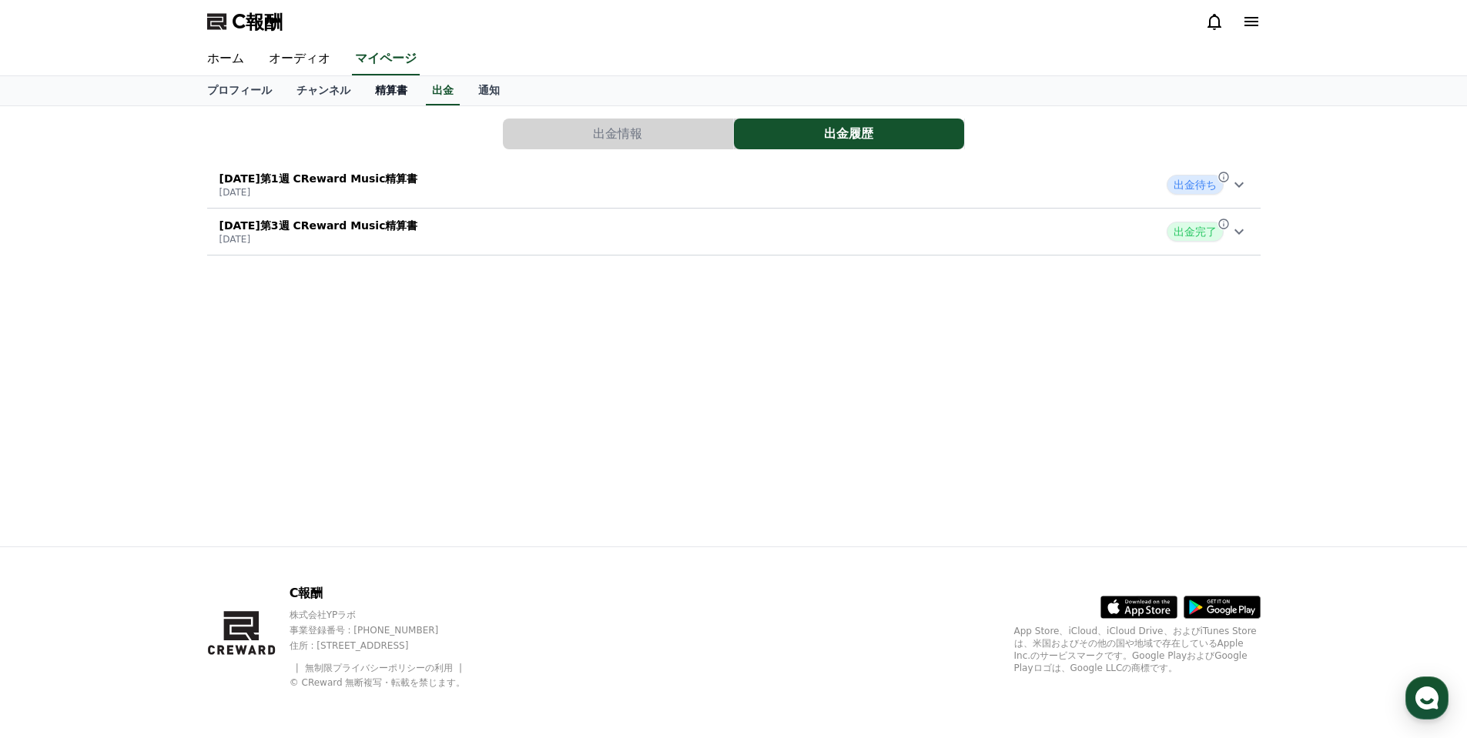
click at [376, 94] on font "精算書" at bounding box center [391, 90] width 32 height 12
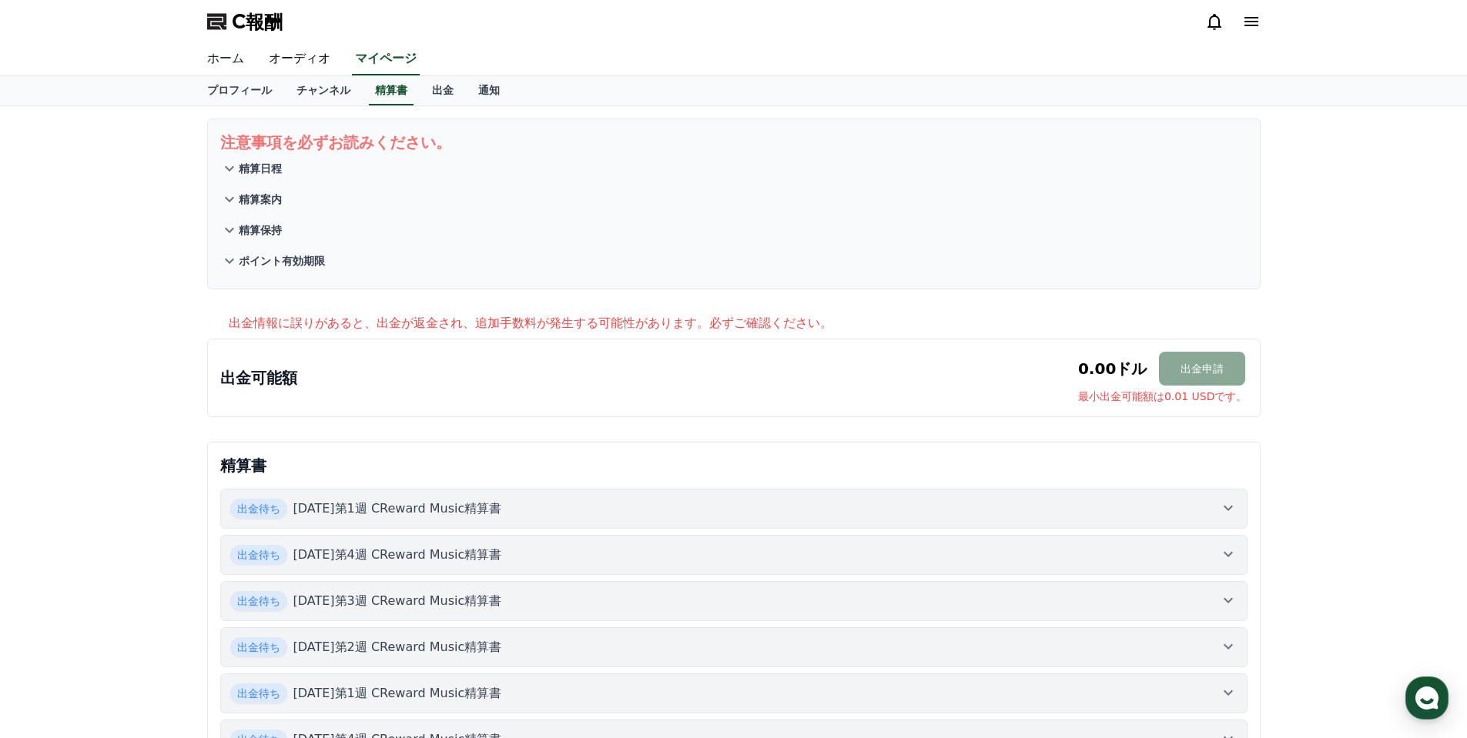
click at [219, 62] on font "ホーム" at bounding box center [225, 58] width 37 height 15
